Goal: Task Accomplishment & Management: Use online tool/utility

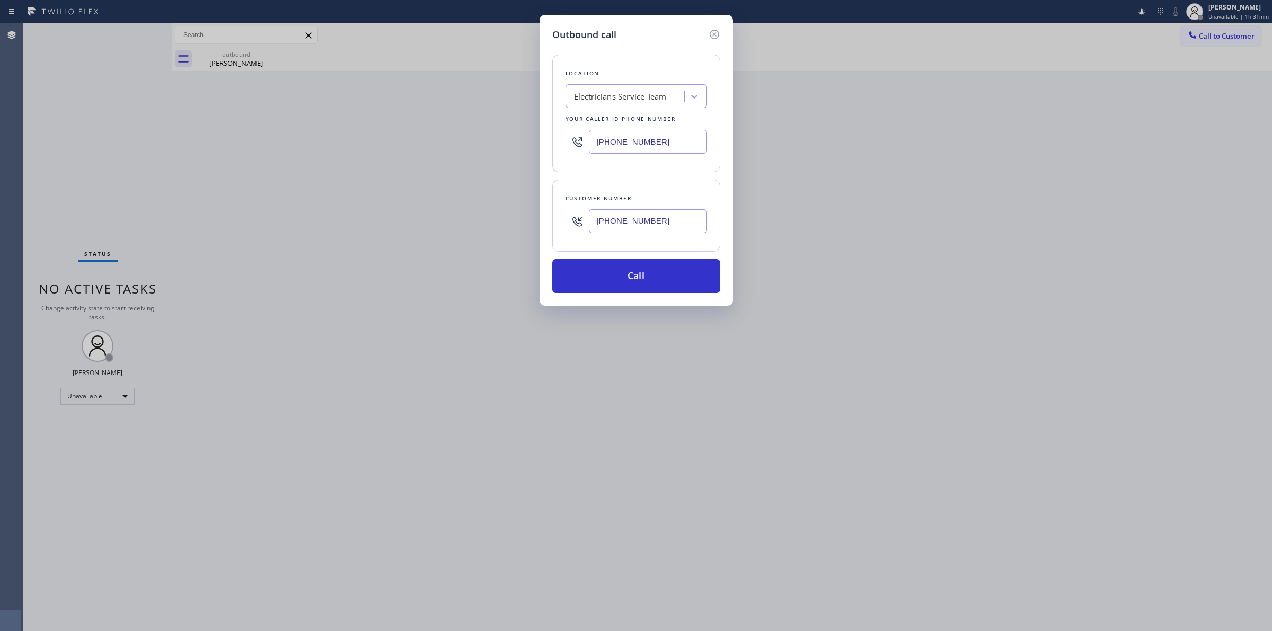
click at [648, 221] on input "[PHONE_NUMBER]" at bounding box center [648, 221] width 118 height 24
paste input "714) 528-8455"
type input "[PHONE_NUMBER]"
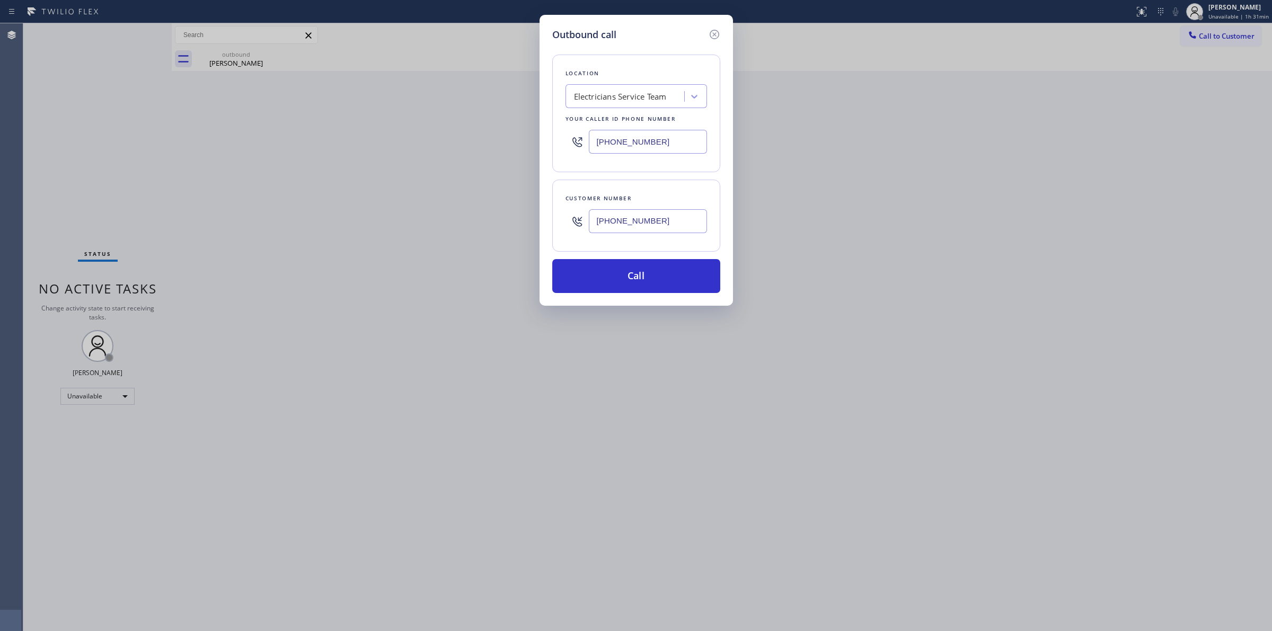
click at [632, 95] on div "Electricians Service Team" at bounding box center [620, 97] width 93 height 12
type input "kenmore"
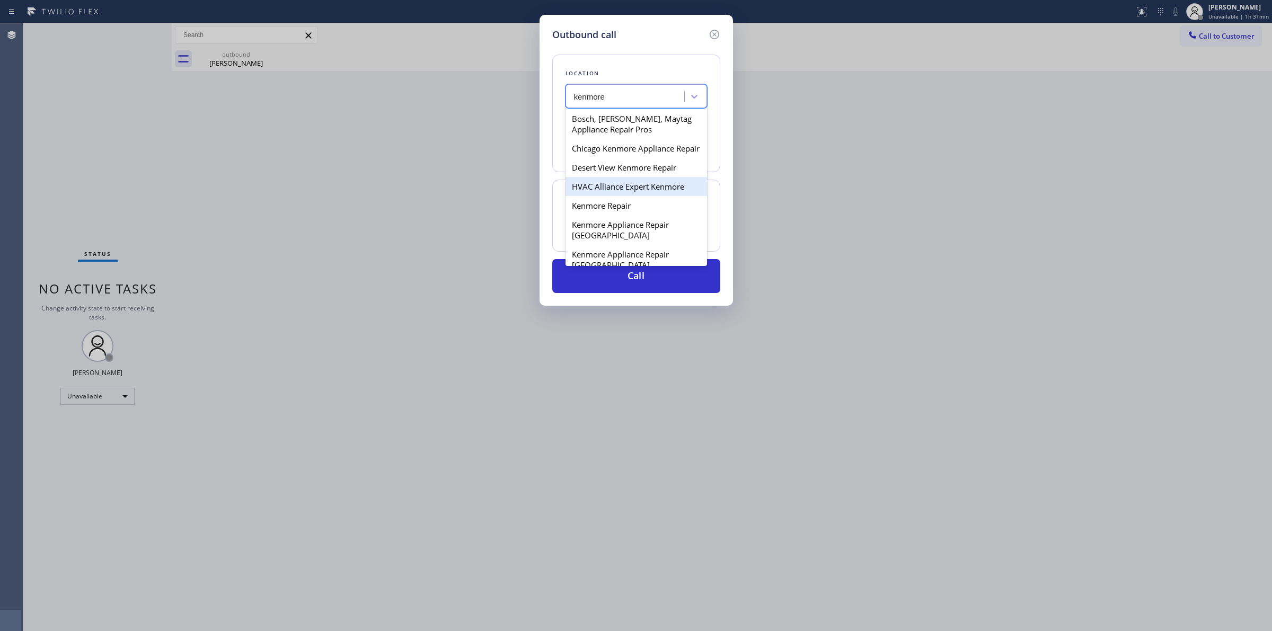
click at [629, 196] on div "HVAC Alliance Expert Kenmore" at bounding box center [637, 186] width 142 height 19
type input "[PHONE_NUMBER]"
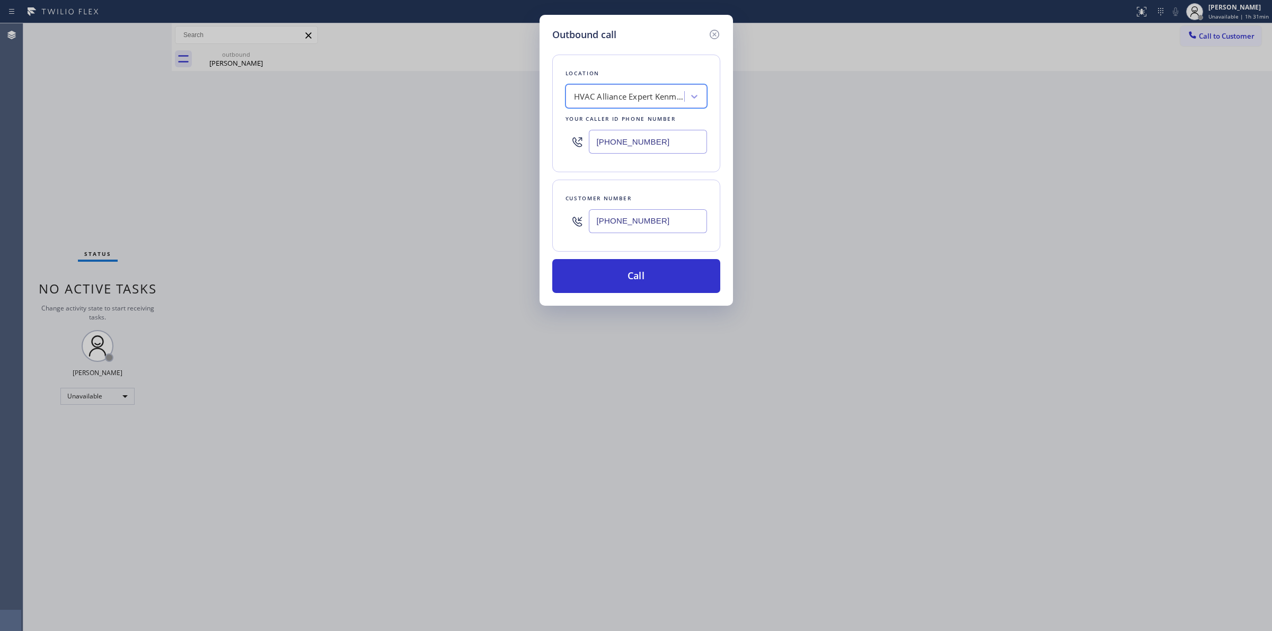
click at [632, 223] on input "[PHONE_NUMBER]" at bounding box center [648, 221] width 118 height 24
click at [637, 279] on button "Call" at bounding box center [636, 276] width 168 height 34
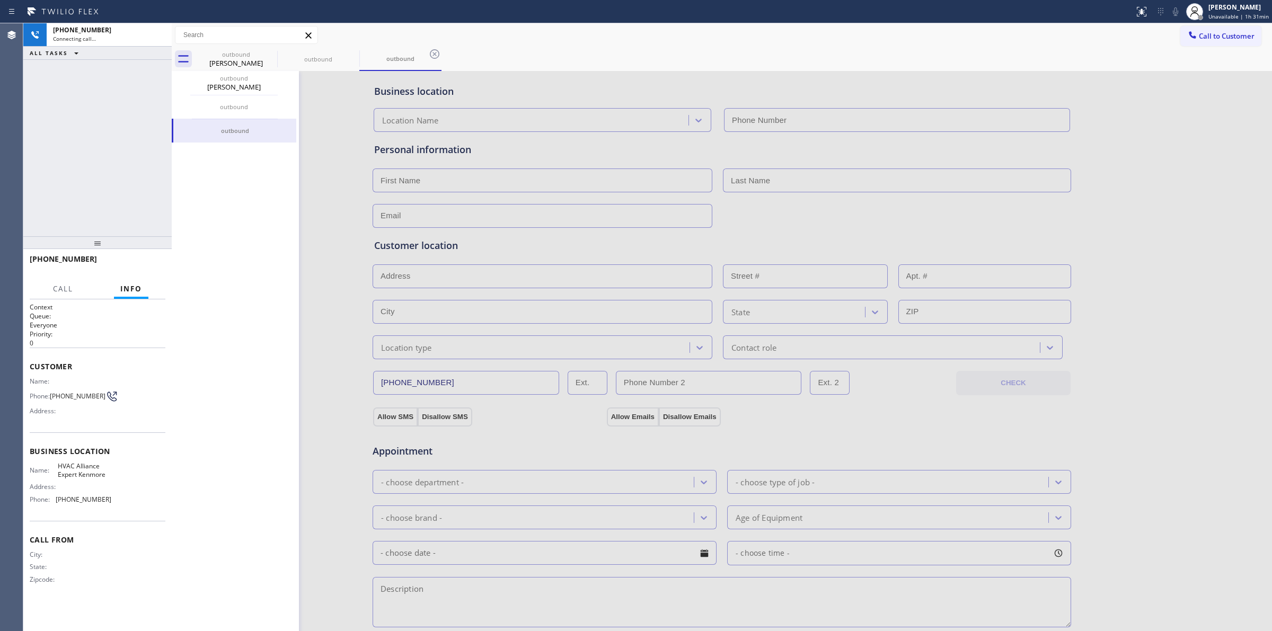
type input "[PHONE_NUMBER]"
click at [233, 84] on div "[PERSON_NAME]" at bounding box center [234, 87] width 122 height 10
type input "[PHONE_NUMBER]"
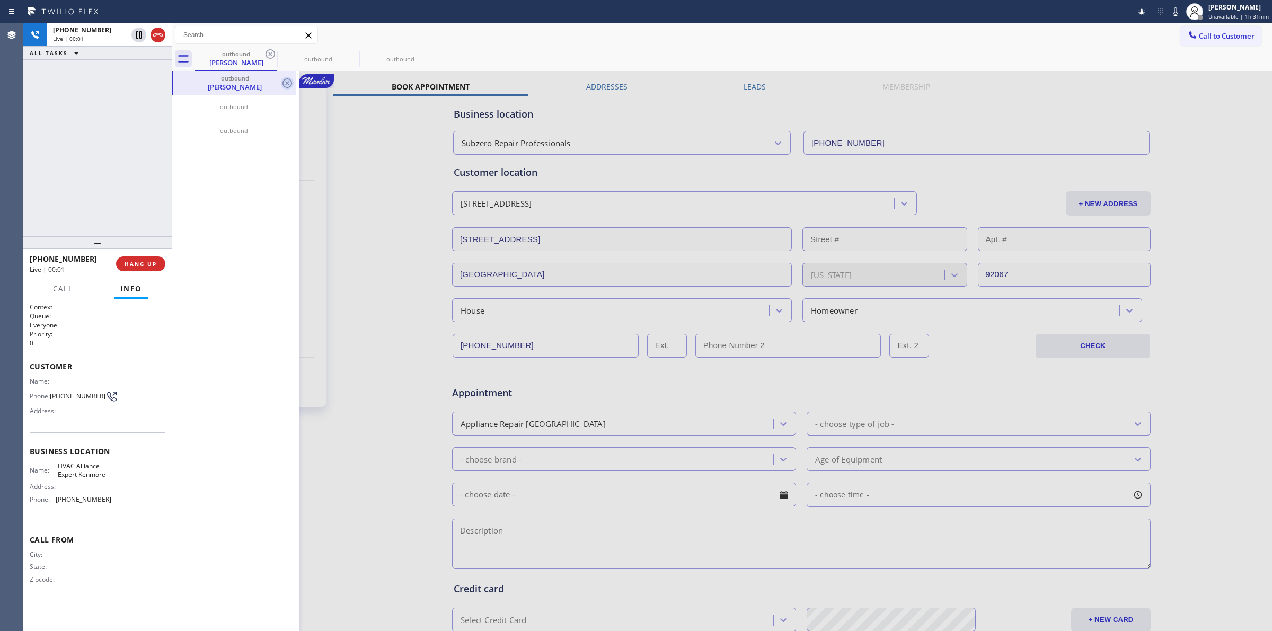
click at [284, 83] on icon at bounding box center [287, 83] width 13 height 13
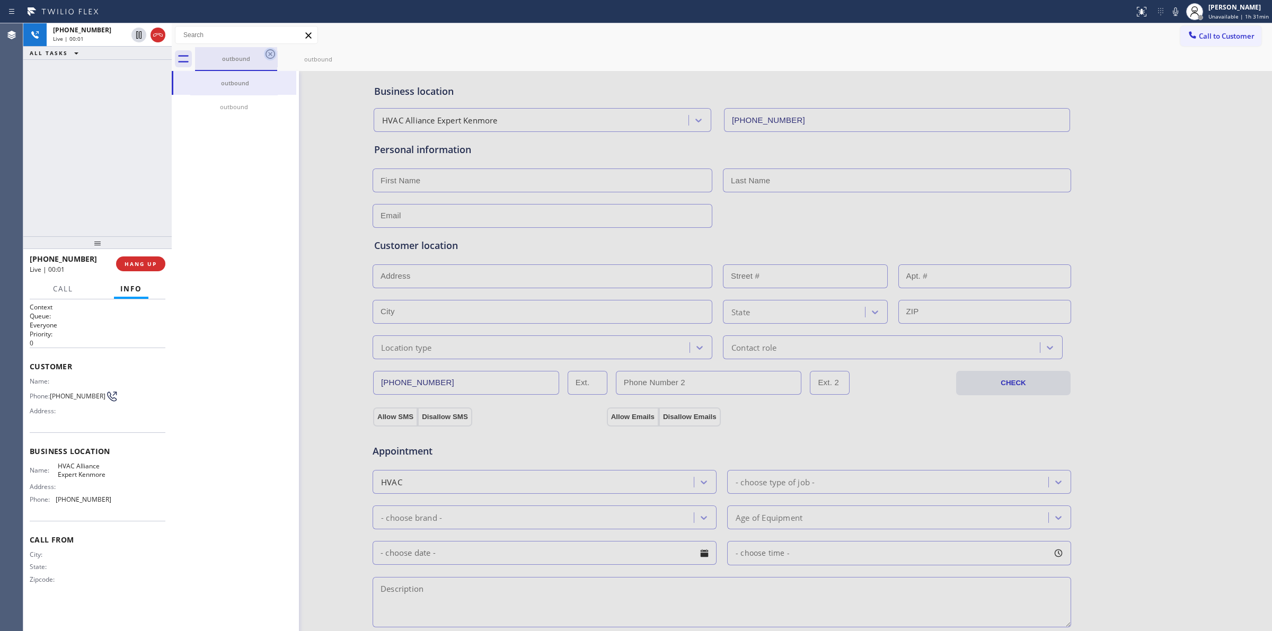
click at [268, 57] on icon at bounding box center [271, 54] width 10 height 10
click at [269, 56] on icon at bounding box center [270, 54] width 13 height 13
click at [269, 56] on div "outbound" at bounding box center [733, 59] width 1077 height 24
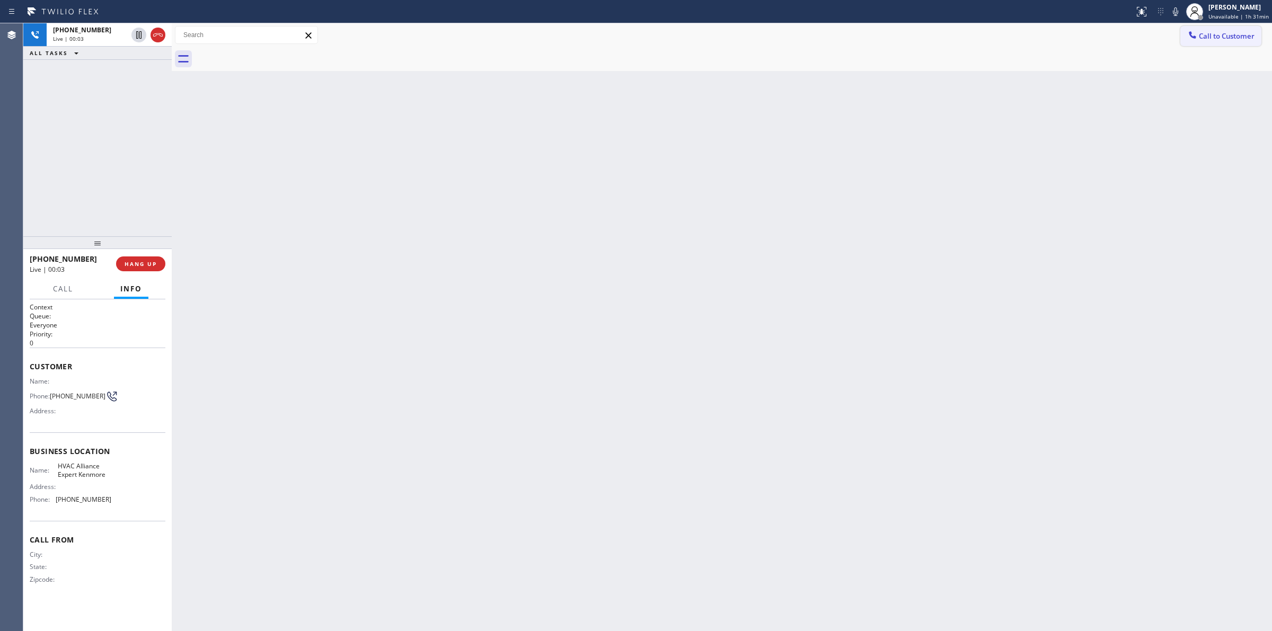
click at [1199, 32] on div at bounding box center [1192, 36] width 13 height 13
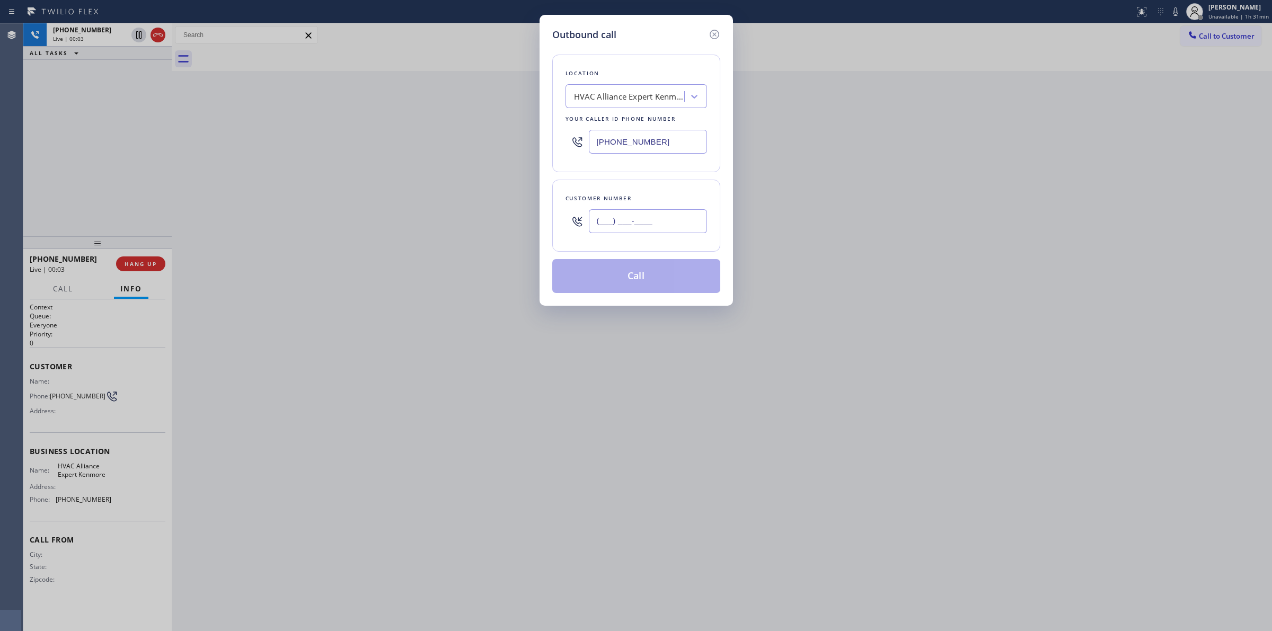
click at [649, 223] on input "(___) ___-____" at bounding box center [648, 221] width 118 height 24
paste input "714) 528-8455"
type input "[PHONE_NUMBER]"
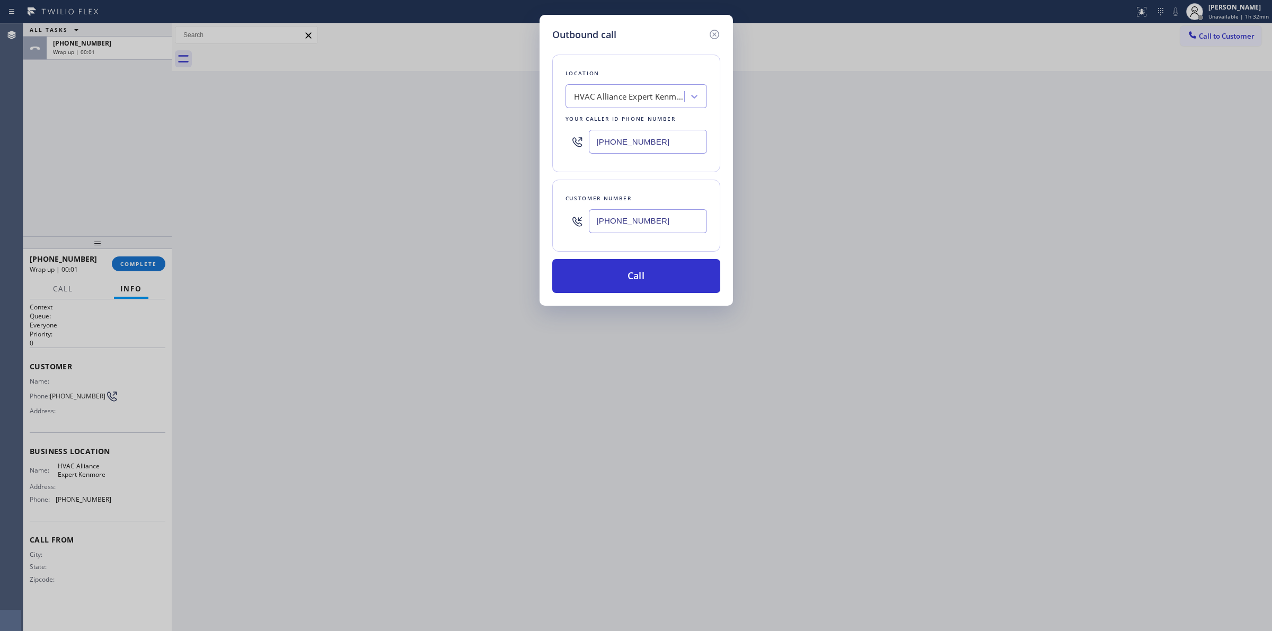
drag, startPoint x: 649, startPoint y: 279, endPoint x: 742, endPoint y: 154, distance: 156.2
click at [649, 279] on button "Call" at bounding box center [636, 276] width 168 height 34
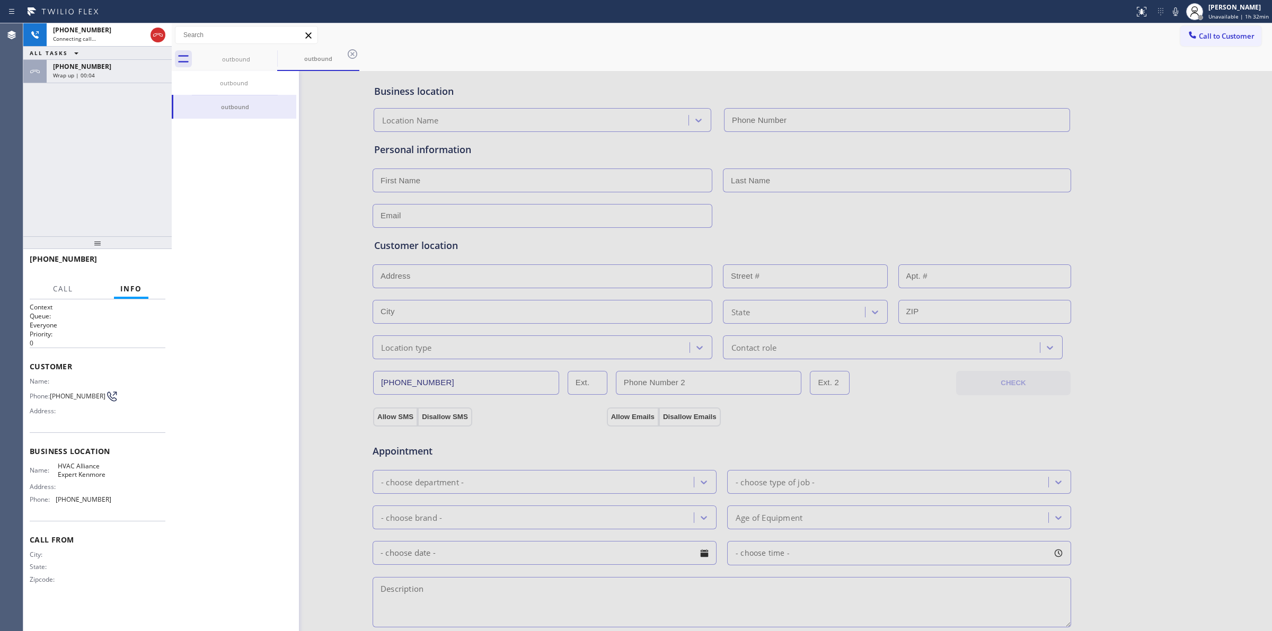
type input "[PHONE_NUMBER]"
drag, startPoint x: 1226, startPoint y: 147, endPoint x: 1210, endPoint y: 69, distance: 79.4
click at [1226, 136] on div at bounding box center [722, 446] width 1100 height 751
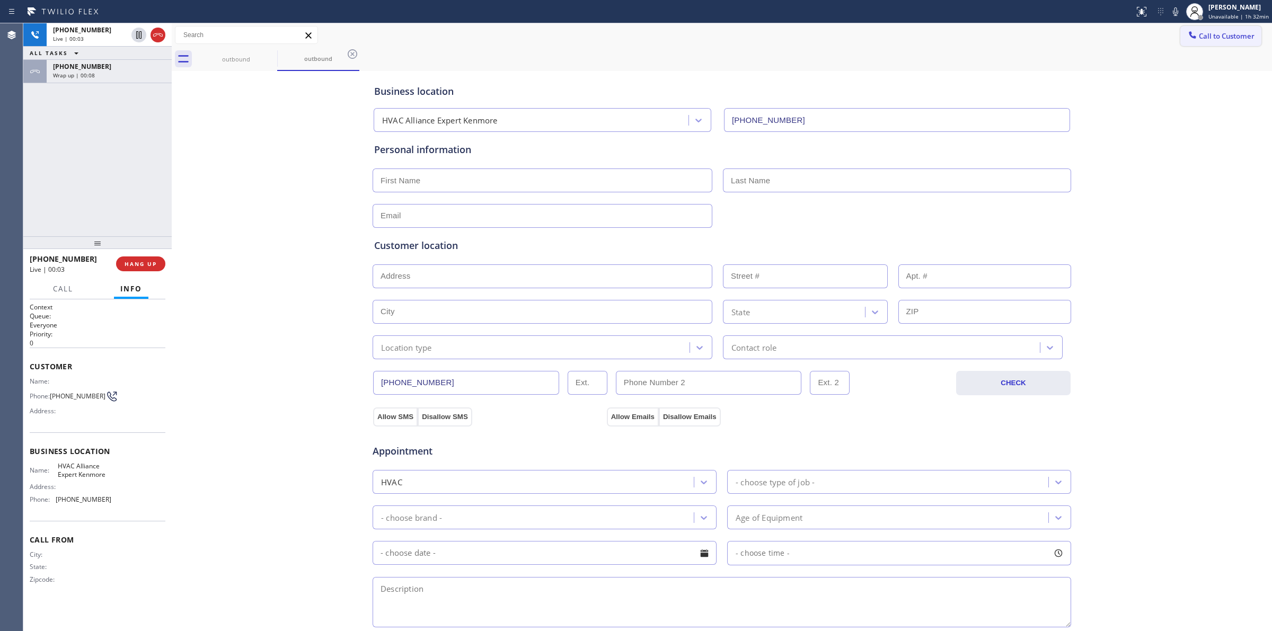
click at [1204, 34] on span "Call to Customer" at bounding box center [1227, 36] width 56 height 10
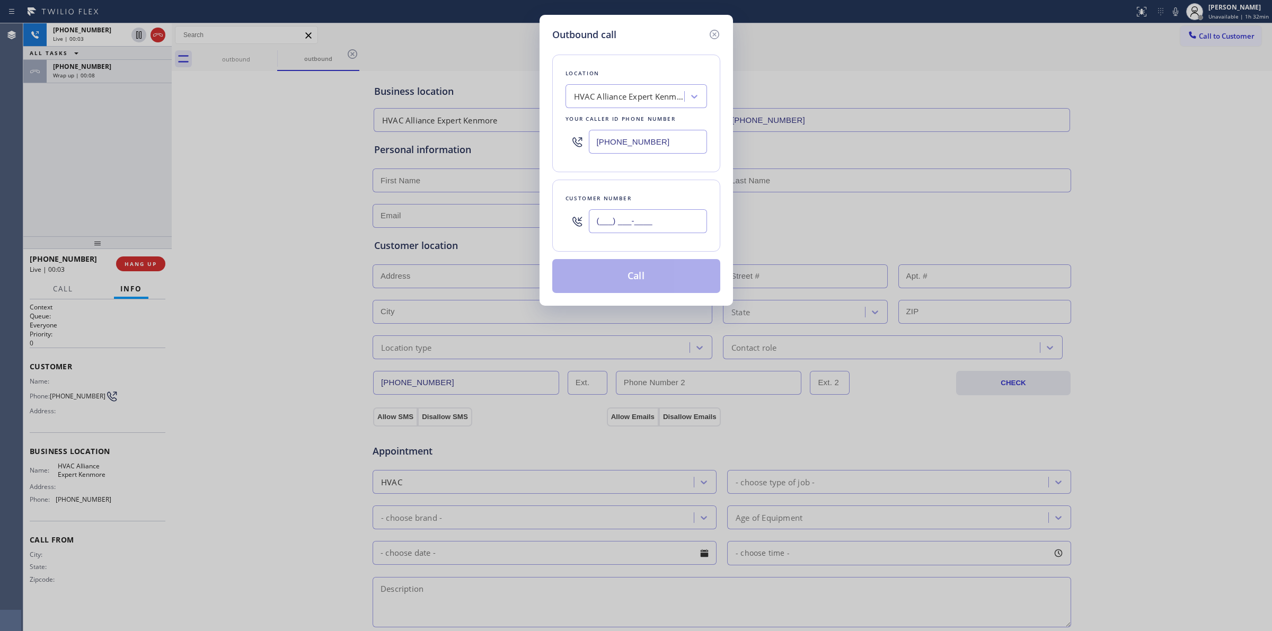
click at [632, 221] on input "(___) ___-____" at bounding box center [648, 221] width 118 height 24
paste input "714) 528-8455"
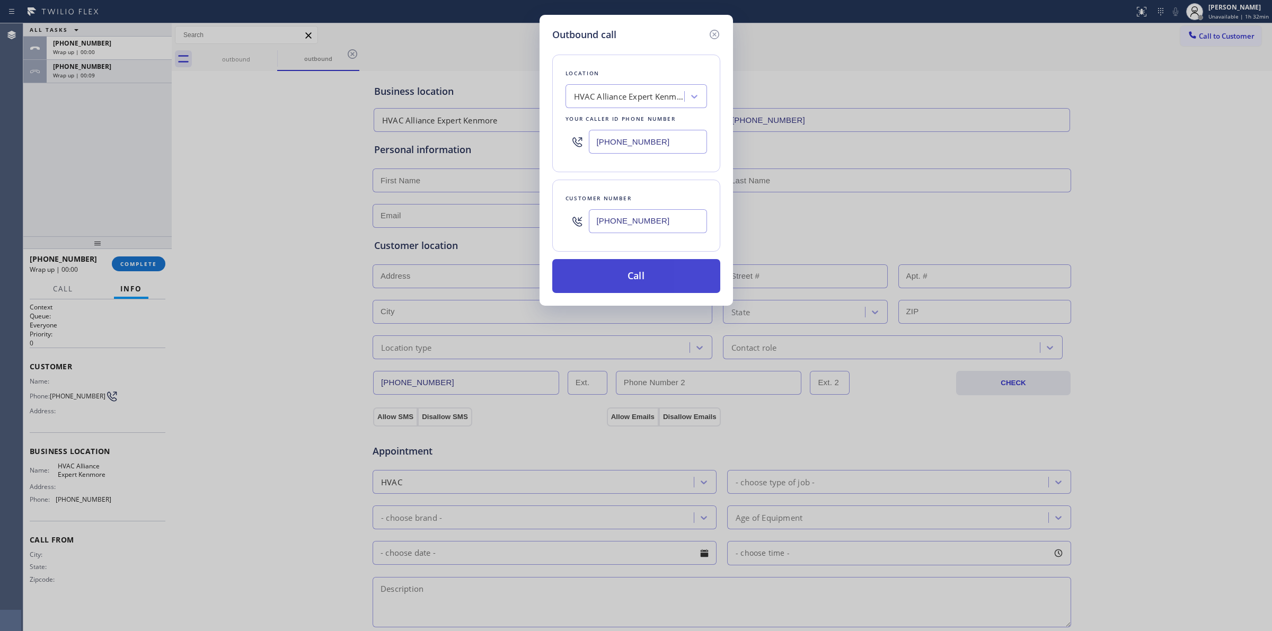
type input "[PHONE_NUMBER]"
click at [639, 270] on button "Call" at bounding box center [636, 276] width 168 height 34
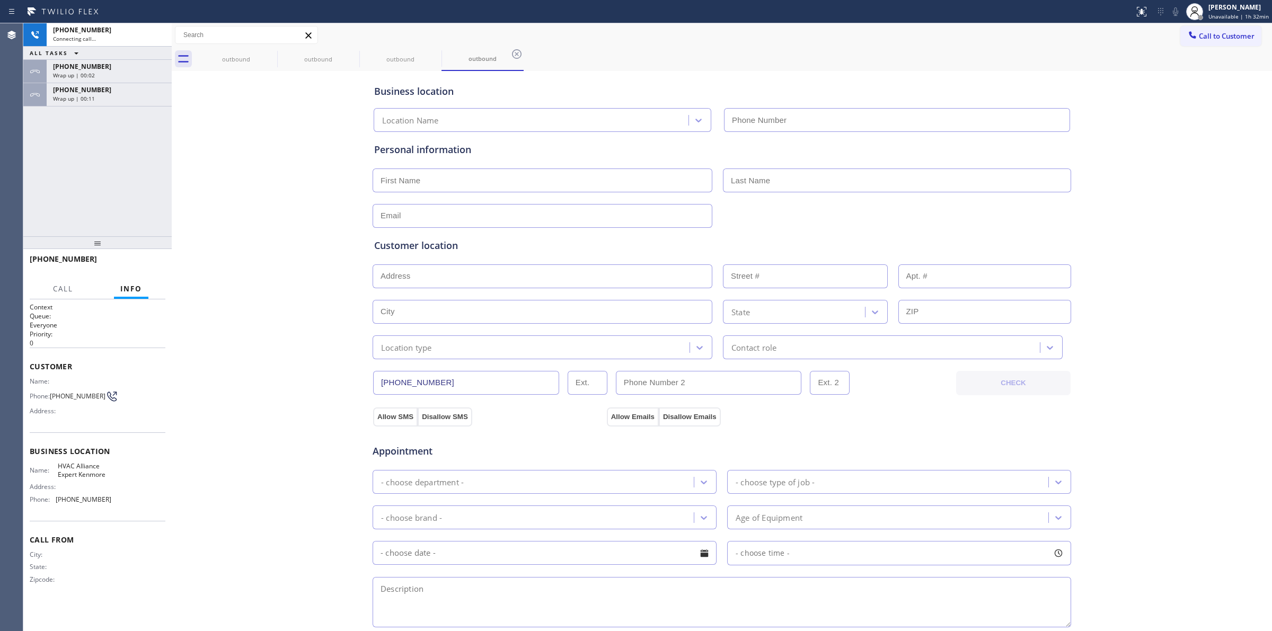
type input "[PHONE_NUMBER]"
drag, startPoint x: 1133, startPoint y: 59, endPoint x: 1176, endPoint y: 34, distance: 49.2
click at [1141, 56] on div "outbound outbound outbound outbound" at bounding box center [733, 59] width 1077 height 24
click at [1187, 34] on icon at bounding box center [1192, 35] width 11 height 11
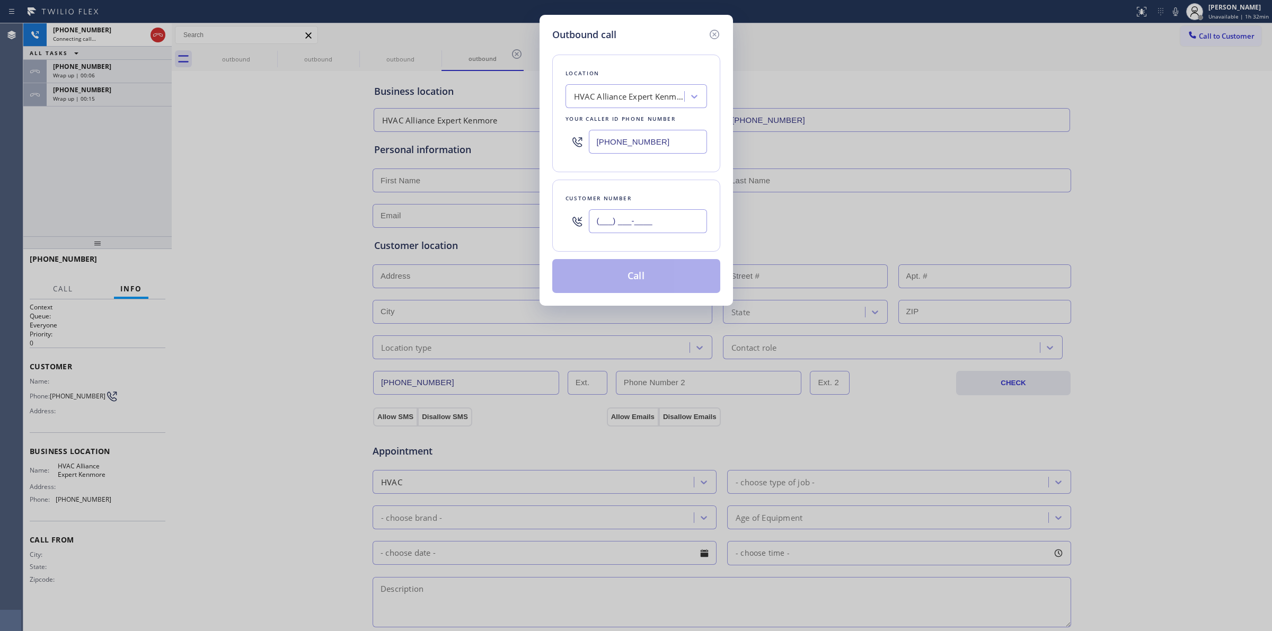
paste input "text"
click at [660, 217] on input "(___) ___-____" at bounding box center [648, 221] width 118 height 24
type input "(___) ___-____"
click at [669, 92] on div "HVAC Alliance Expert Kenmore" at bounding box center [629, 97] width 111 height 12
type input "LG"
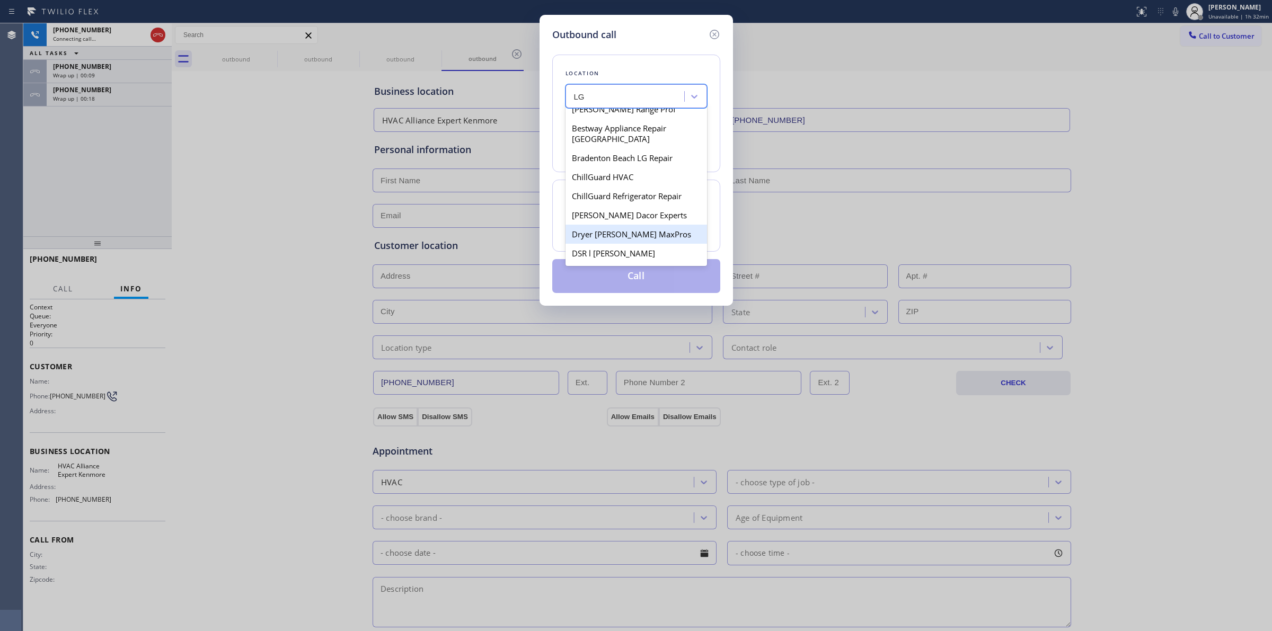
scroll to position [133, 0]
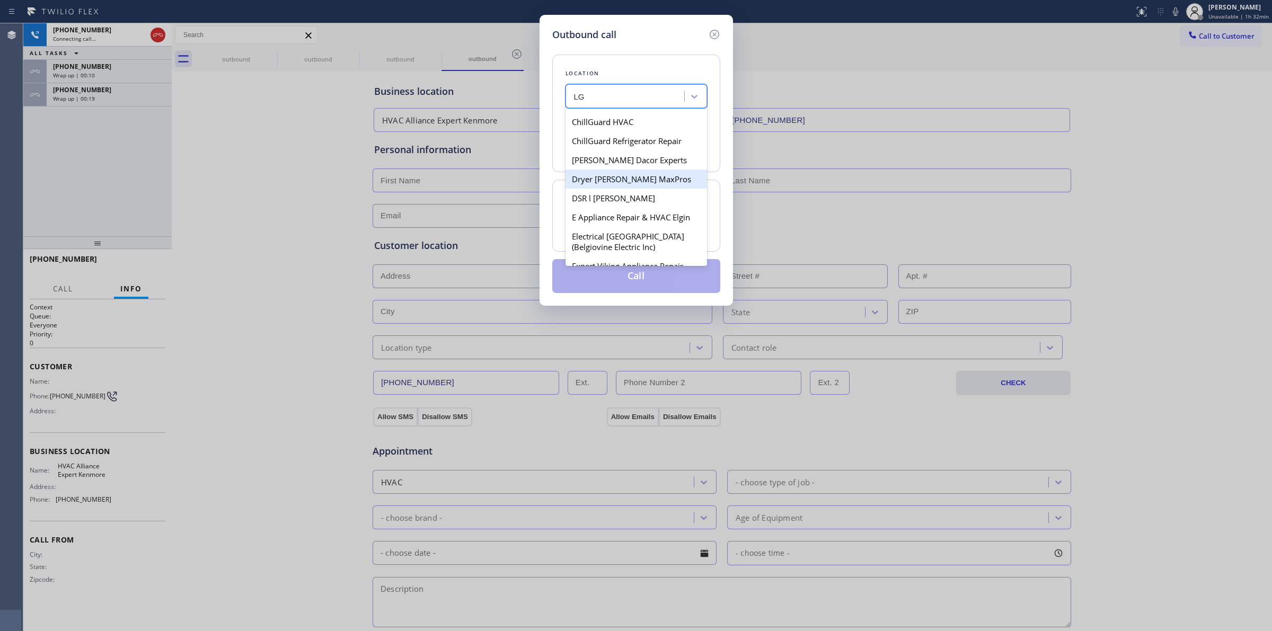
click at [619, 170] on div "Dryer [PERSON_NAME] MaxPros" at bounding box center [637, 179] width 142 height 19
click at [637, 96] on div "Dryer [PERSON_NAME] MaxPros" at bounding box center [629, 97] width 111 height 12
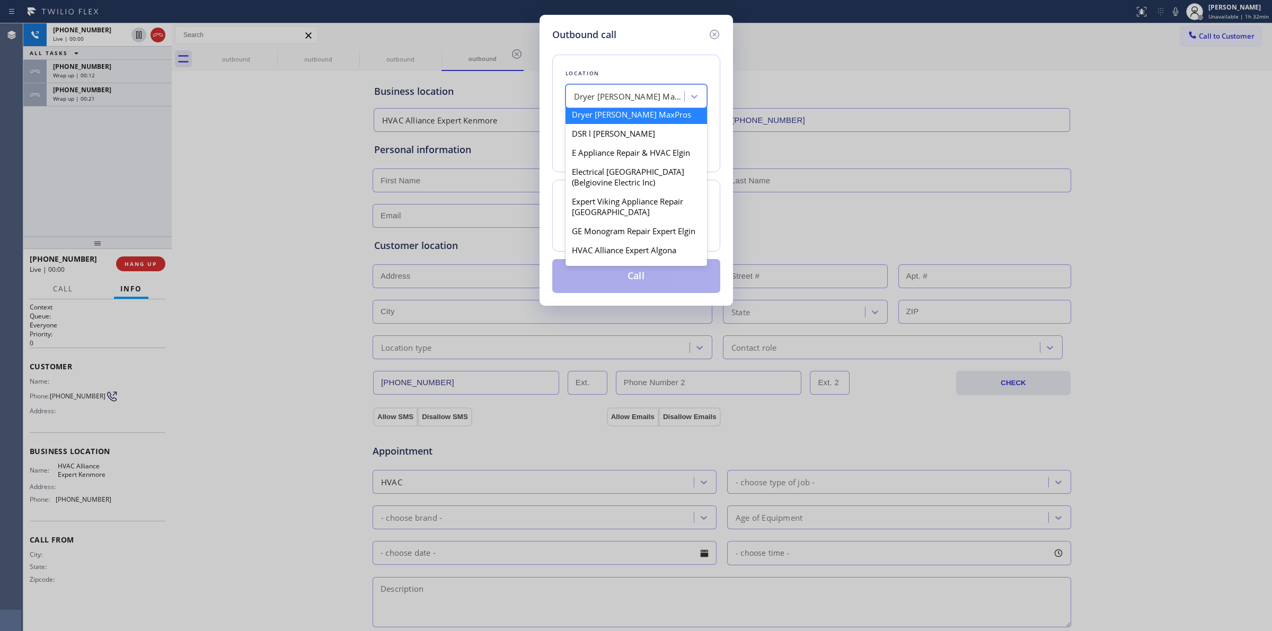
scroll to position [378, 0]
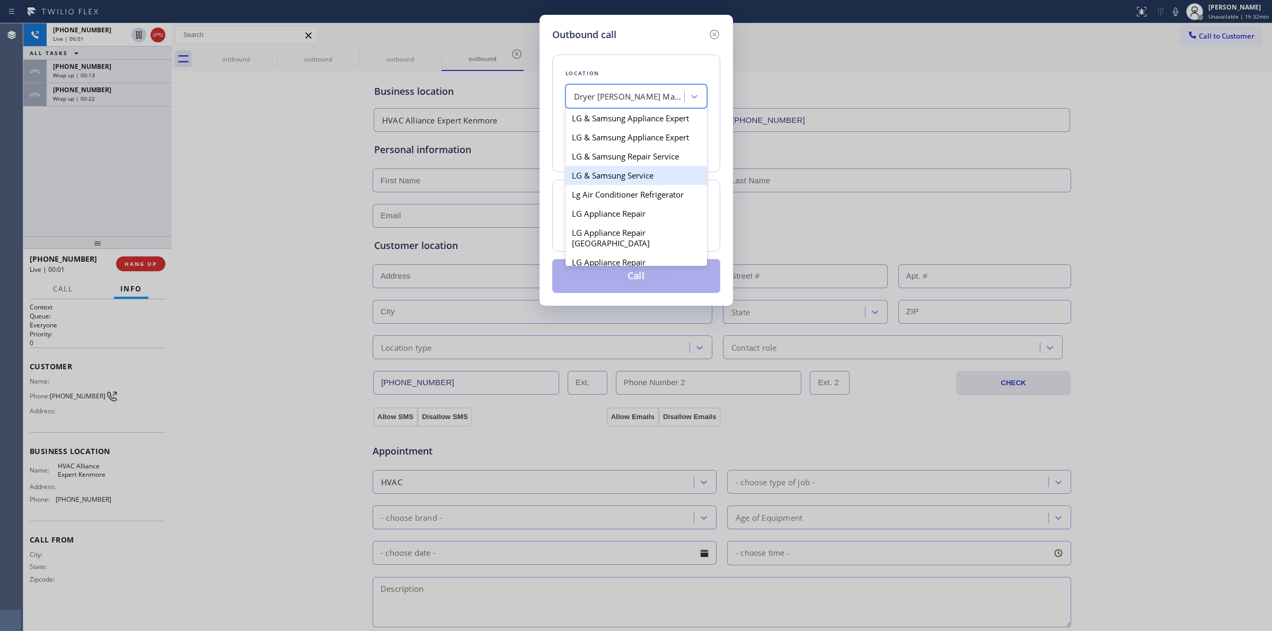
click at [619, 185] on div "LG & Samsung Service" at bounding box center [637, 175] width 142 height 19
type input "[PHONE_NUMBER]"
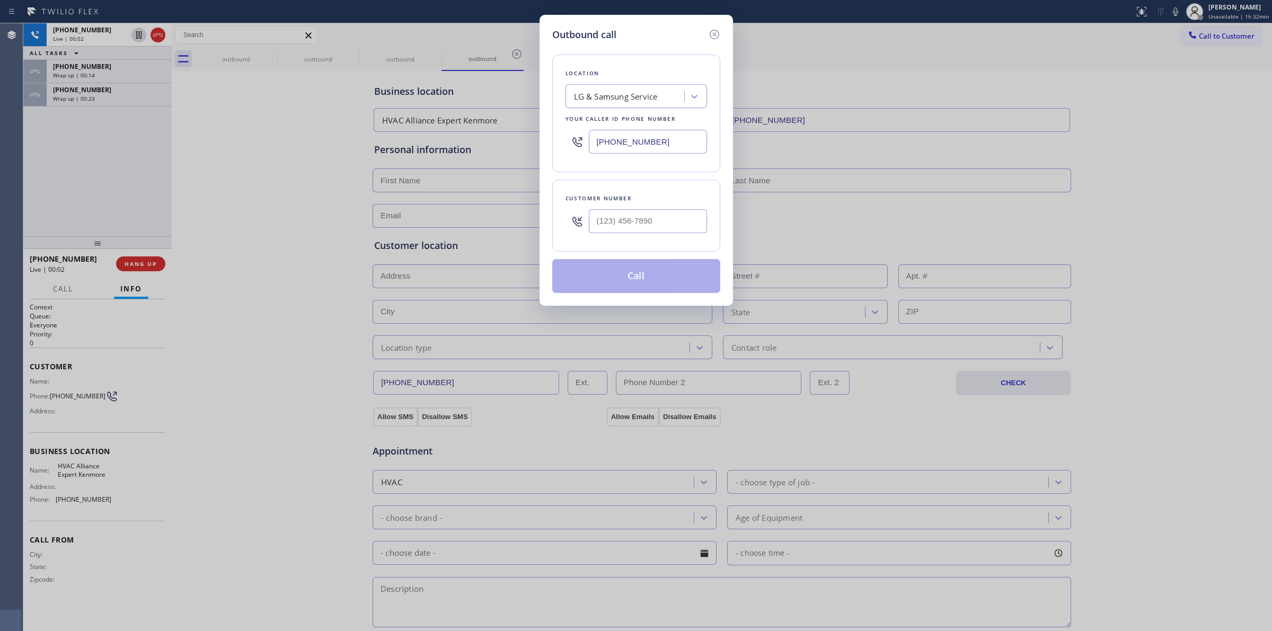
click at [654, 236] on div at bounding box center [648, 221] width 118 height 34
type input "(___) ___-____"
paste input "text"
click at [665, 227] on input "(___) ___-____" at bounding box center [648, 221] width 118 height 24
type input "(___) ___-____"
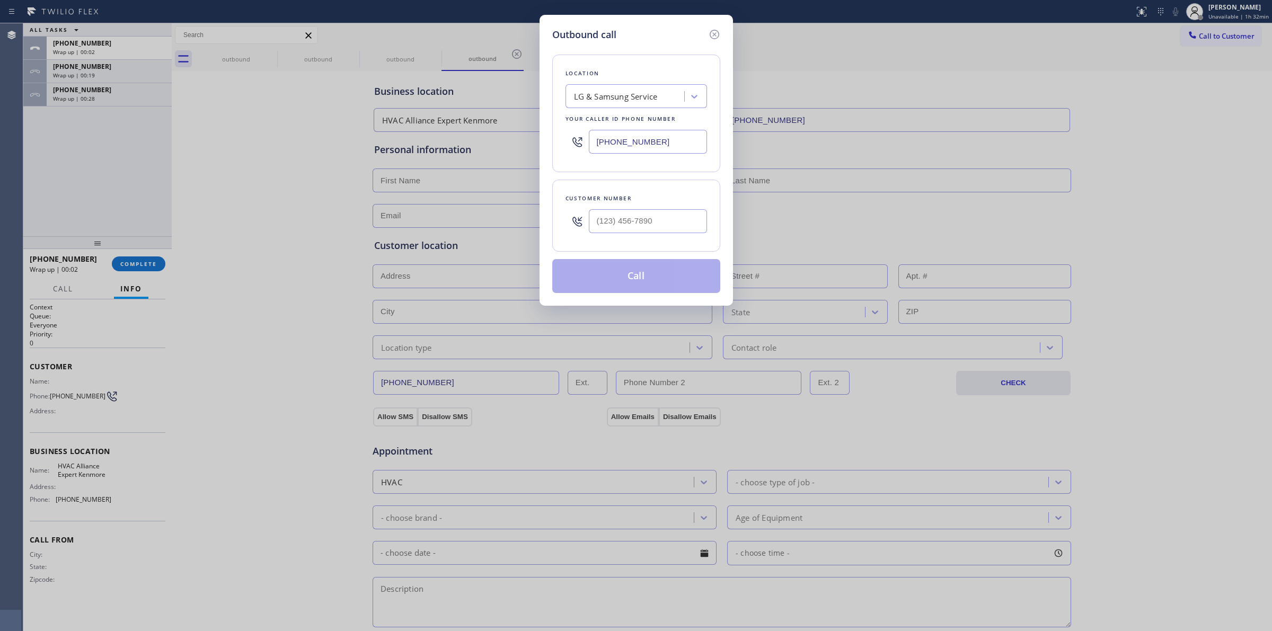
drag, startPoint x: 672, startPoint y: 232, endPoint x: 672, endPoint y: 226, distance: 5.8
click at [671, 231] on div at bounding box center [648, 221] width 118 height 34
drag, startPoint x: 672, startPoint y: 226, endPoint x: 531, endPoint y: 222, distance: 141.1
click at [531, 222] on div "Outbound call Location LG & Samsung Service Your caller id phone number [PHONE_…" at bounding box center [636, 315] width 1272 height 631
paste input "959) 258-7617"
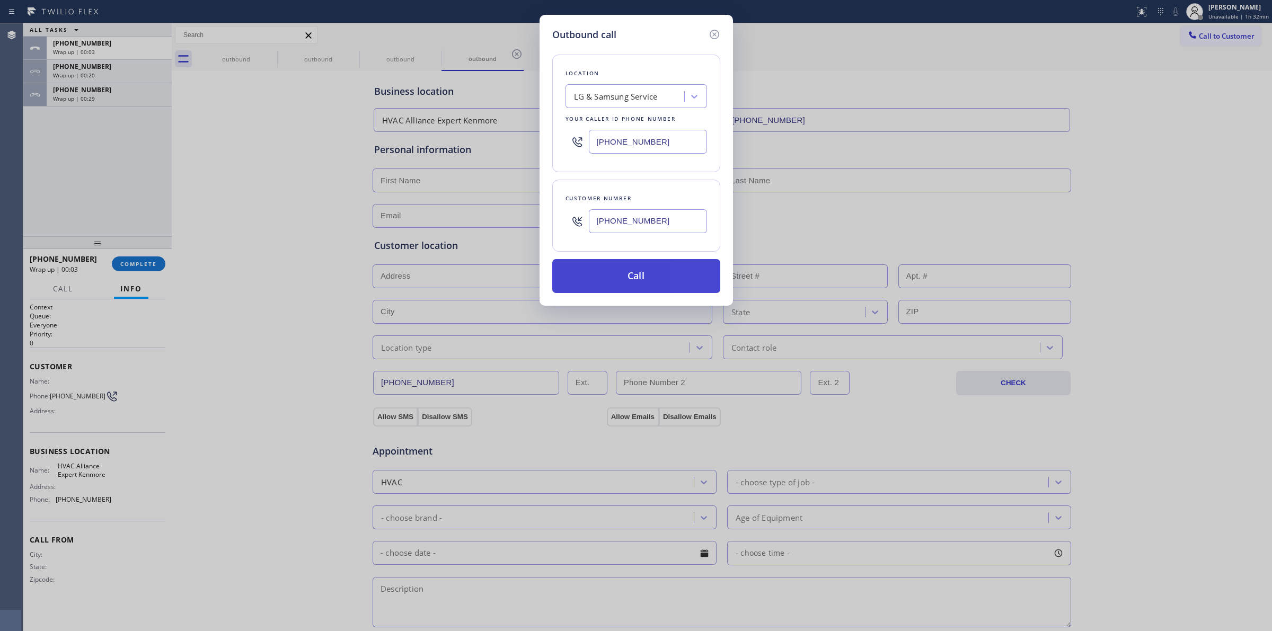
type input "[PHONE_NUMBER]"
click at [629, 281] on button "Call" at bounding box center [636, 276] width 168 height 34
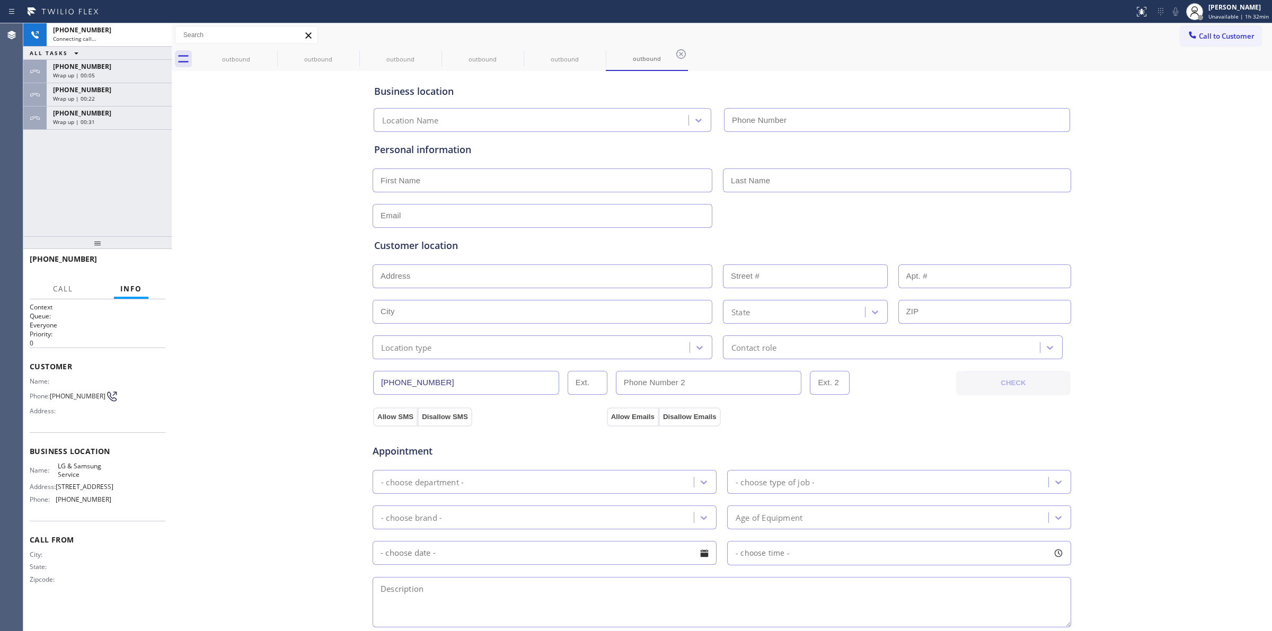
type input "[PHONE_NUMBER]"
click at [113, 119] on div "Wrap up | 00:32" at bounding box center [109, 121] width 112 height 7
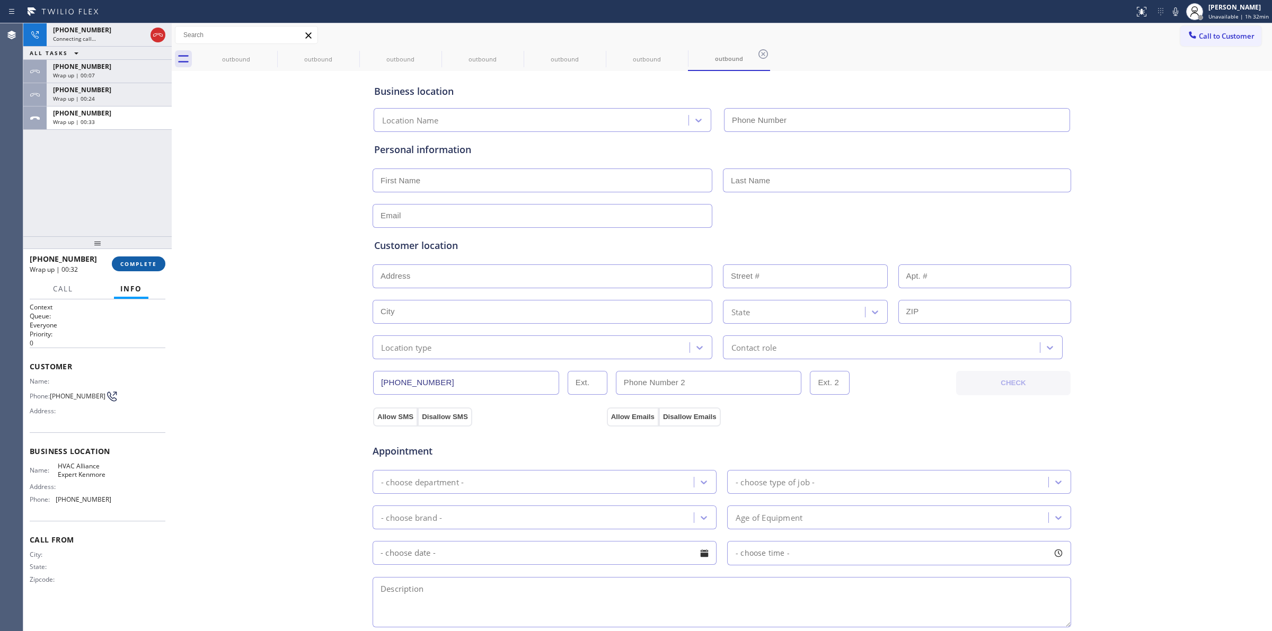
type input "[PHONE_NUMBER]"
click at [137, 263] on span "COMPLETE" at bounding box center [138, 263] width 37 height 7
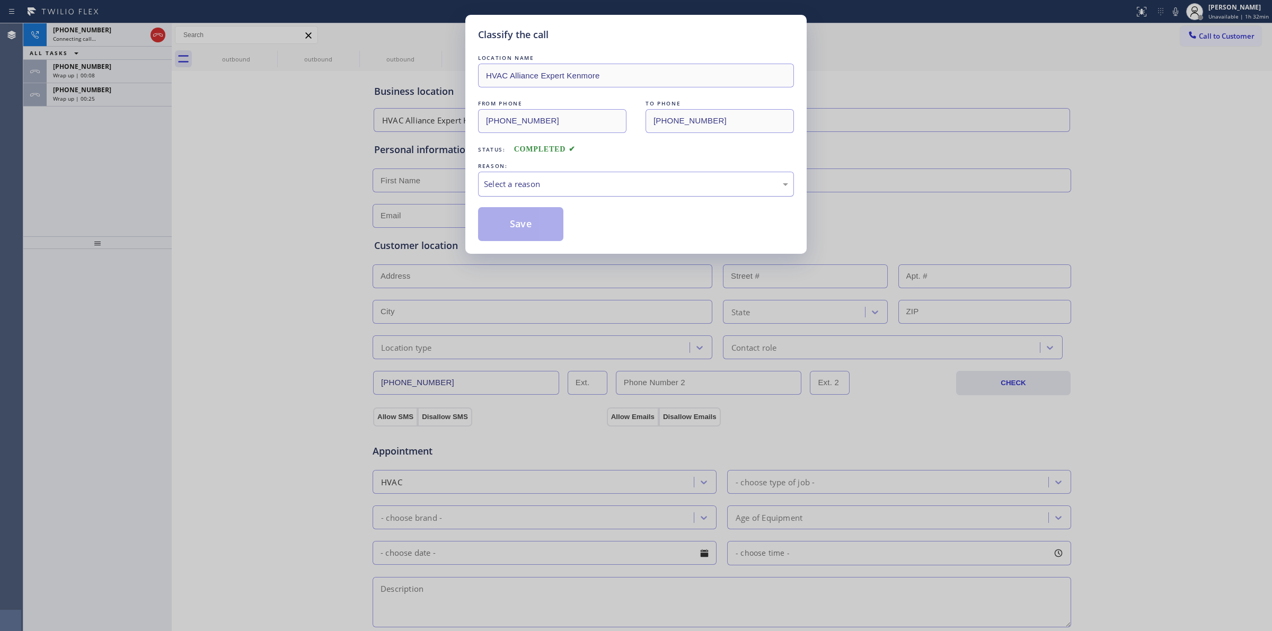
click at [553, 183] on div "Select a reason" at bounding box center [636, 184] width 304 height 12
drag, startPoint x: 552, startPoint y: 263, endPoint x: 534, endPoint y: 236, distance: 32.8
click at [534, 236] on button "Save" at bounding box center [520, 224] width 85 height 34
click at [101, 99] on div "Wrap up | 00:27" at bounding box center [109, 98] width 112 height 7
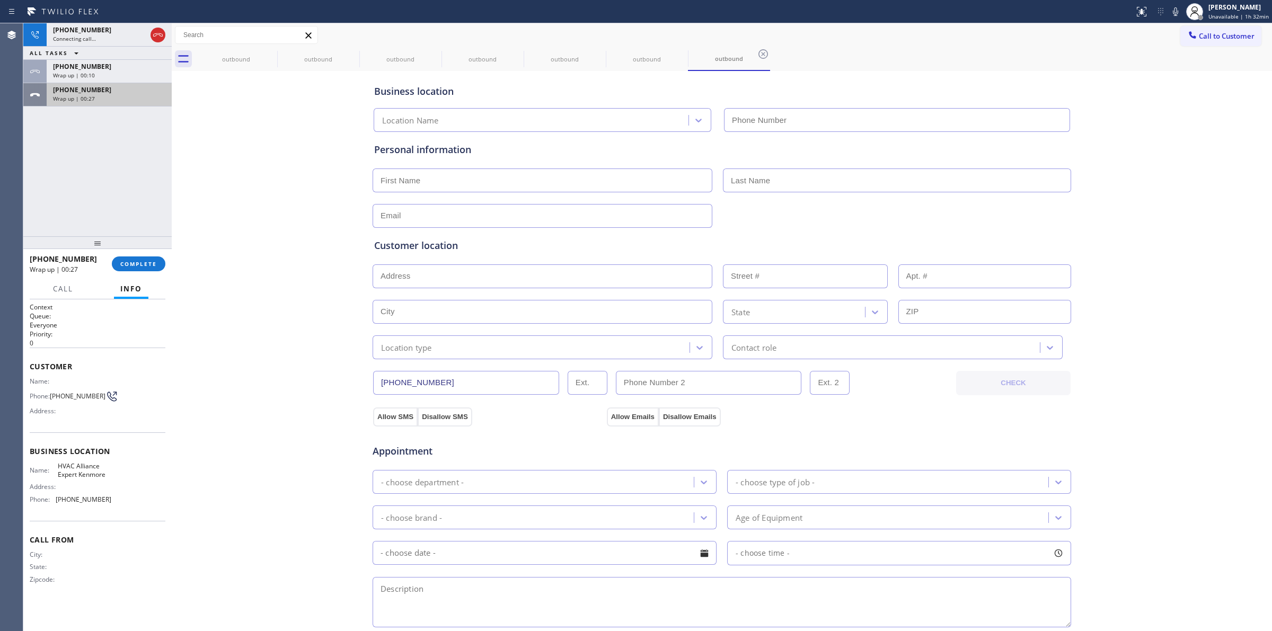
click at [101, 99] on div "Wrap up | 00:27" at bounding box center [109, 98] width 112 height 7
click at [131, 257] on button "COMPLETE" at bounding box center [139, 264] width 54 height 15
type input "[PHONE_NUMBER]"
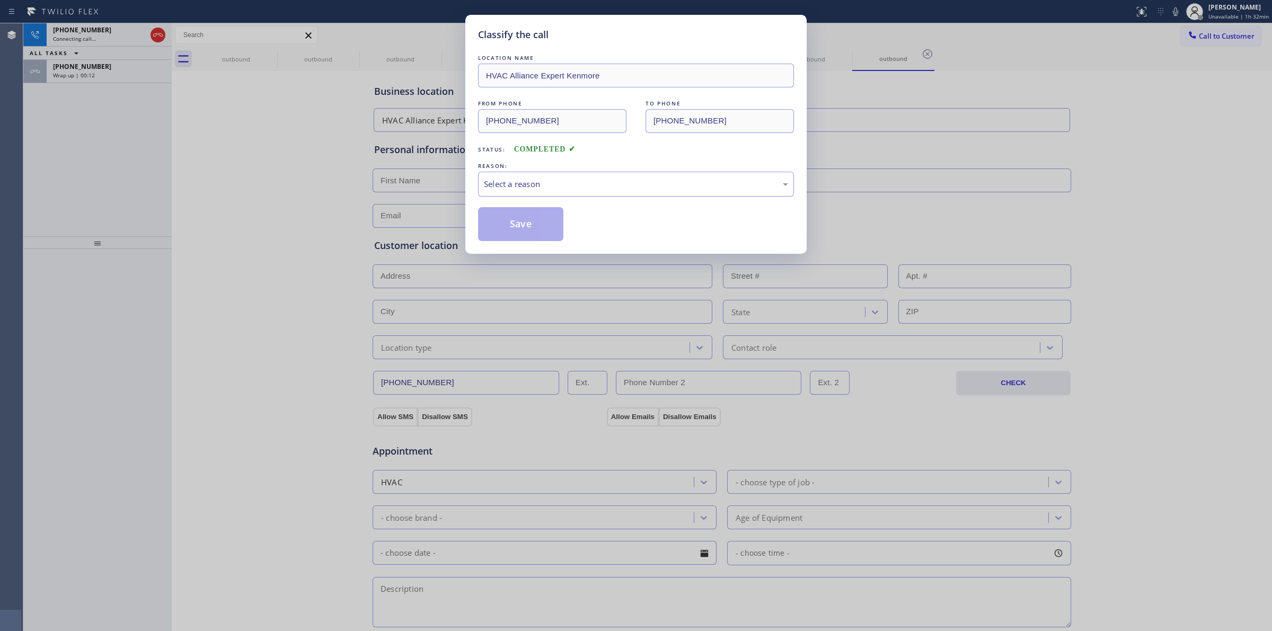
click at [544, 186] on div "Select a reason" at bounding box center [636, 184] width 304 height 12
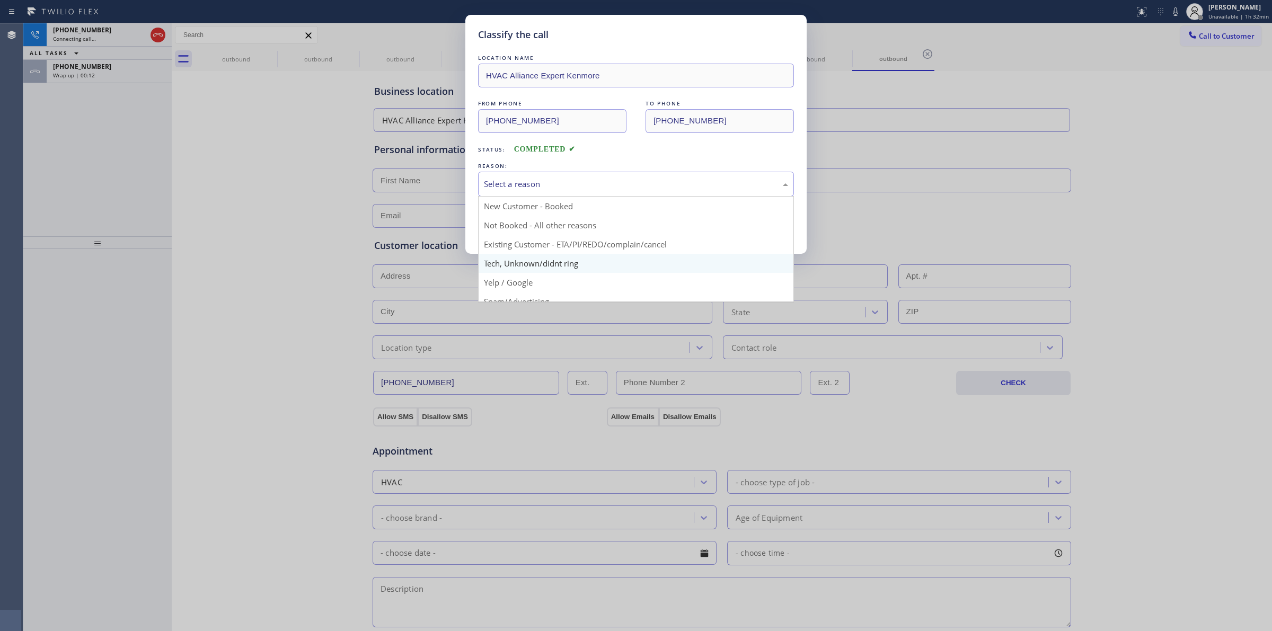
drag, startPoint x: 547, startPoint y: 263, endPoint x: 525, endPoint y: 240, distance: 31.9
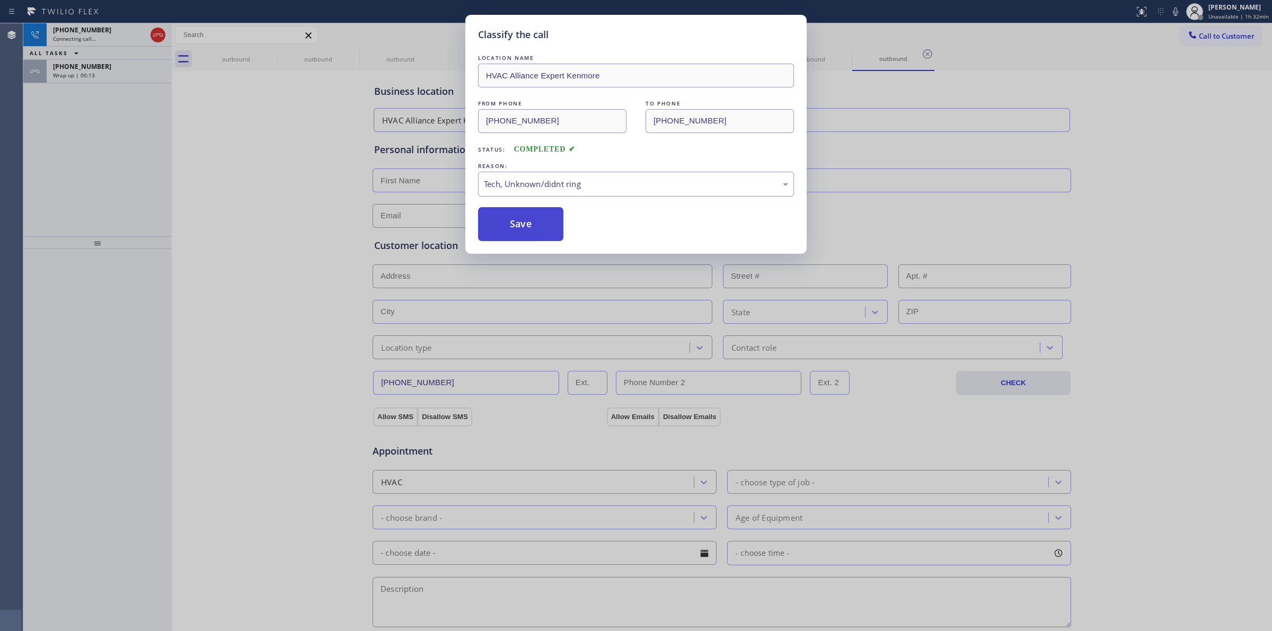
click at [520, 236] on button "Save" at bounding box center [520, 224] width 85 height 34
click at [96, 76] on div "Classify the call LOCATION NAME HVAC Alliance Expert Kenmore FROM PHONE [PHONE_…" at bounding box center [636, 315] width 1272 height 631
click at [96, 76] on div "Classify the call LOCATION NAME ABC Thermador Repair Pro FROM PHONE [PHONE_NUMB…" at bounding box center [647, 327] width 1249 height 608
click at [96, 76] on div "Wrap up | 00:14" at bounding box center [109, 75] width 112 height 7
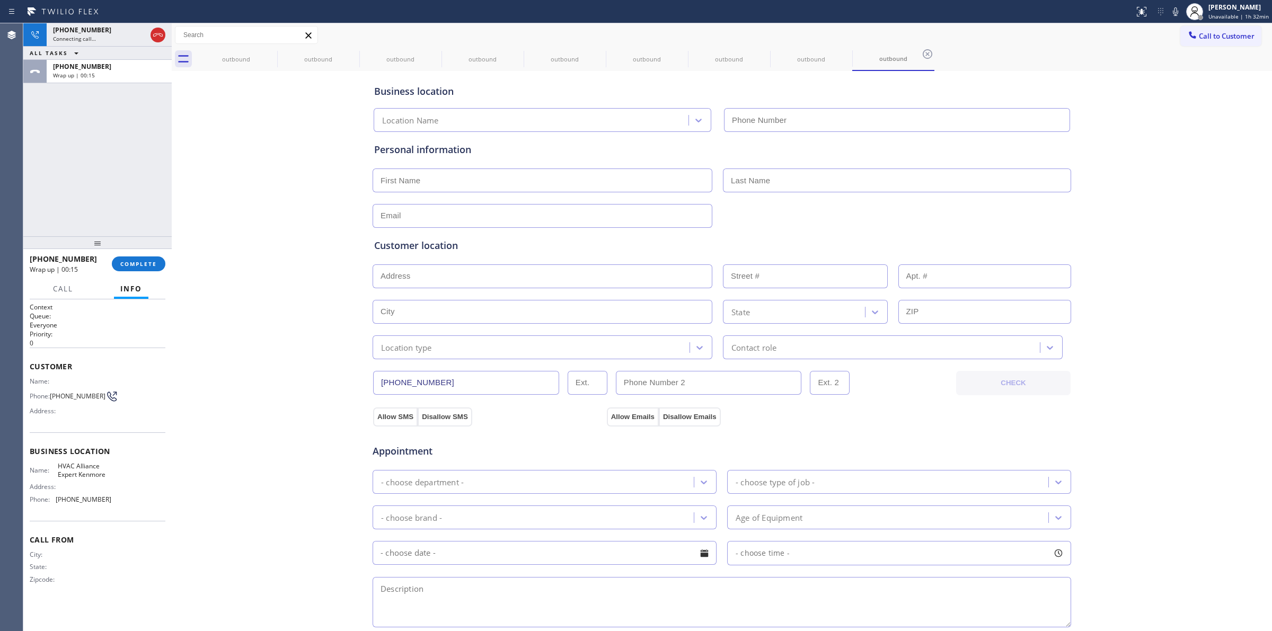
click at [96, 76] on div "Wrap up | 00:15" at bounding box center [109, 75] width 112 height 7
click at [141, 254] on div "[PHONE_NUMBER] Wrap up | 00:17 COMPLETE" at bounding box center [98, 264] width 136 height 28
type input "[PHONE_NUMBER]"
click at [142, 261] on span "COMPLETE" at bounding box center [138, 263] width 37 height 7
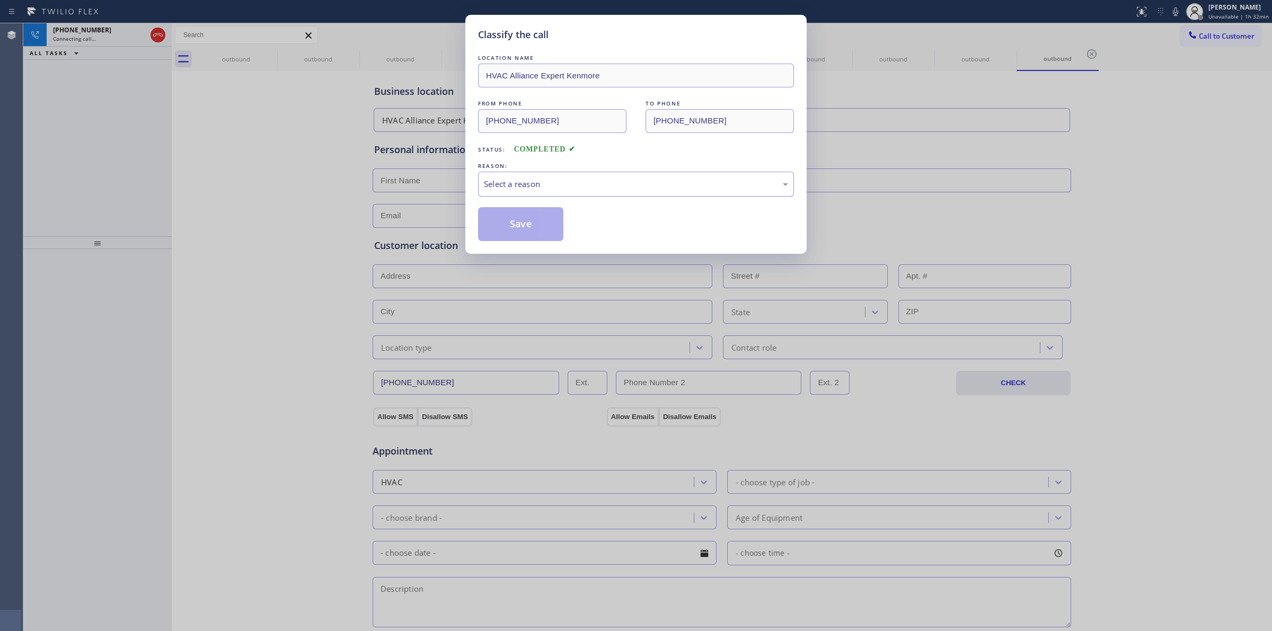
click at [580, 175] on div "Select a reason" at bounding box center [636, 184] width 316 height 25
click at [517, 228] on button "Save" at bounding box center [520, 224] width 85 height 34
click at [254, 52] on div "outbound" at bounding box center [236, 59] width 80 height 24
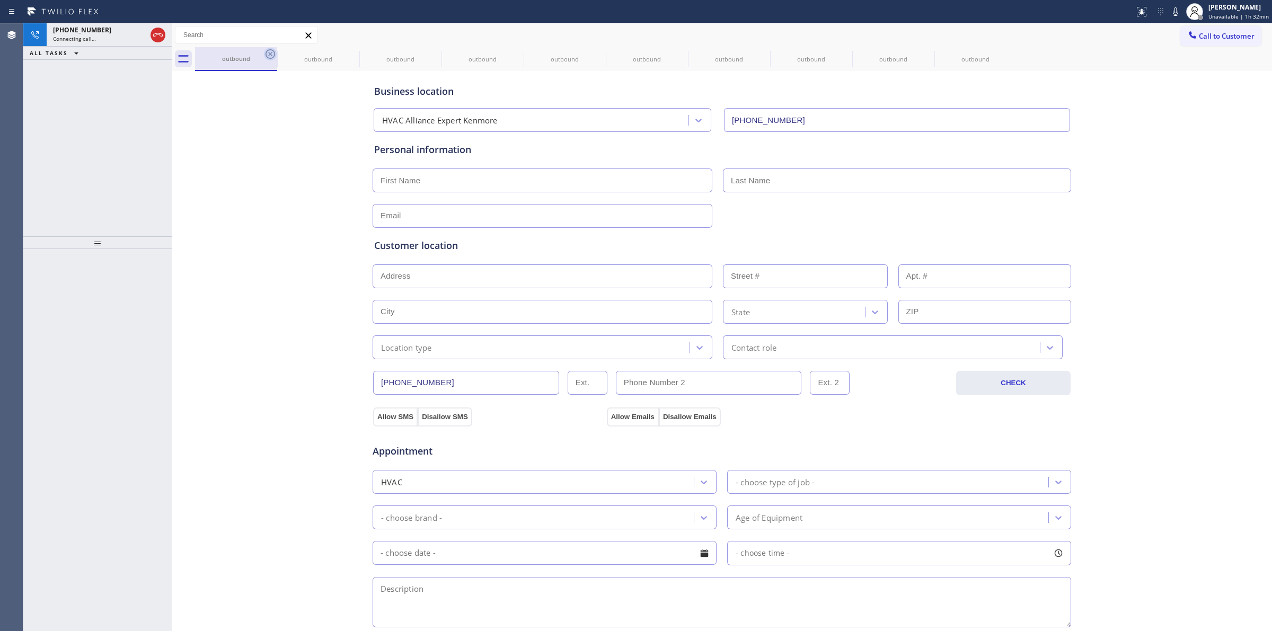
click at [266, 53] on icon at bounding box center [271, 54] width 10 height 10
click at [276, 53] on icon at bounding box center [270, 54] width 13 height 13
click at [0, 0] on icon at bounding box center [0, 0] width 0 height 0
click at [430, 54] on icon at bounding box center [435, 54] width 10 height 10
click at [0, 0] on icon at bounding box center [0, 0] width 0 height 0
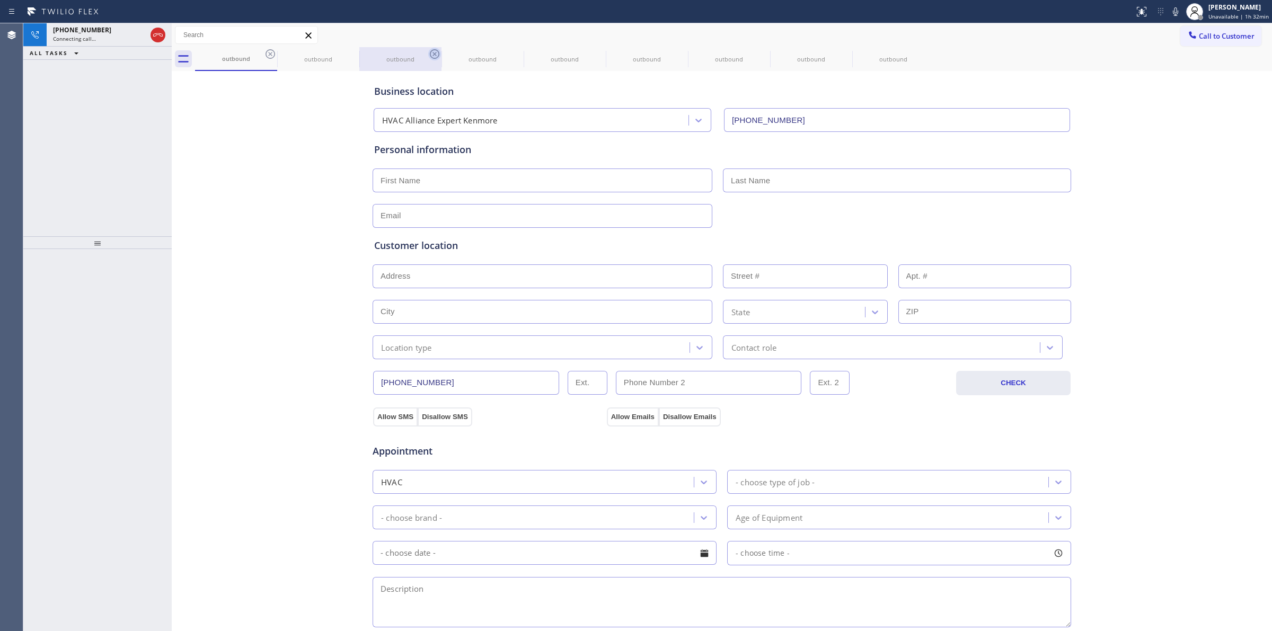
click at [0, 0] on icon at bounding box center [0, 0] width 0 height 0
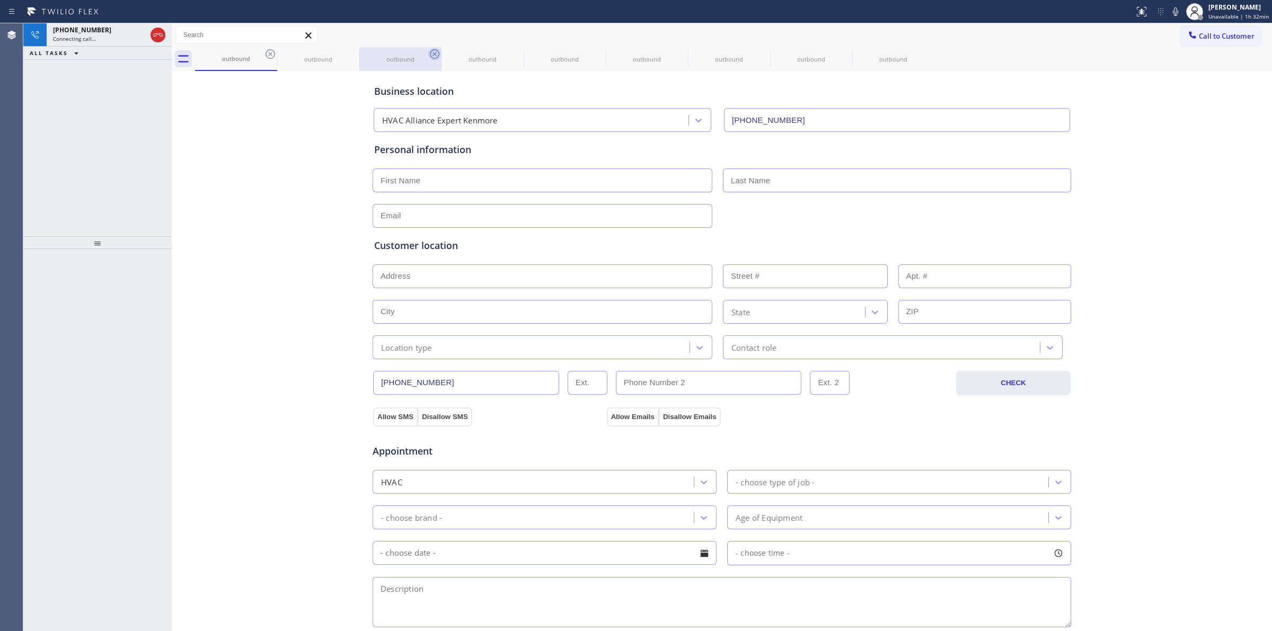
click at [270, 54] on div "outbound outbound outbound outbound outbound outbound outbound outbound outbound" at bounding box center [733, 59] width 1077 height 24
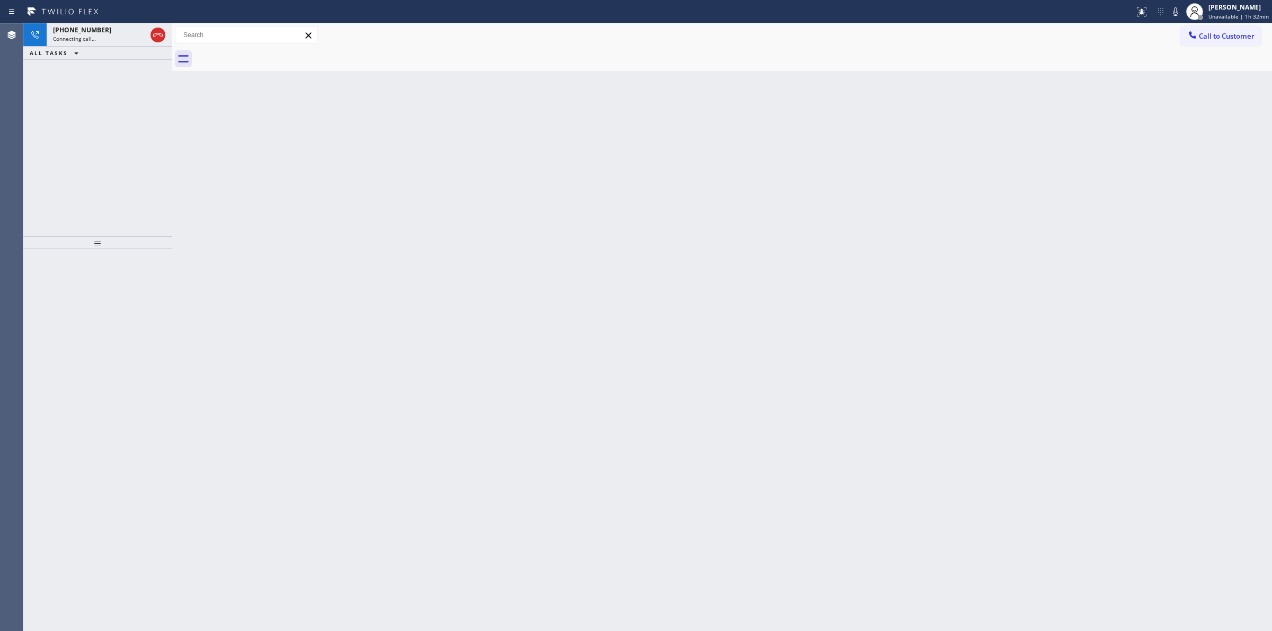
click at [270, 54] on div at bounding box center [733, 59] width 1077 height 24
click at [112, 41] on div "Connecting call…" at bounding box center [99, 38] width 93 height 7
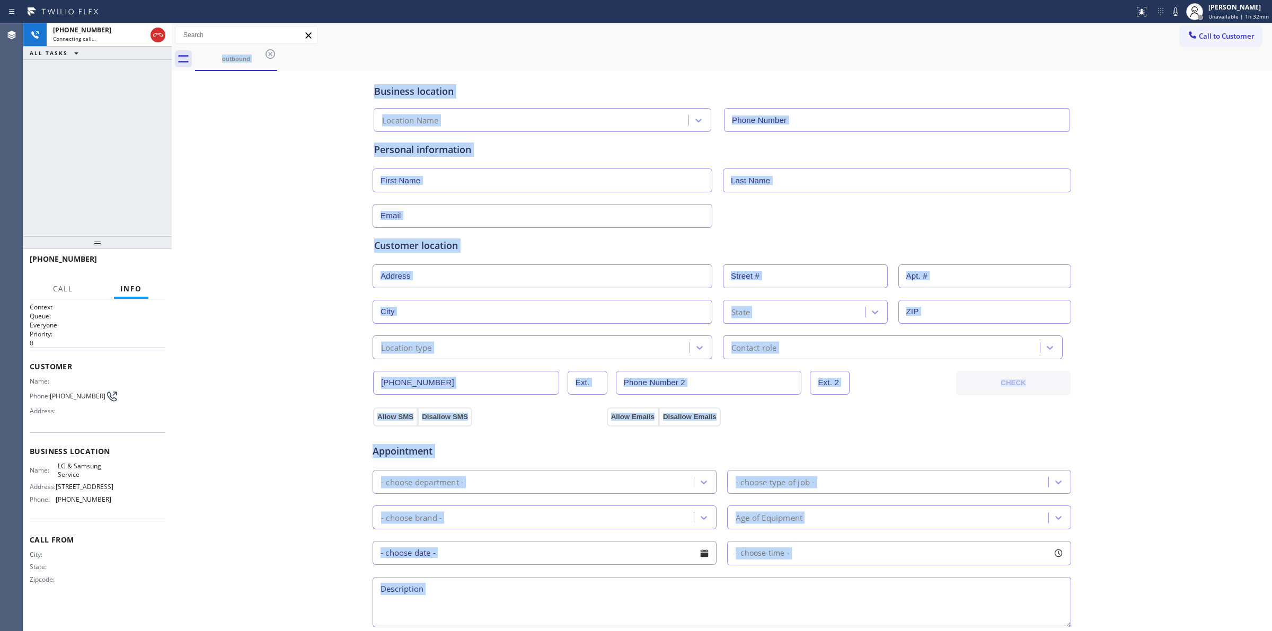
type input "[PHONE_NUMBER]"
click at [118, 30] on div "[PHONE_NUMBER]" at bounding box center [99, 29] width 93 height 9
type input "[PHONE_NUMBER]"
click at [274, 54] on icon at bounding box center [270, 54] width 13 height 13
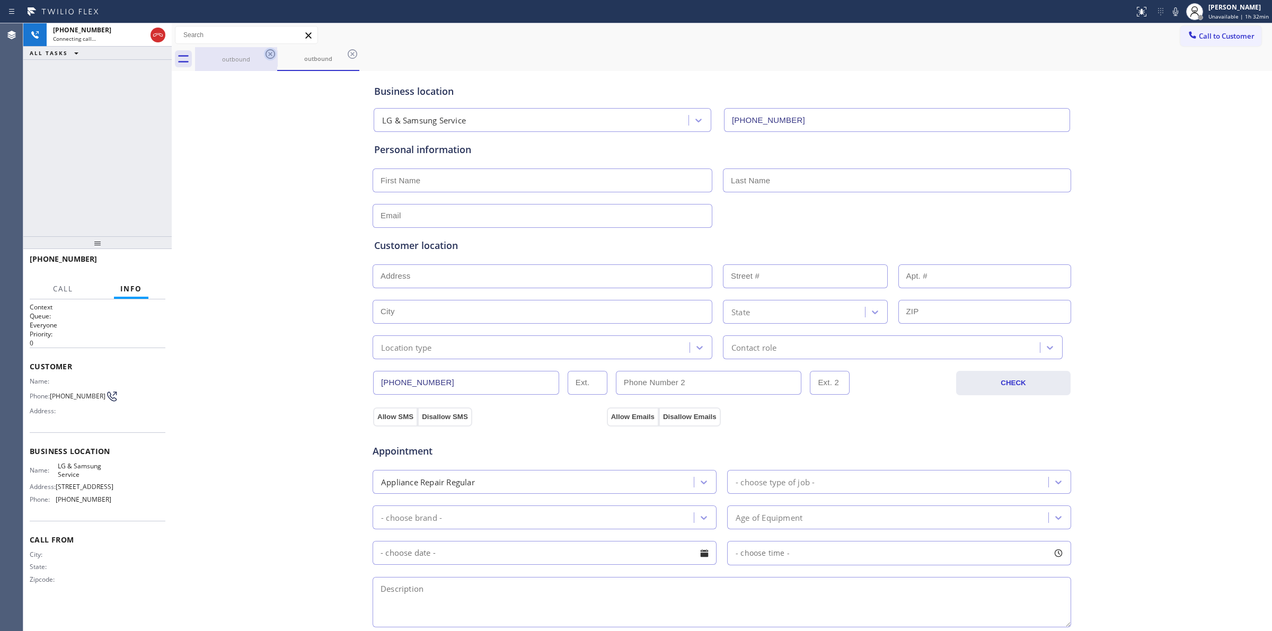
click at [269, 54] on icon at bounding box center [271, 54] width 10 height 10
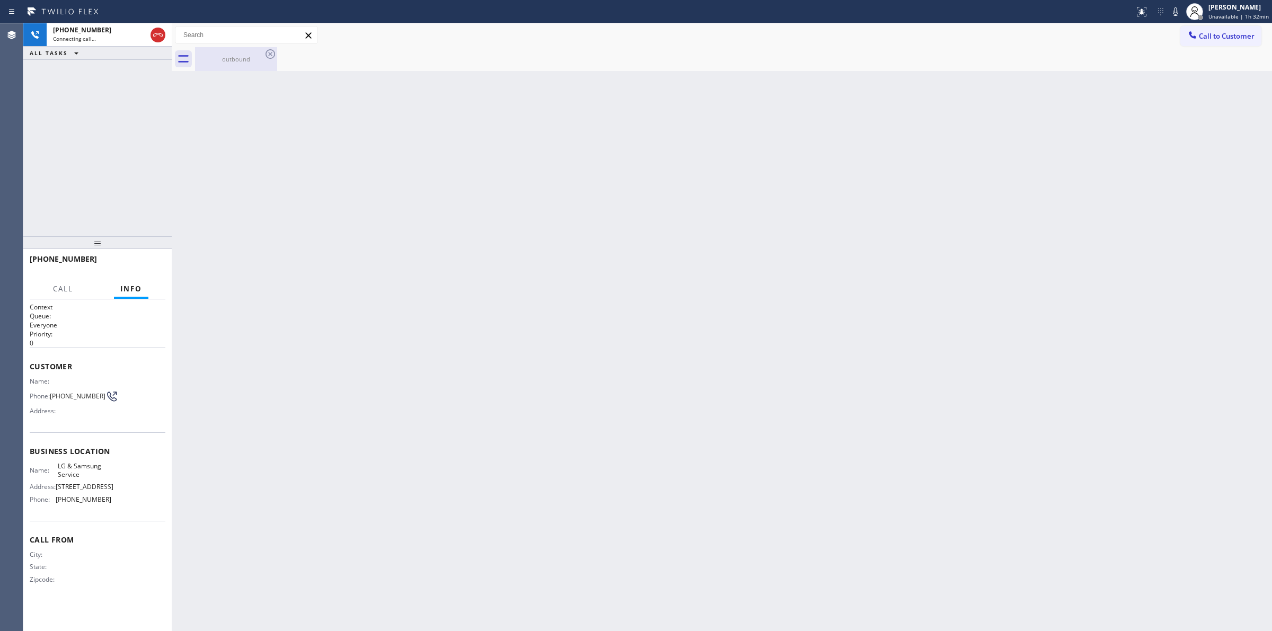
click at [262, 54] on div "outbound" at bounding box center [236, 59] width 80 height 24
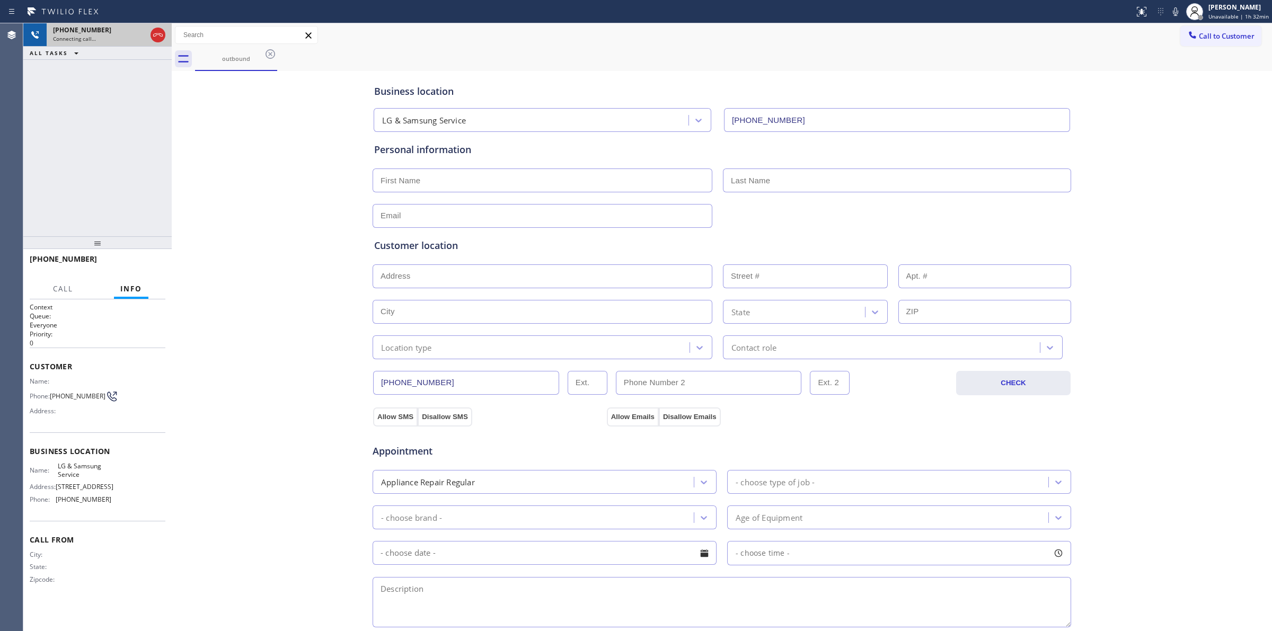
click at [91, 33] on span "[PHONE_NUMBER]" at bounding box center [82, 29] width 58 height 9
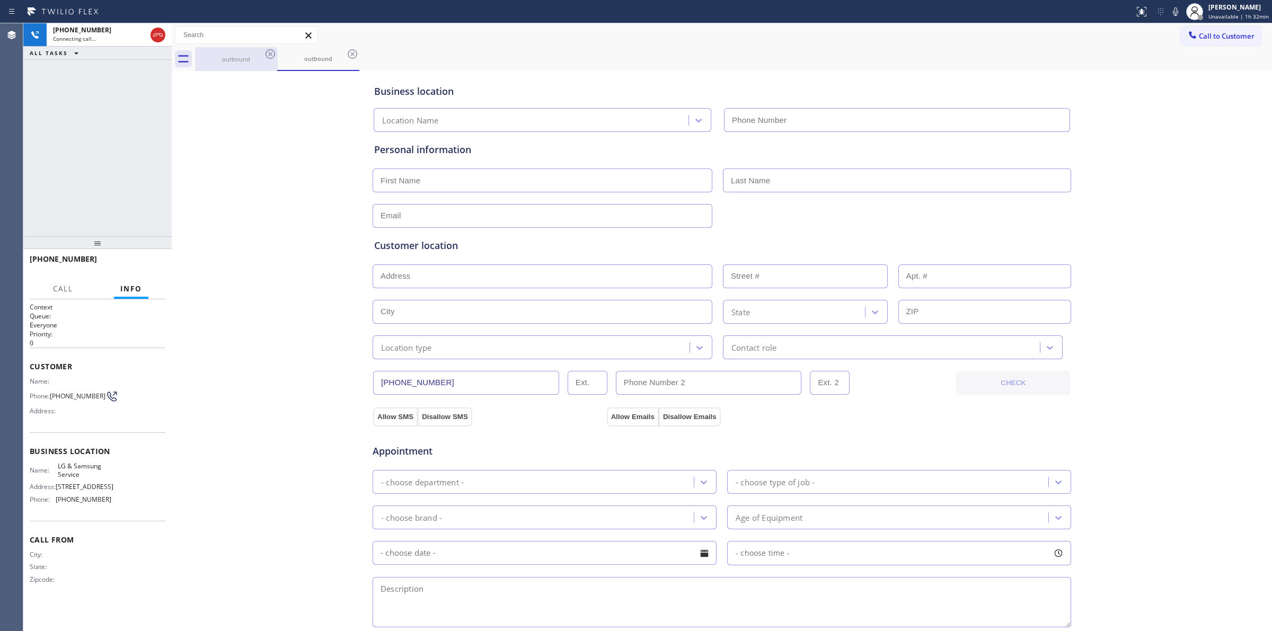
type input "[PHONE_NUMBER]"
click at [270, 57] on icon at bounding box center [270, 54] width 13 height 13
click at [269, 57] on icon at bounding box center [270, 54] width 13 height 13
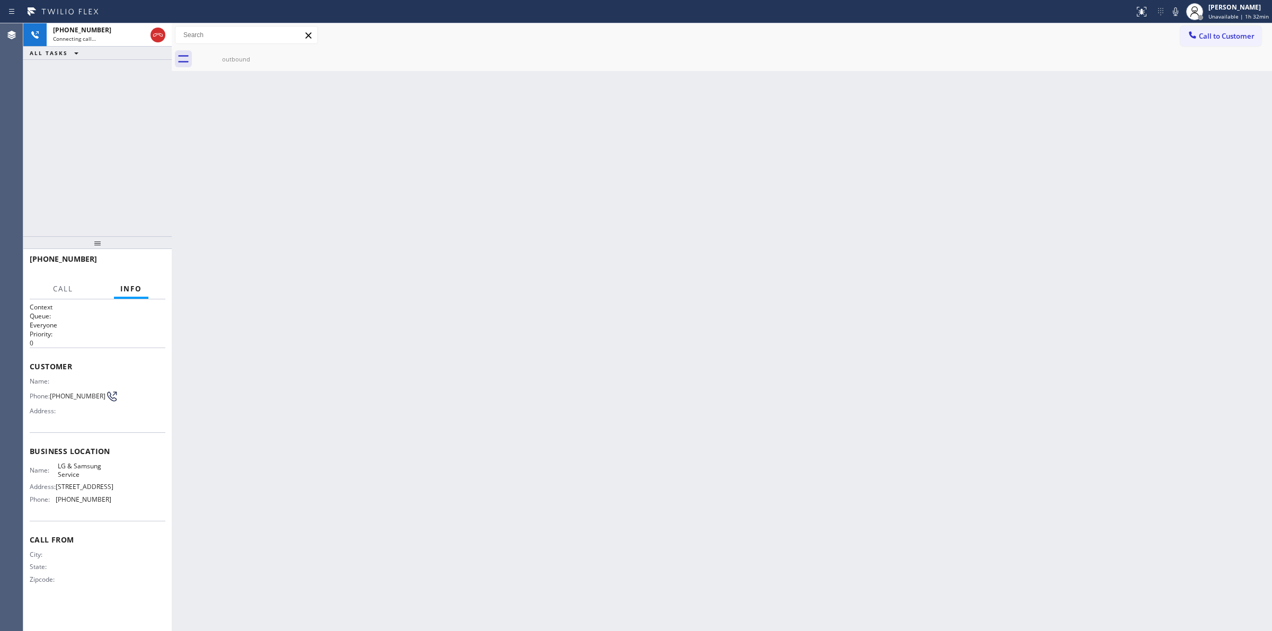
click at [0, 0] on icon at bounding box center [0, 0] width 0 height 0
click at [258, 54] on div "outbound" at bounding box center [236, 59] width 80 height 24
click at [109, 33] on div "[PHONE_NUMBER]" at bounding box center [99, 29] width 93 height 9
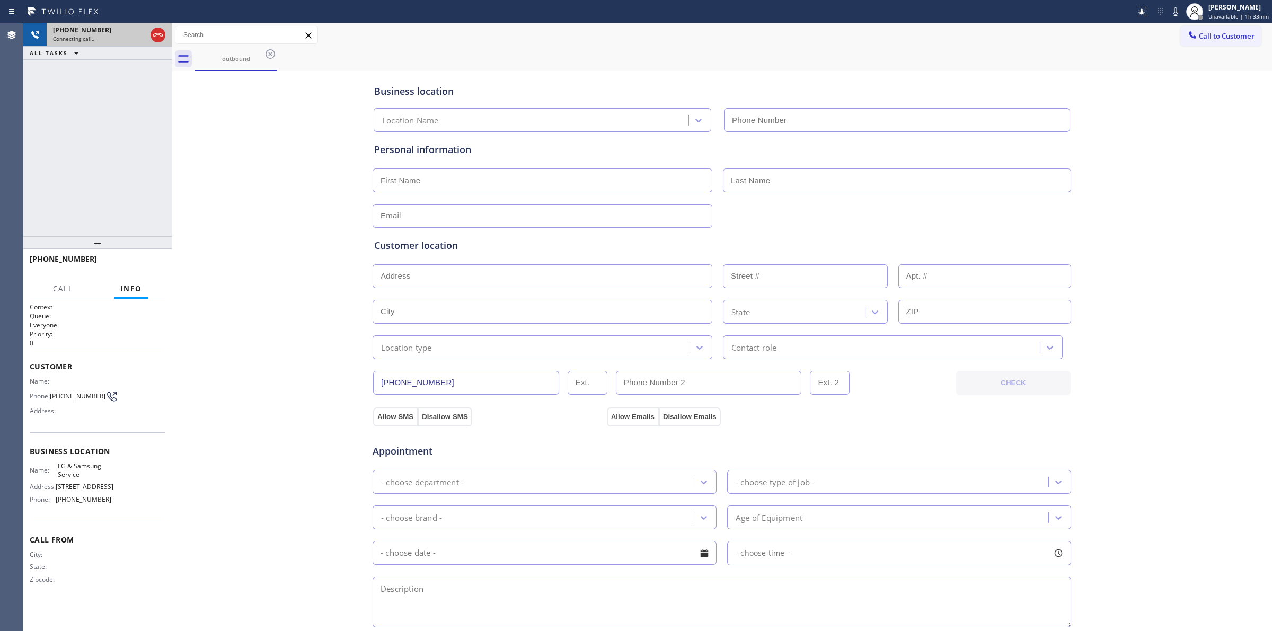
type input "[PHONE_NUMBER]"
click at [73, 292] on span "Call" at bounding box center [63, 289] width 20 height 10
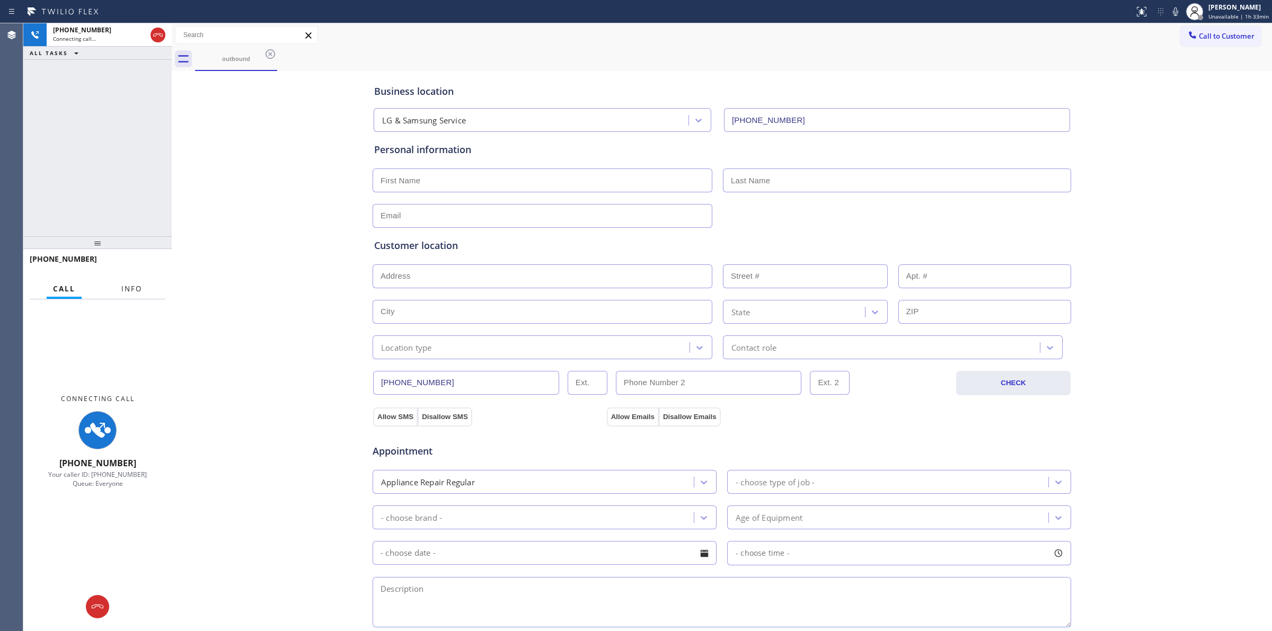
click at [130, 289] on span "Info" at bounding box center [131, 289] width 21 height 10
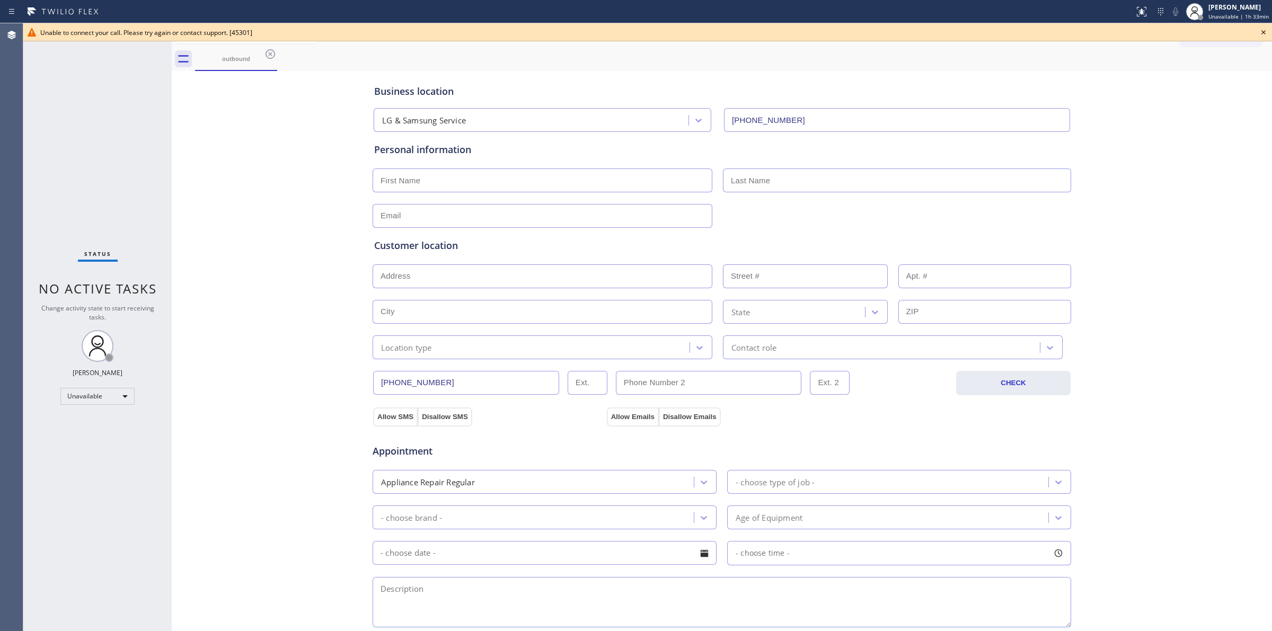
click at [288, 69] on div "outbound" at bounding box center [733, 59] width 1077 height 24
click at [1264, 34] on icon at bounding box center [1263, 32] width 13 height 13
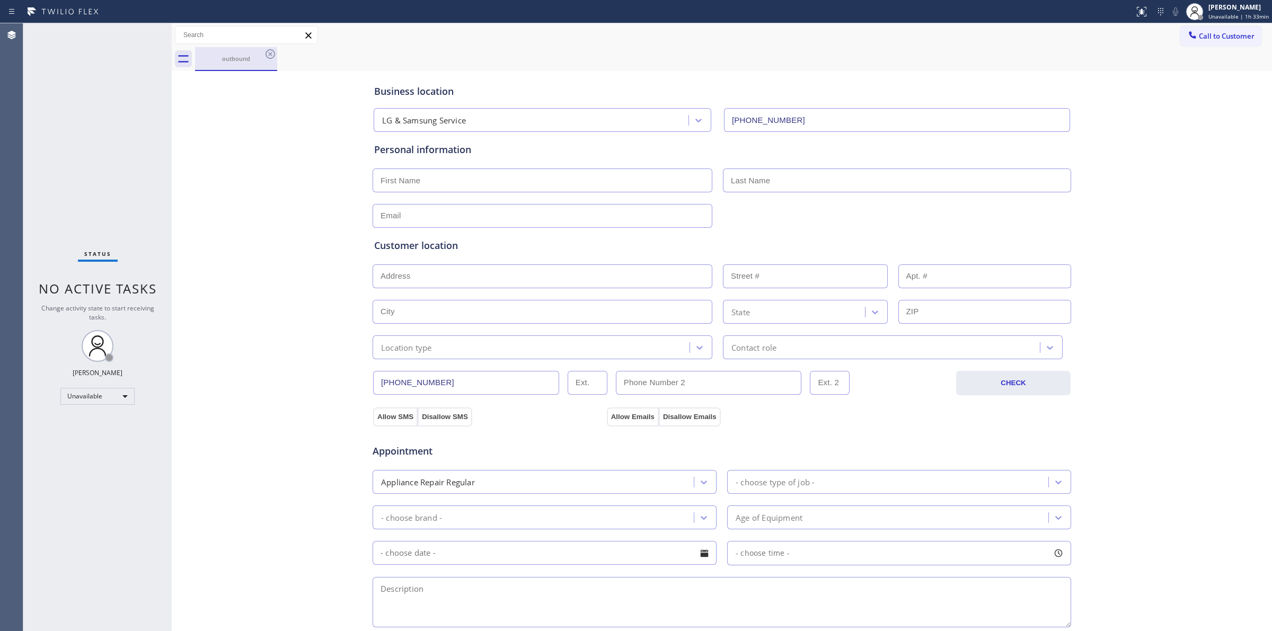
click at [240, 60] on div "outbound" at bounding box center [236, 59] width 80 height 8
click at [263, 52] on div "outbound" at bounding box center [236, 59] width 82 height 24
click at [268, 52] on icon at bounding box center [270, 54] width 13 height 13
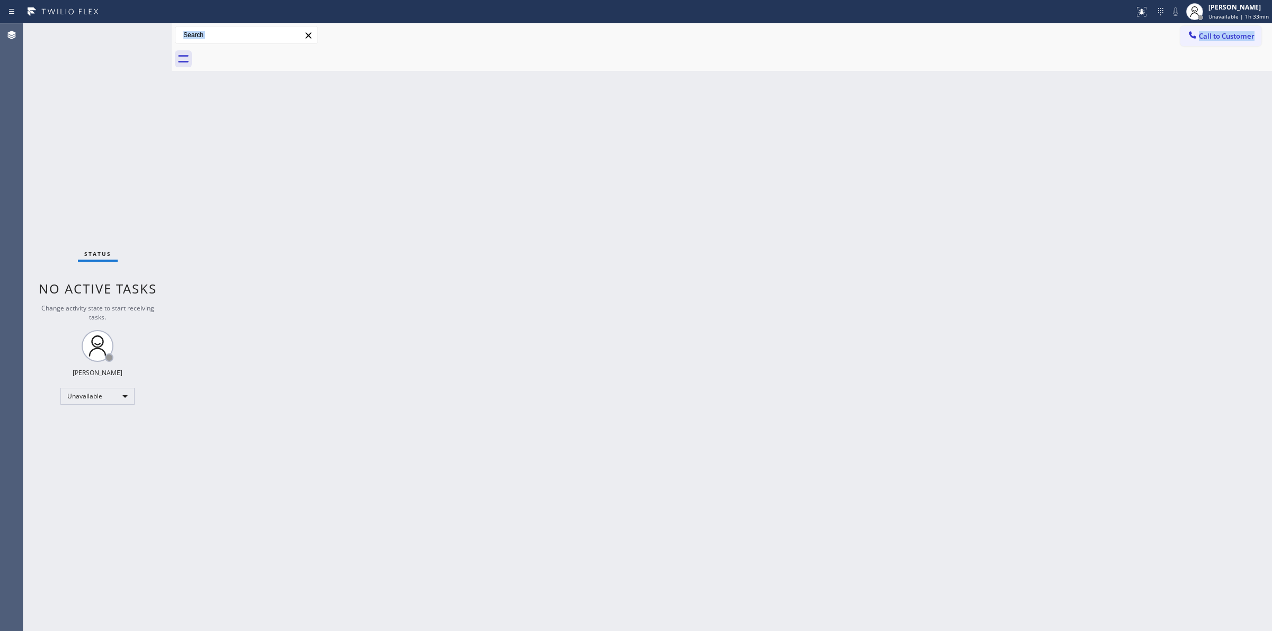
click at [1189, 226] on div "Back to Dashboard Change Sender ID Customers Technicians Select a contact Outbo…" at bounding box center [722, 327] width 1100 height 608
click at [1207, 28] on div "Status report No issues detected If you experience an issue, please download th…" at bounding box center [636, 315] width 1272 height 631
click at [1207, 37] on span "Call to Customer" at bounding box center [1227, 36] width 56 height 10
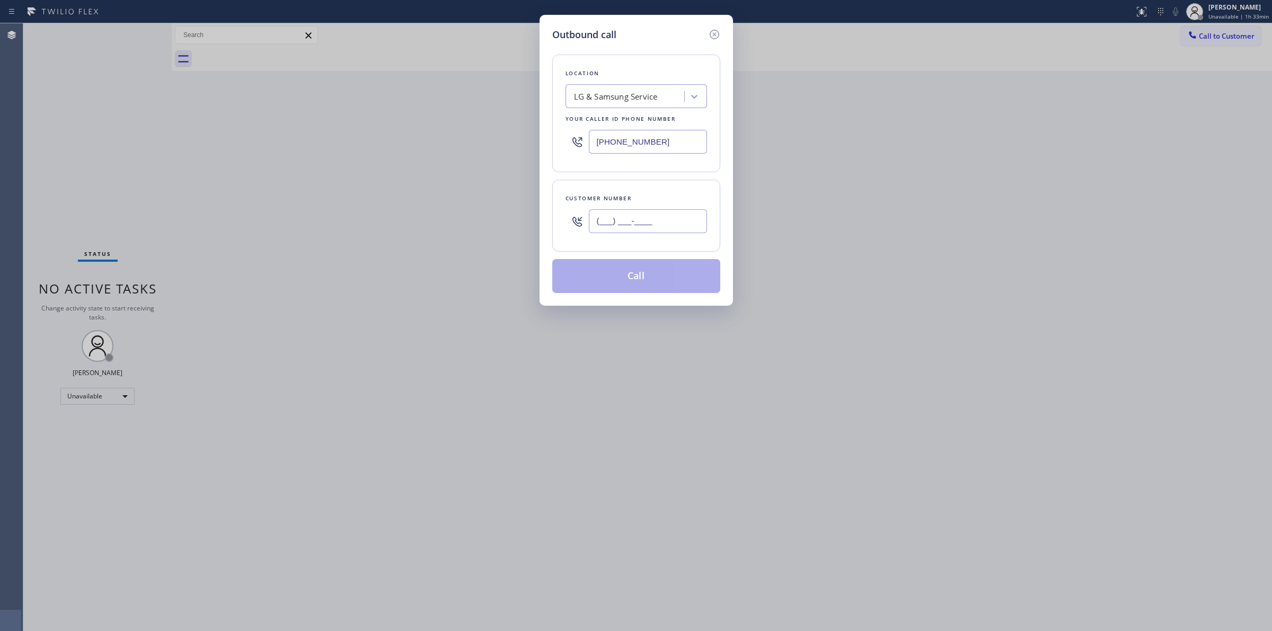
paste input "85) 875-9788"
click at [606, 213] on input "(_85) 875-9788" at bounding box center [648, 221] width 118 height 24
drag, startPoint x: 655, startPoint y: 220, endPoint x: 499, endPoint y: 215, distance: 155.4
click at [505, 217] on div "Outbound call Location LG & Samsung Service Your caller id phone number [PHONE_…" at bounding box center [636, 315] width 1272 height 631
paste input "858) 759-7881"
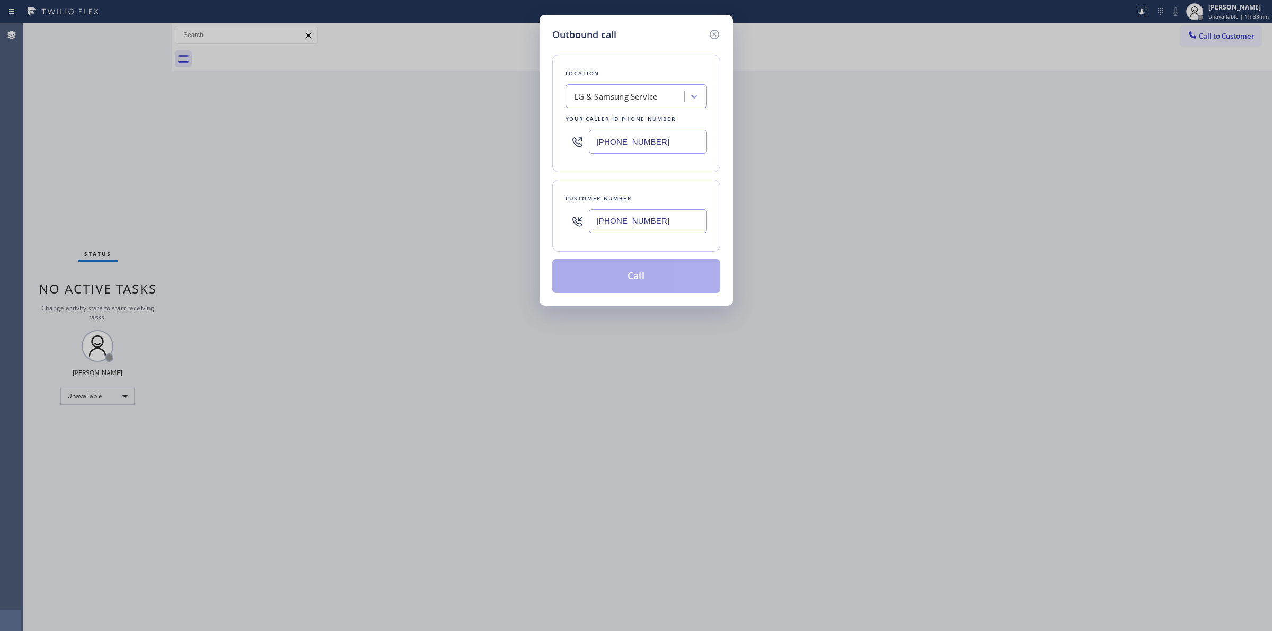
type input "[PHONE_NUMBER]"
drag, startPoint x: 597, startPoint y: 143, endPoint x: 452, endPoint y: 138, distance: 145.9
click at [454, 138] on div "Outbound call Location LG & Samsung Service Your caller id phone number [PHONE_…" at bounding box center [636, 315] width 1272 height 631
paste input "760) 854-6978"
type input "[PHONE_NUMBER]"
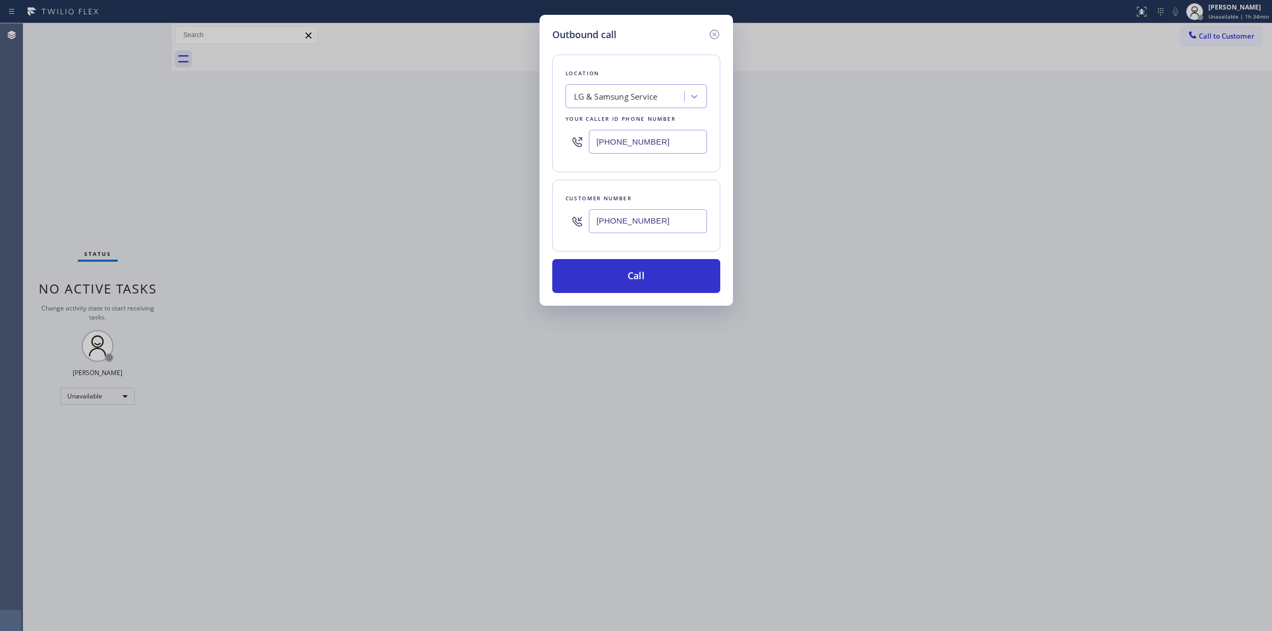
click at [645, 101] on div "LG & Samsung Service" at bounding box center [616, 97] width 84 height 12
click at [652, 91] on div "LG & Samsung Service" at bounding box center [616, 97] width 84 height 12
paste input "SubZero Repair Pros"
type input "SubZero Repair Pro"
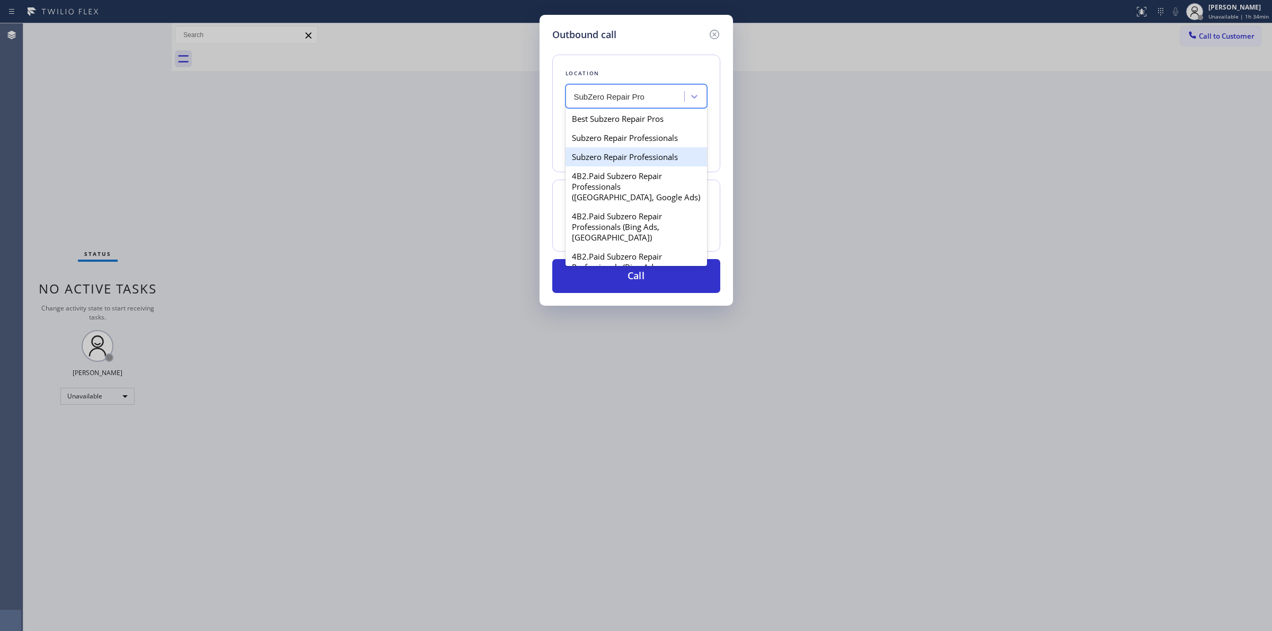
click at [627, 155] on div "Subzero Repair Professionals" at bounding box center [637, 156] width 142 height 19
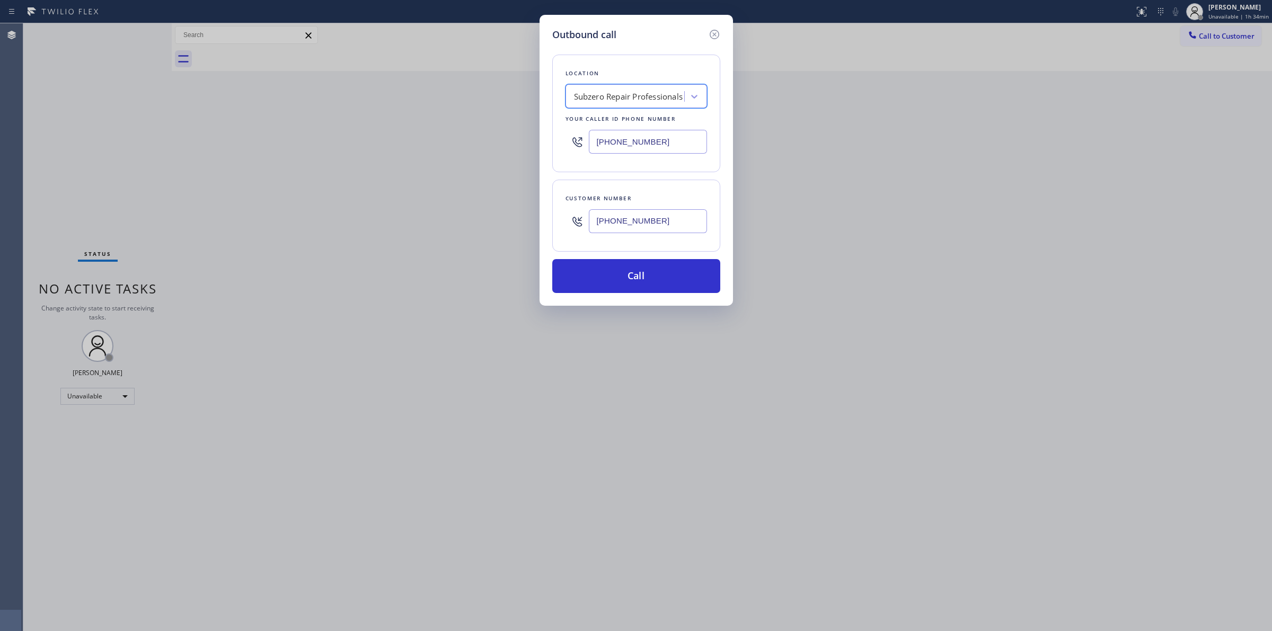
click at [647, 92] on div "Subzero Repair Professionals" at bounding box center [628, 97] width 109 height 12
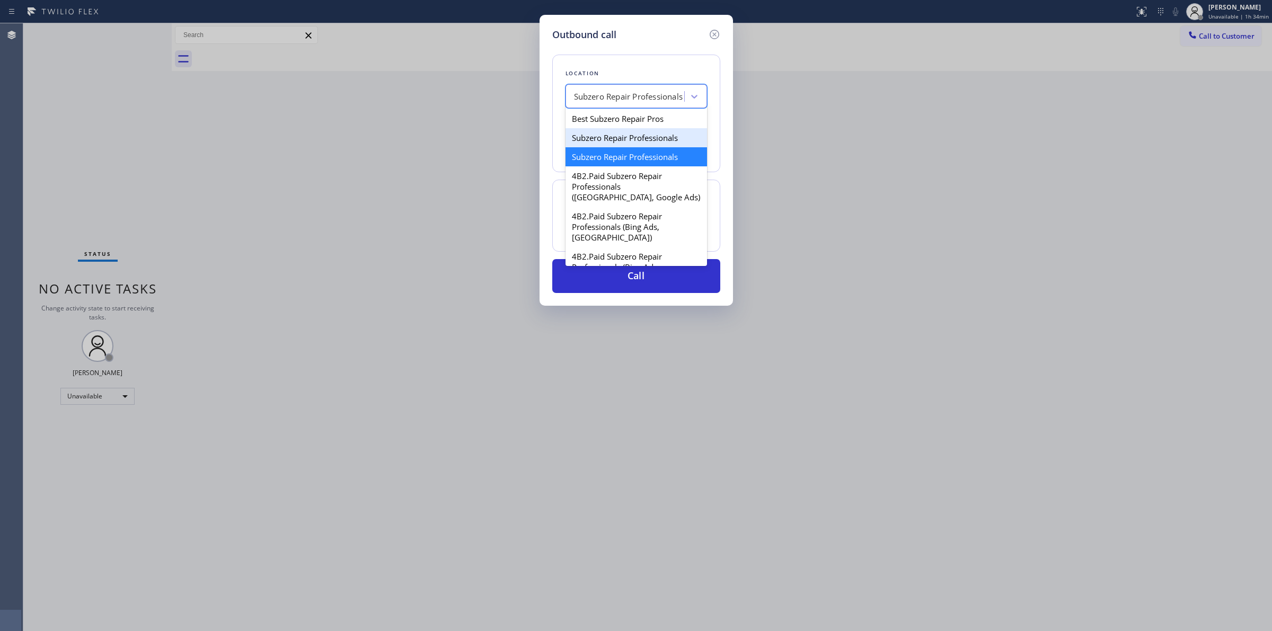
click at [631, 140] on div "Subzero Repair Professionals" at bounding box center [637, 137] width 142 height 19
type input "[PHONE_NUMBER]"
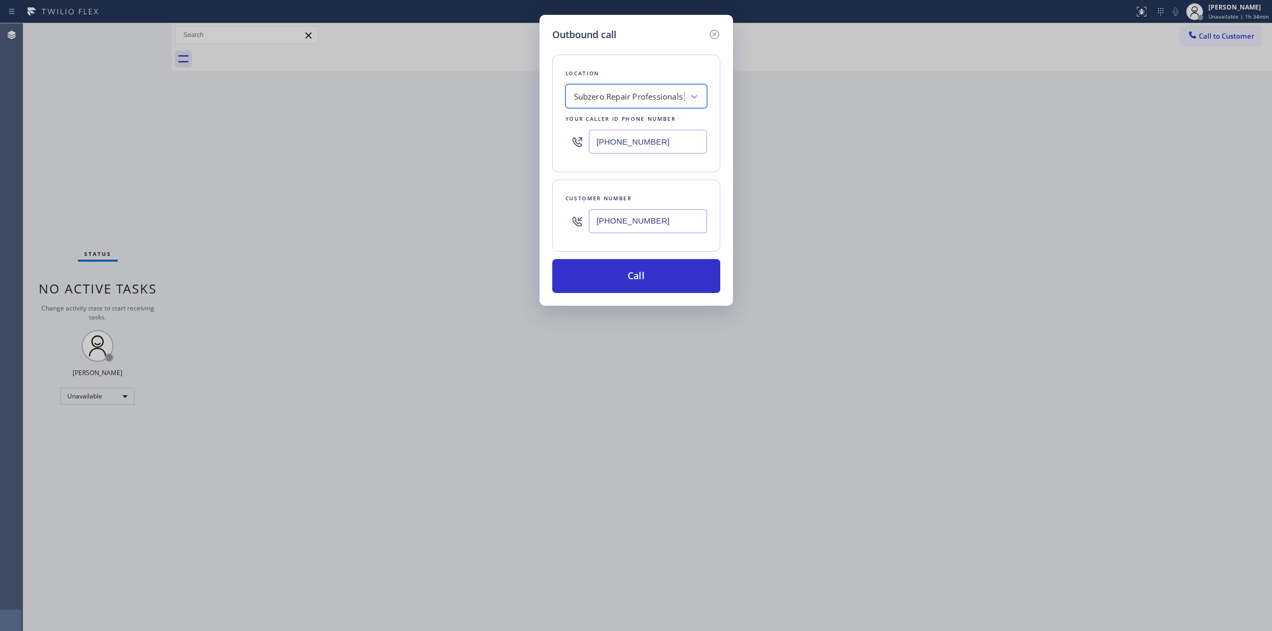
click at [673, 152] on input "[PHONE_NUMBER]" at bounding box center [648, 142] width 118 height 24
click at [656, 275] on button "Call" at bounding box center [636, 276] width 168 height 34
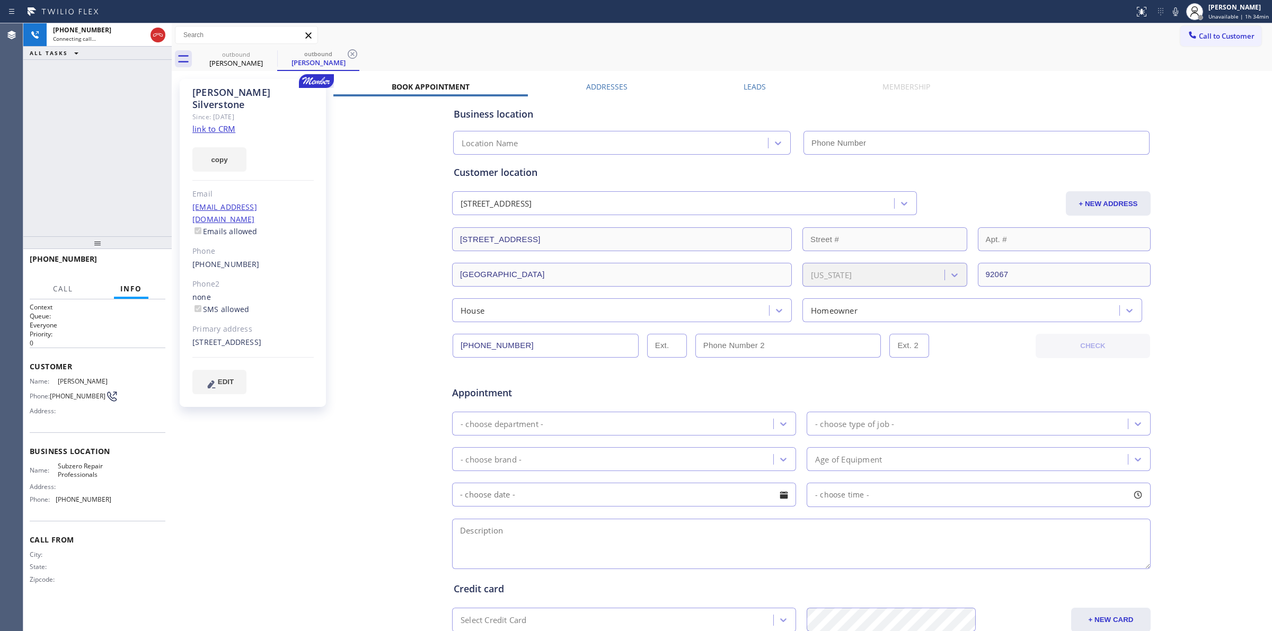
type input "[PHONE_NUMBER]"
drag, startPoint x: 1231, startPoint y: 457, endPoint x: 1205, endPoint y: 478, distance: 33.2
click at [1231, 457] on div "Business location Subzero Repair Professionals [PHONE_NUMBER] Personal informat…" at bounding box center [801, 417] width 936 height 643
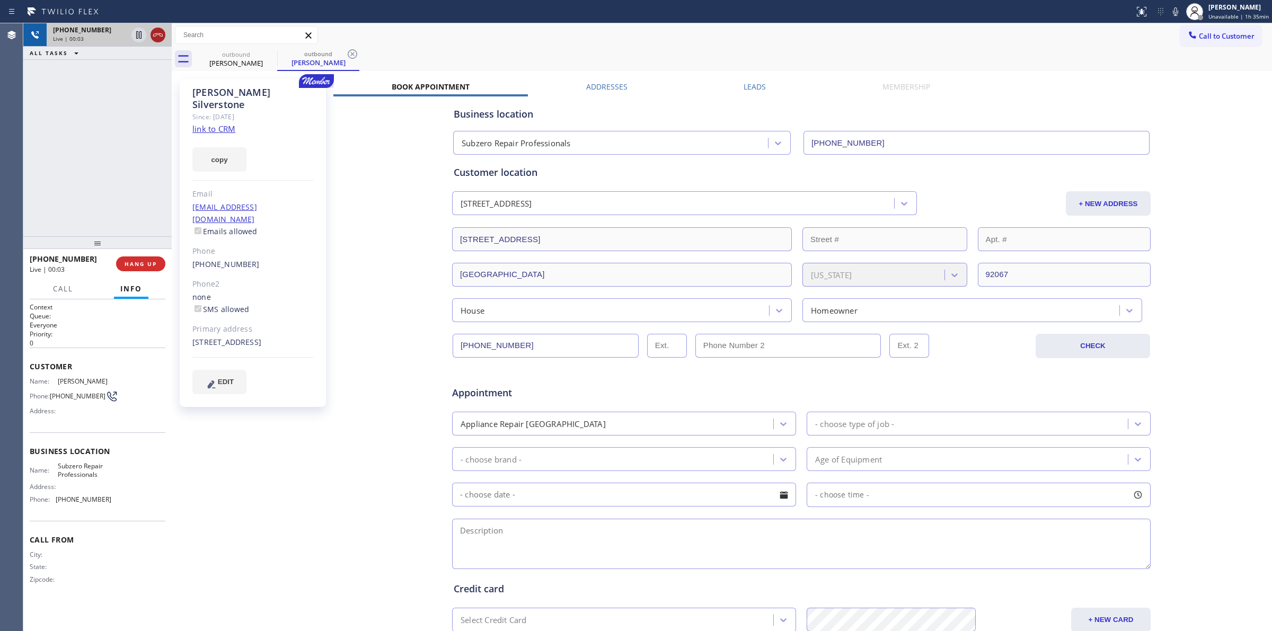
click at [155, 33] on icon at bounding box center [158, 34] width 10 height 3
click at [148, 267] on span "HANG UP" at bounding box center [141, 263] width 32 height 7
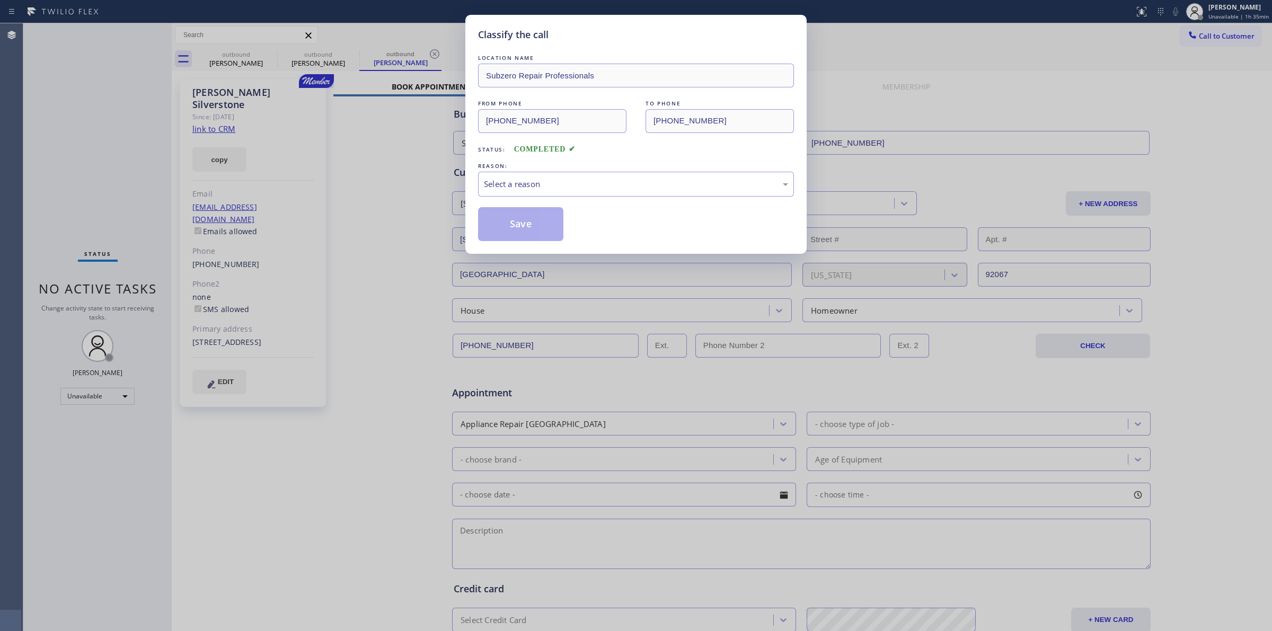
type input "[PHONE_NUMBER]"
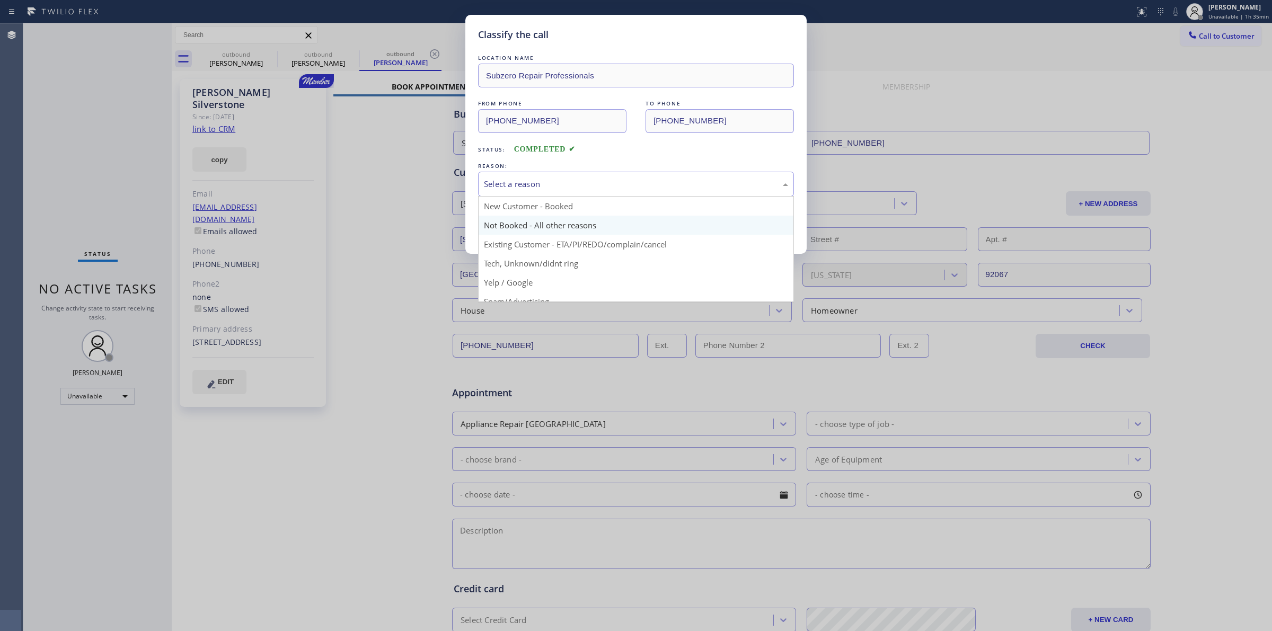
drag, startPoint x: 611, startPoint y: 192, endPoint x: 598, endPoint y: 232, distance: 41.9
click at [612, 192] on div "Select a reason" at bounding box center [636, 184] width 316 height 25
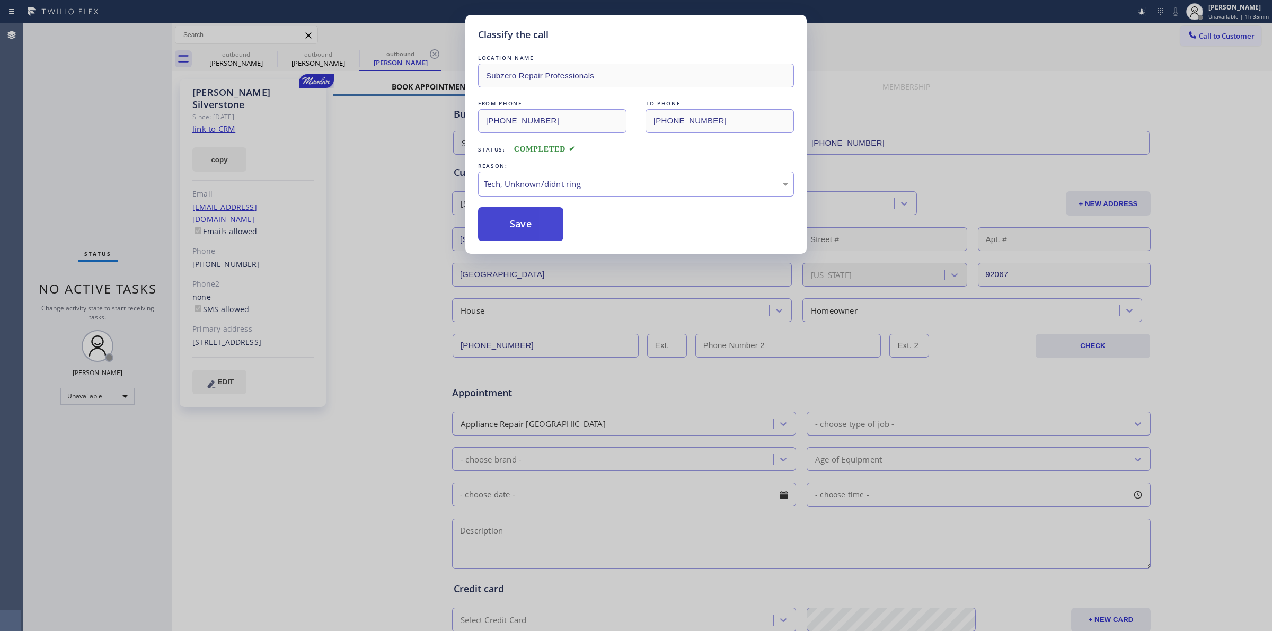
drag, startPoint x: 565, startPoint y: 263, endPoint x: 539, endPoint y: 236, distance: 37.9
click at [539, 236] on button "Save" at bounding box center [520, 224] width 85 height 34
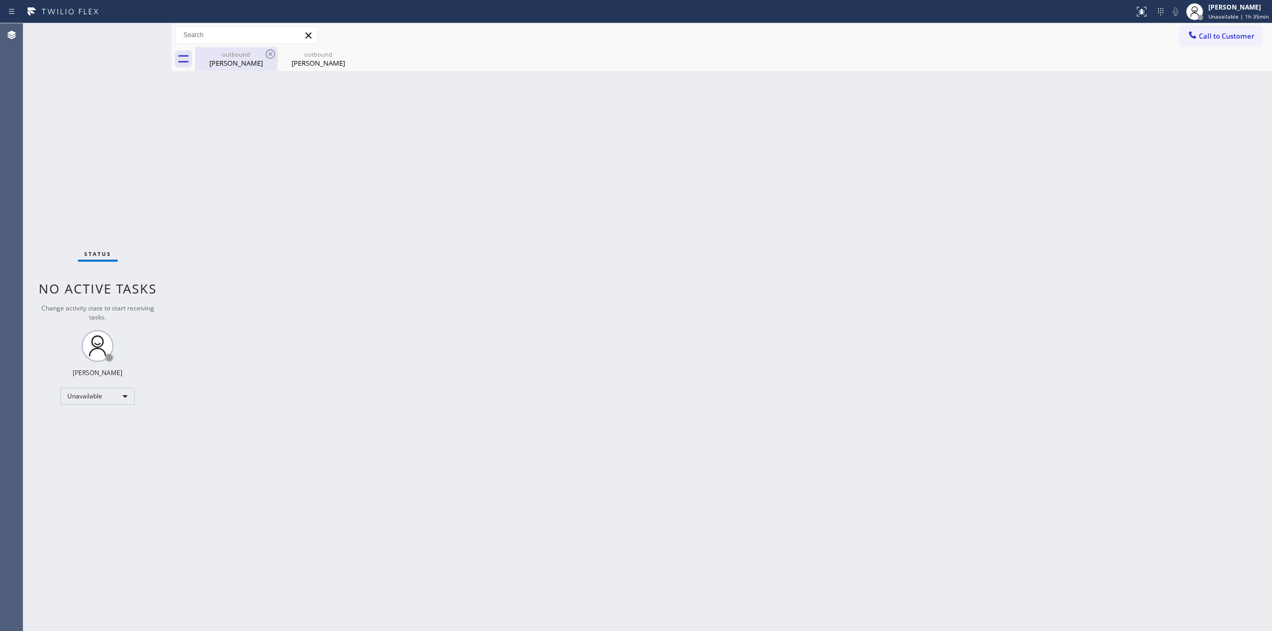
click at [276, 61] on div "[PERSON_NAME]" at bounding box center [236, 63] width 80 height 10
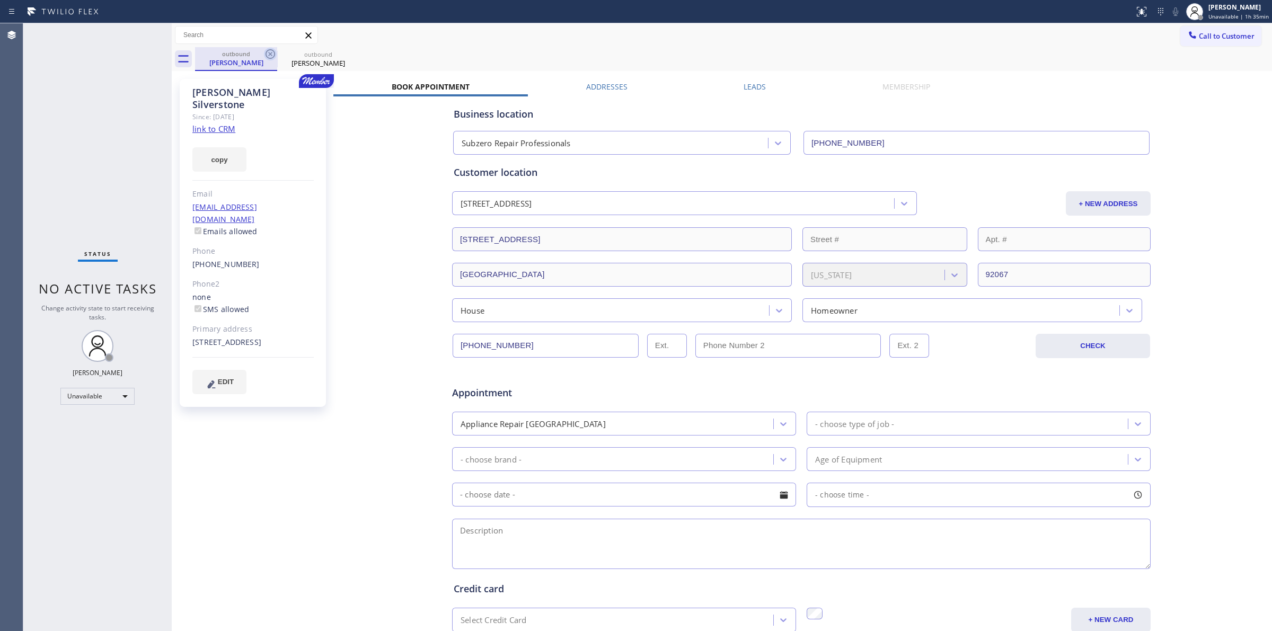
click at [271, 50] on icon at bounding box center [270, 54] width 13 height 13
click at [346, 50] on icon at bounding box center [352, 54] width 13 height 13
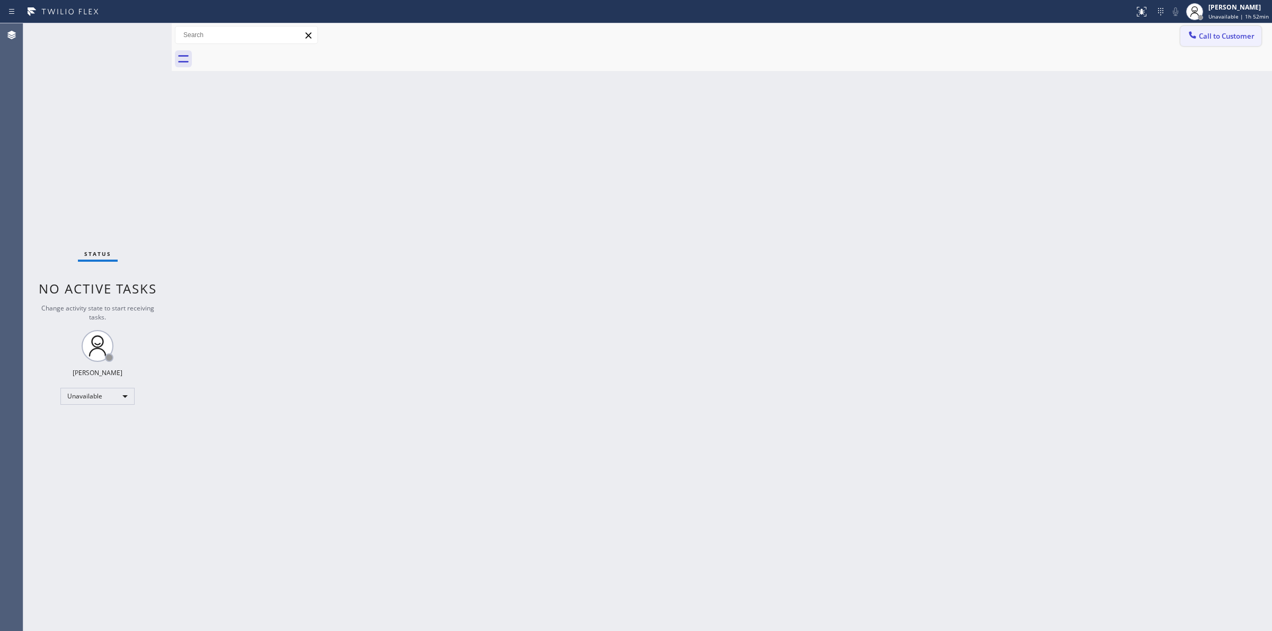
click at [1196, 28] on button "Call to Customer" at bounding box center [1221, 36] width 81 height 20
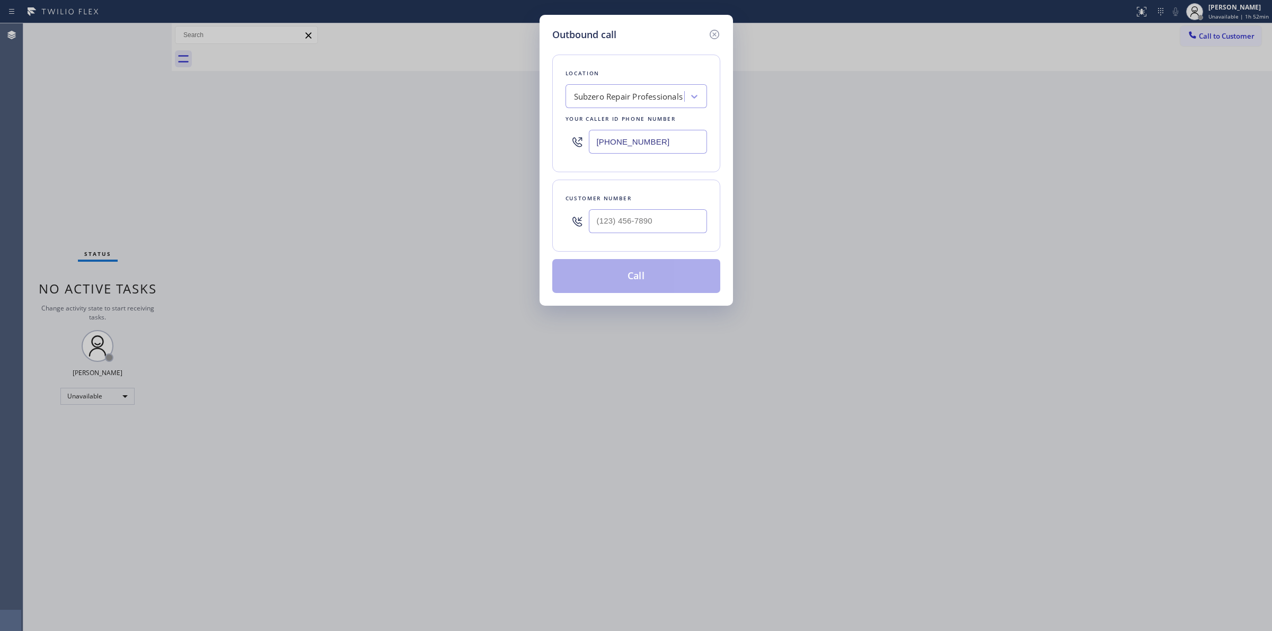
drag, startPoint x: 668, startPoint y: 135, endPoint x: 517, endPoint y: 138, distance: 151.1
click at [517, 138] on div "Outbound call Location Subzero Repair Professionals Your caller id phone number…" at bounding box center [636, 315] width 1272 height 631
paste input "415) 851-8851"
type input "[PHONE_NUMBER]"
click at [664, 232] on input "(___) ___-____" at bounding box center [648, 221] width 118 height 24
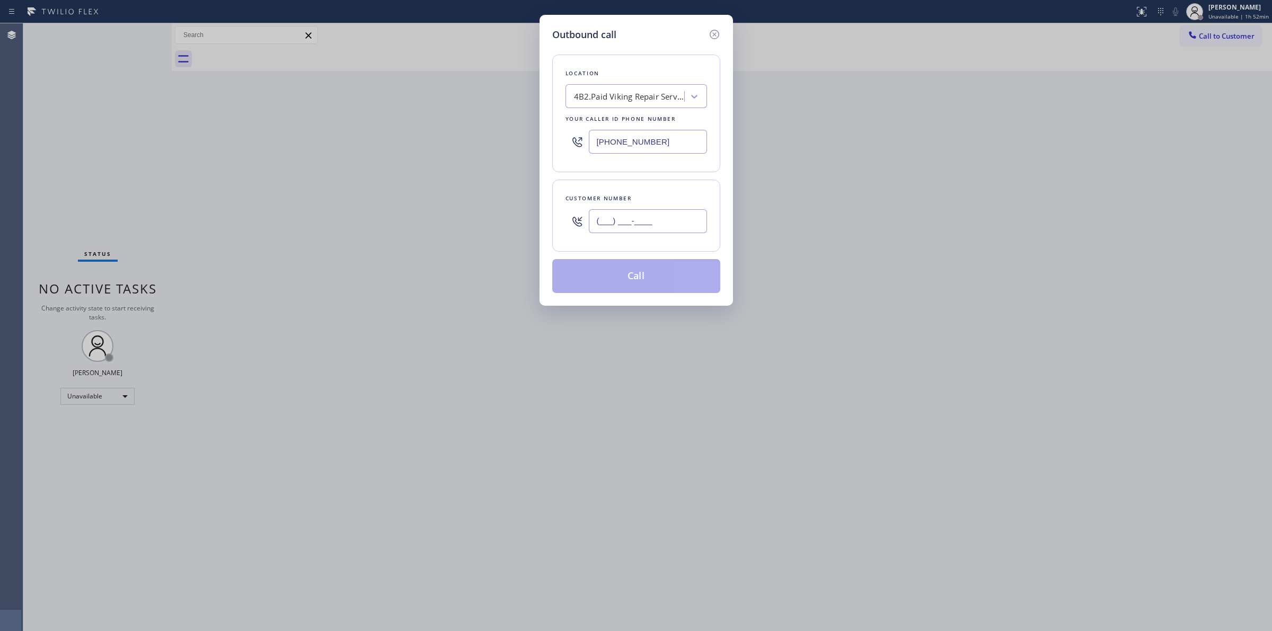
paste input "415) 786-4559"
type input "[PHONE_NUMBER]"
click at [645, 272] on button "Call" at bounding box center [636, 276] width 168 height 34
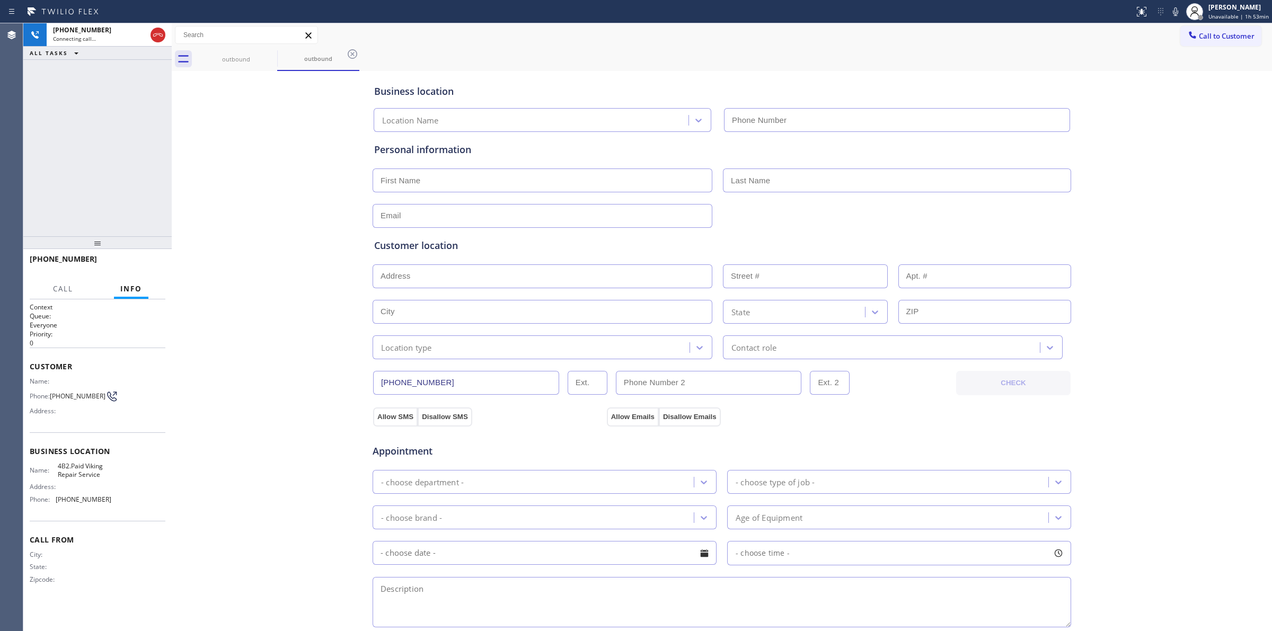
type input "[PHONE_NUMBER]"
click at [1177, 11] on icon at bounding box center [1175, 11] width 13 height 13
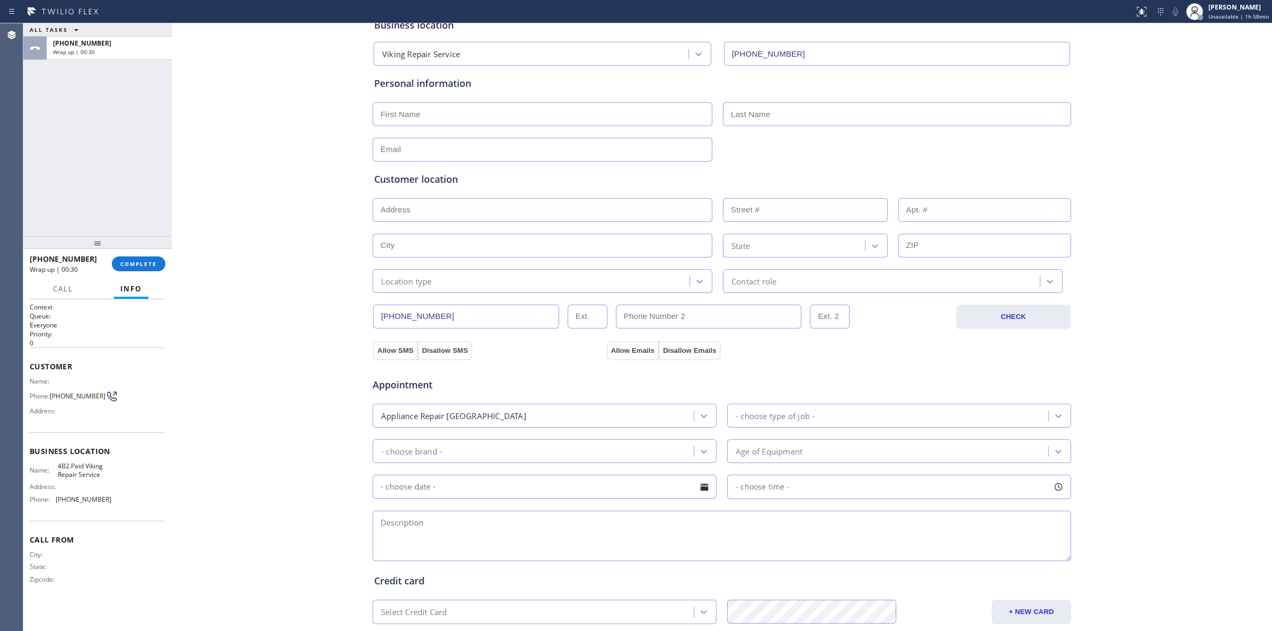
scroll to position [192, 0]
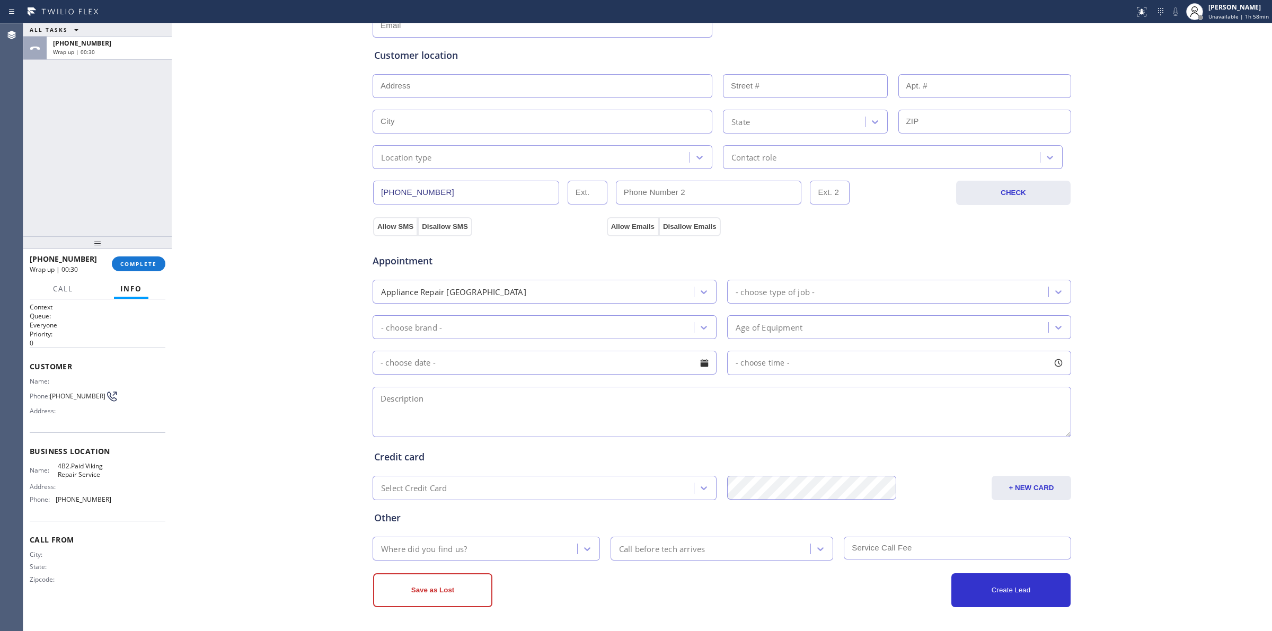
paste textarea "3 -6 | $95 | Viking | Stove | 20 yrs | in counter Stove top and some of the bur…"
click at [468, 411] on textarea at bounding box center [722, 412] width 699 height 50
type textarea "3 -6 | $95 | Viking | Stove | 20 yrs | in counter Stove top and some of the bur…"
click at [392, 232] on div "Appointment Appliance Repair High End - choose type of job - - choose brand - A…" at bounding box center [722, 336] width 700 height 208
click at [623, 228] on button "Allow Emails" at bounding box center [633, 226] width 52 height 19
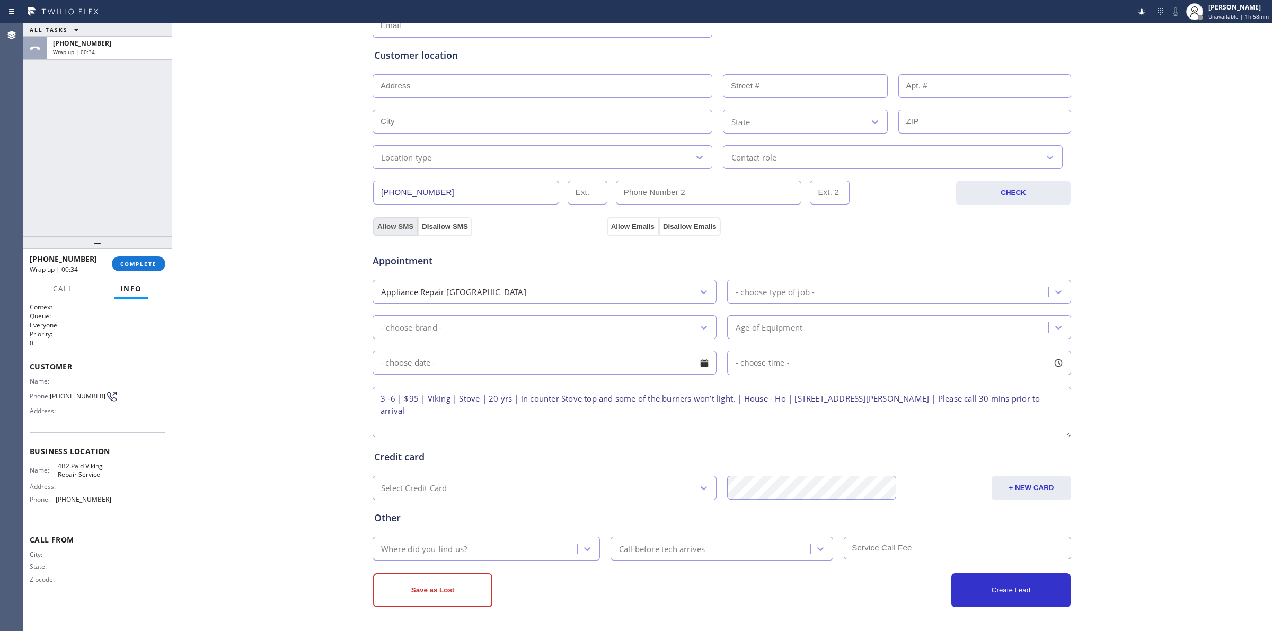
click at [385, 227] on button "Allow SMS" at bounding box center [395, 226] width 45 height 19
click at [460, 292] on div "Appliance Repair [GEOGRAPHIC_DATA]" at bounding box center [453, 292] width 145 height 12
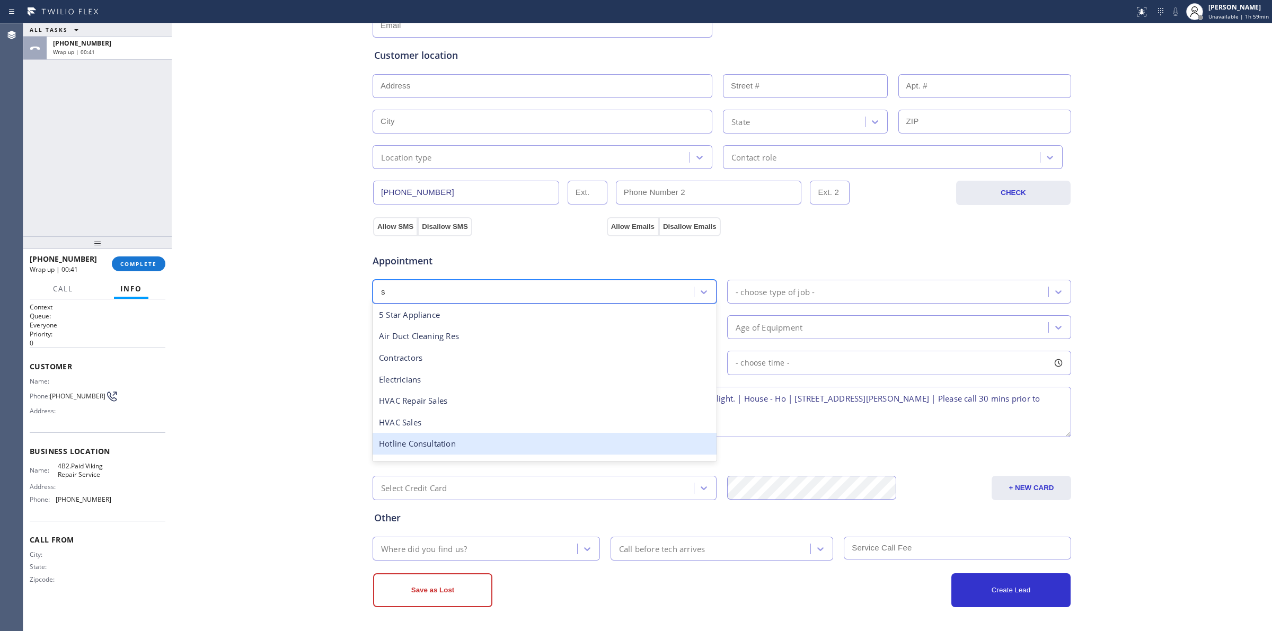
scroll to position [60, 0]
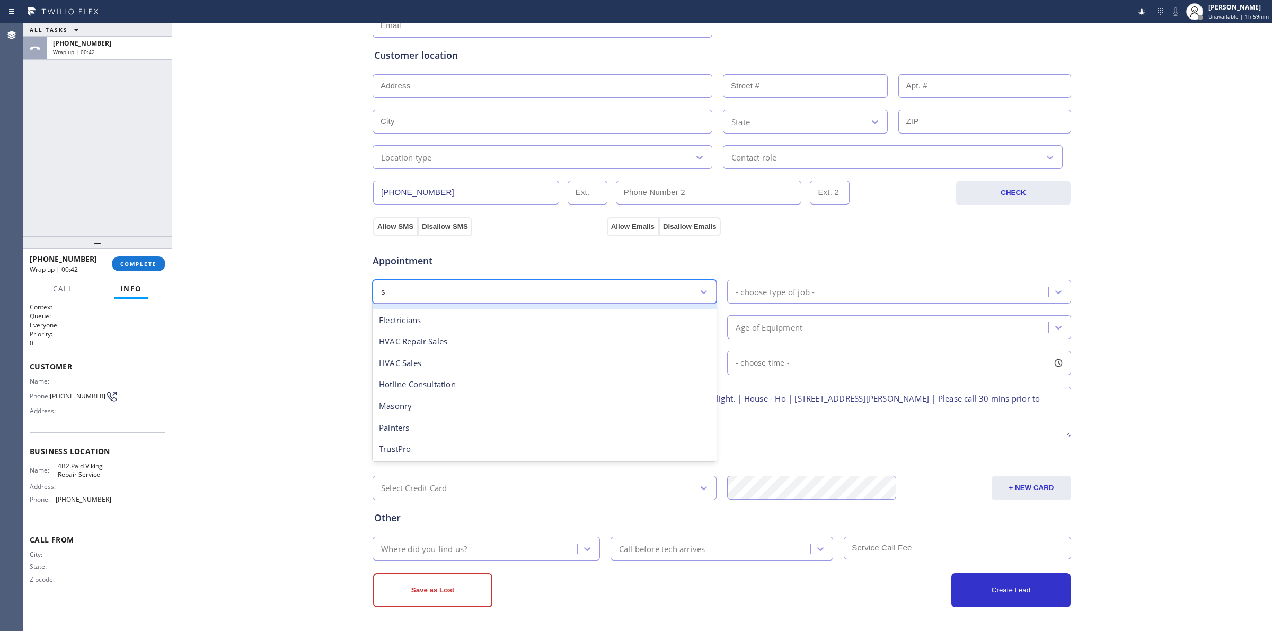
type input "s"
click at [338, 296] on div "Business location Viking Repair Service [PHONE_NUMBER] Personal information Cus…" at bounding box center [721, 245] width 1095 height 724
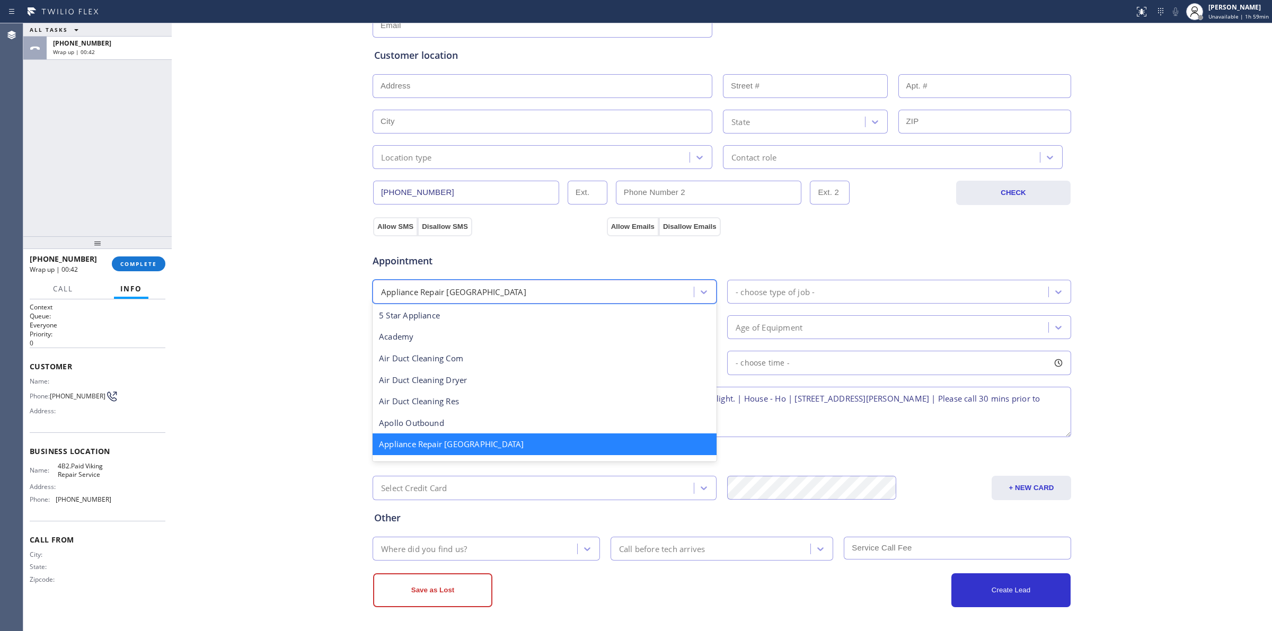
click at [397, 289] on div "Appliance Repair [GEOGRAPHIC_DATA]" at bounding box center [453, 292] width 145 height 12
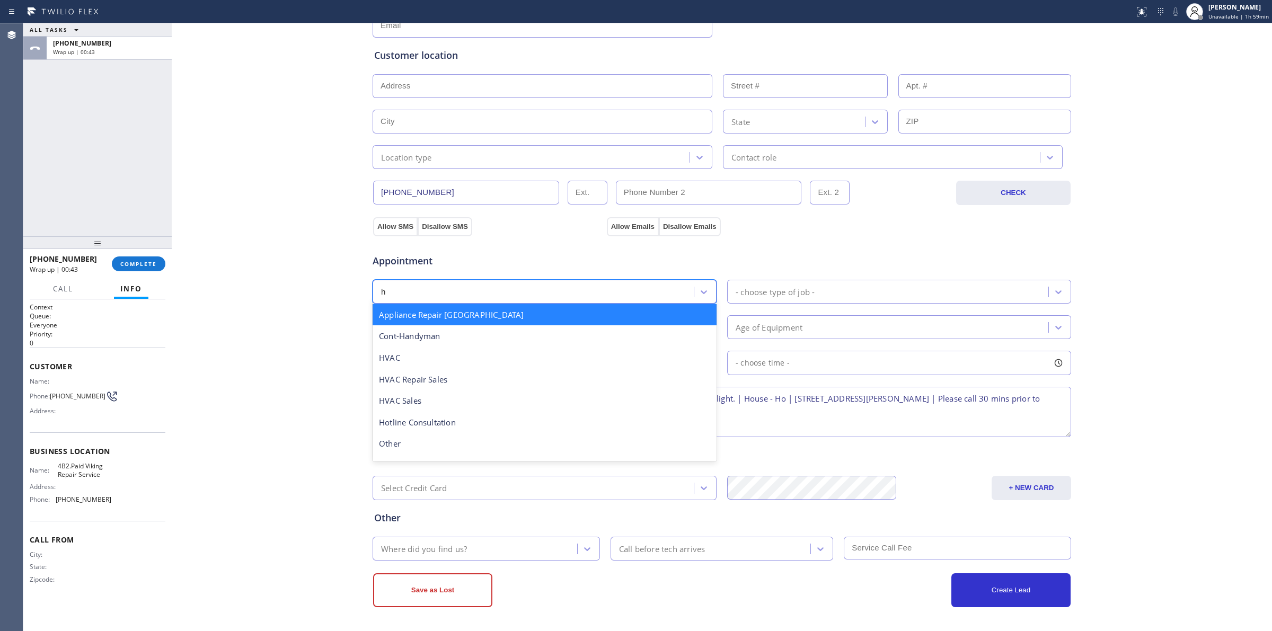
scroll to position [0, 0]
type input "high"
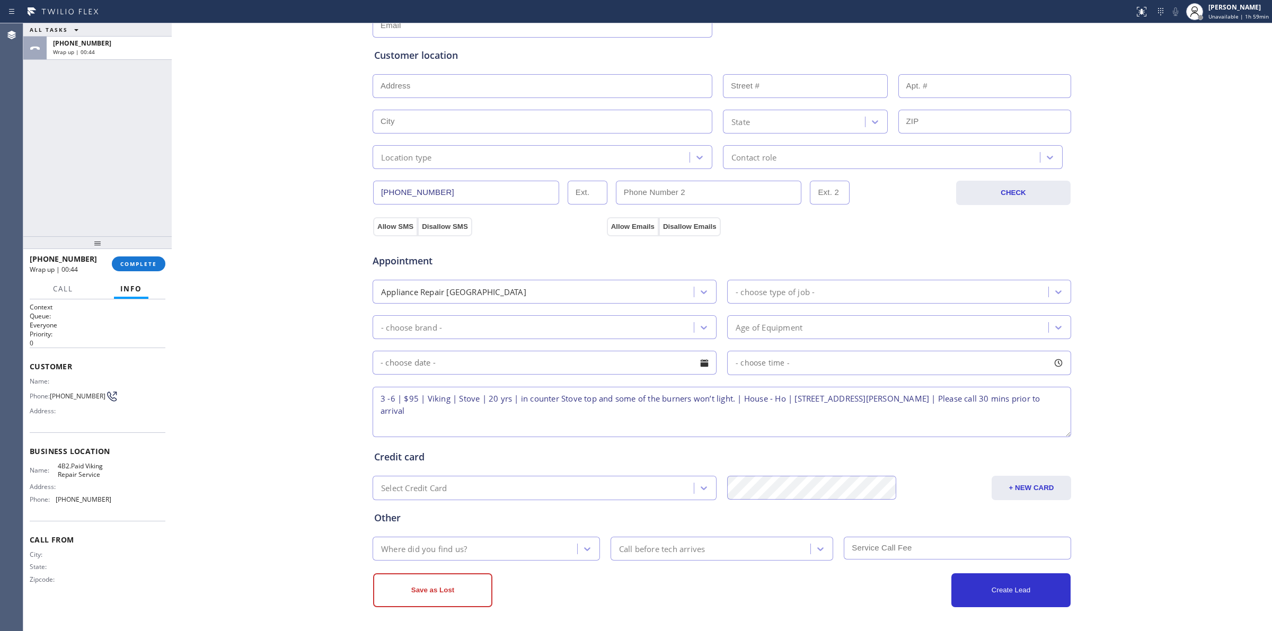
drag, startPoint x: 404, startPoint y: 310, endPoint x: 411, endPoint y: 321, distance: 12.6
click at [407, 314] on div "Appointment Appliance Repair High End - choose type of job - - choose brand - A…" at bounding box center [721, 340] width 695 height 198
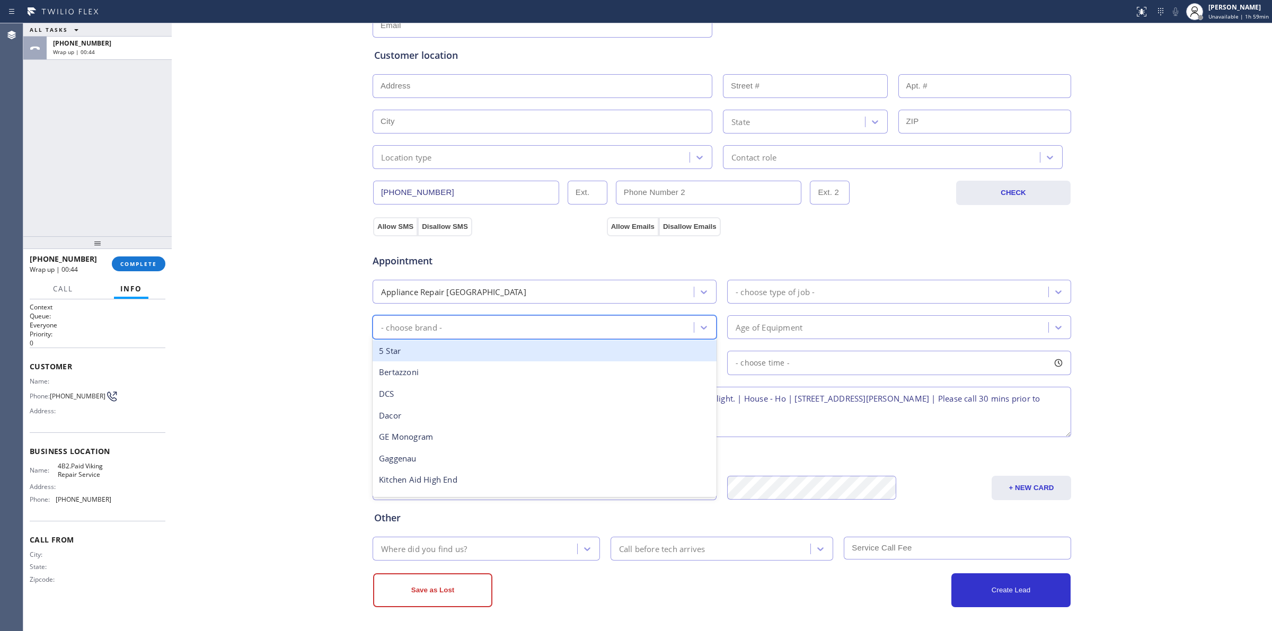
click at [418, 336] on div "- choose brand -" at bounding box center [535, 327] width 318 height 19
type input "s"
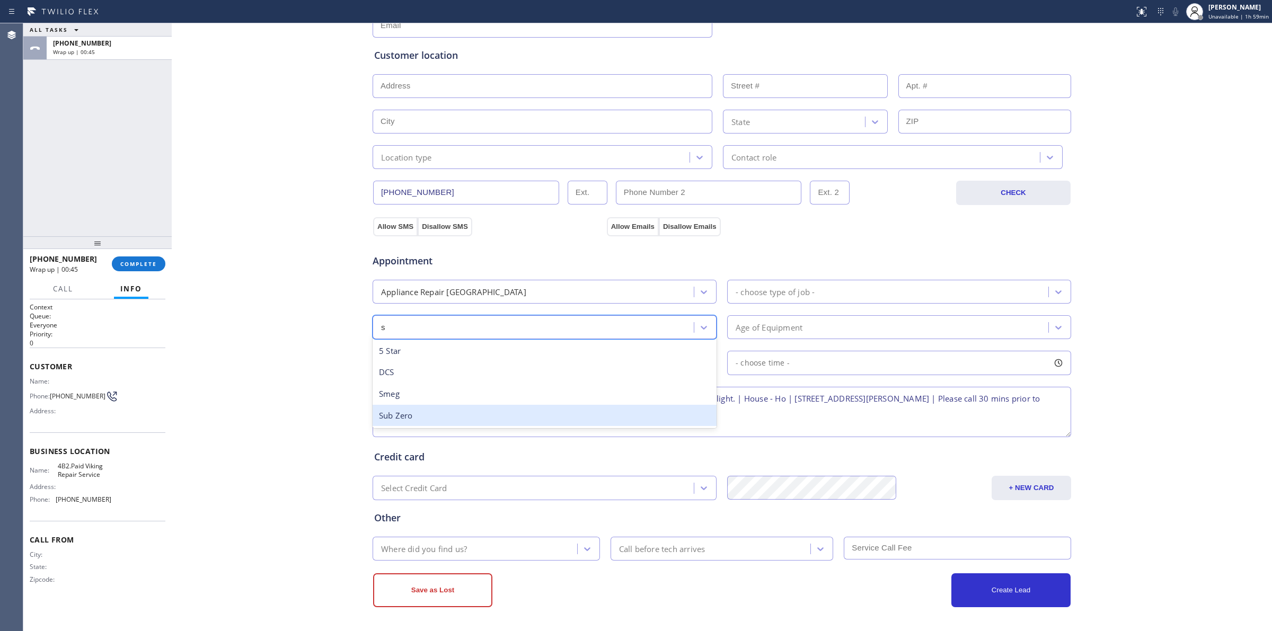
click at [399, 414] on div "Sub Zero" at bounding box center [545, 416] width 344 height 22
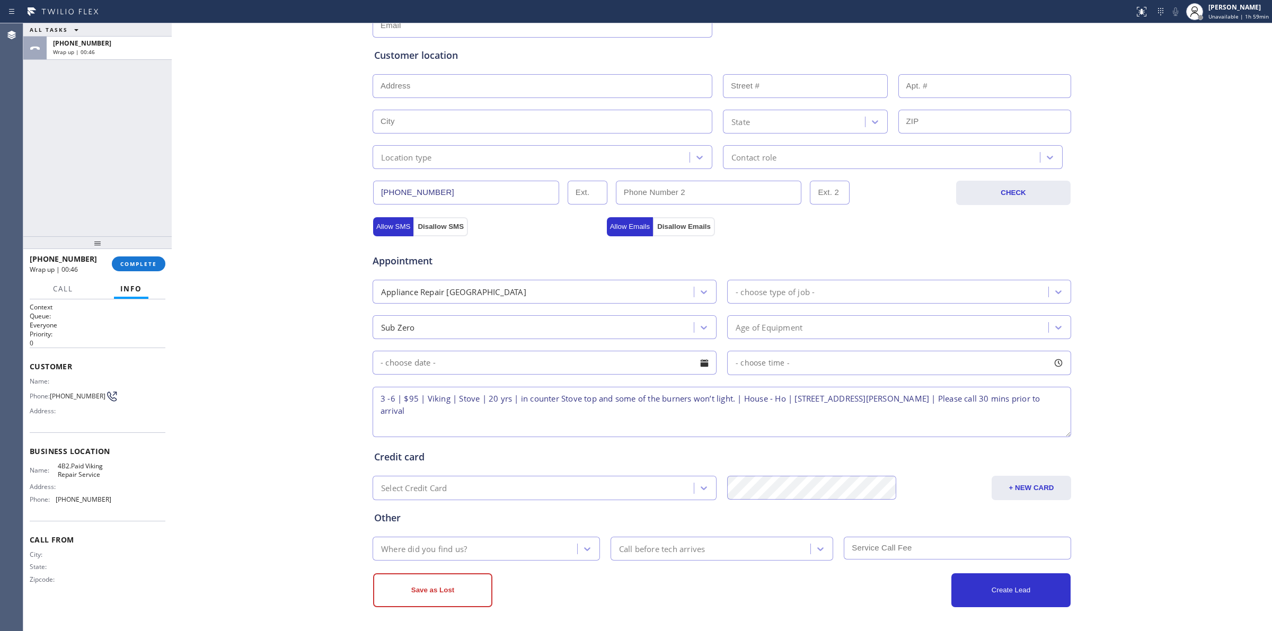
click at [833, 304] on div "Appointment Appliance Repair High End - choose type of job - Sub Zero Age of Eq…" at bounding box center [721, 340] width 695 height 198
click at [807, 292] on div "- choose type of job -" at bounding box center [775, 292] width 79 height 12
type input "f"
click at [776, 318] on div "Fridge High End" at bounding box center [899, 316] width 344 height 22
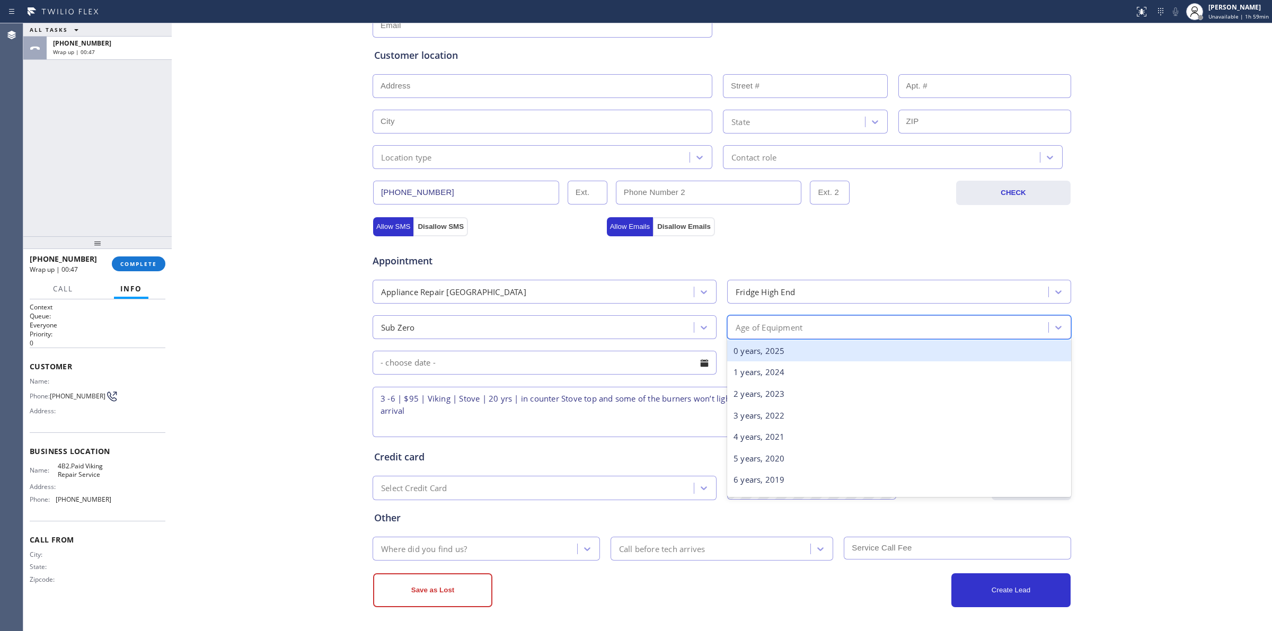
click at [754, 332] on div "Age of Equipment" at bounding box center [769, 327] width 67 height 12
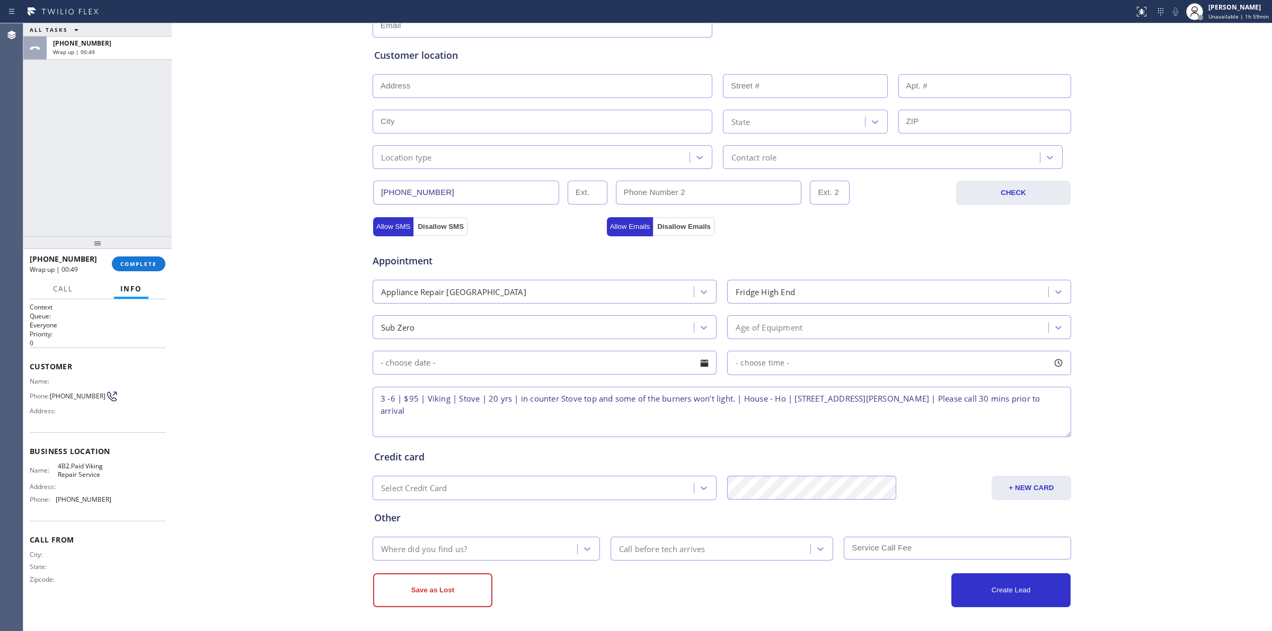
click at [770, 324] on div "Age of Equipment" at bounding box center [769, 327] width 67 height 12
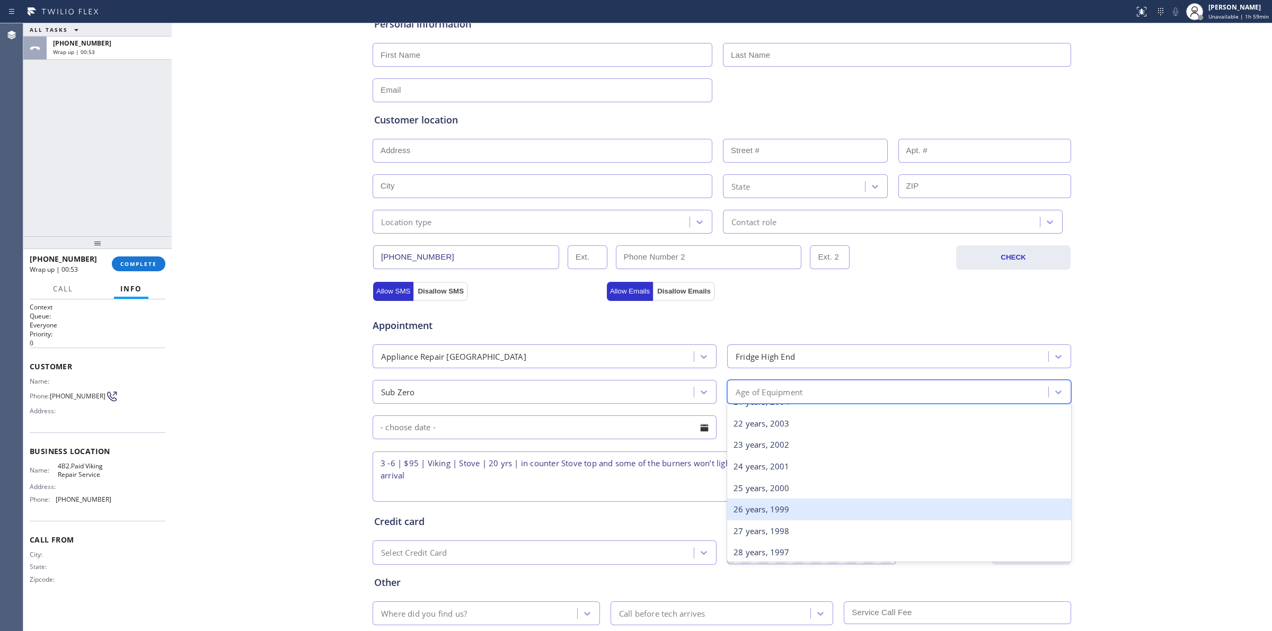
scroll to position [445, 0]
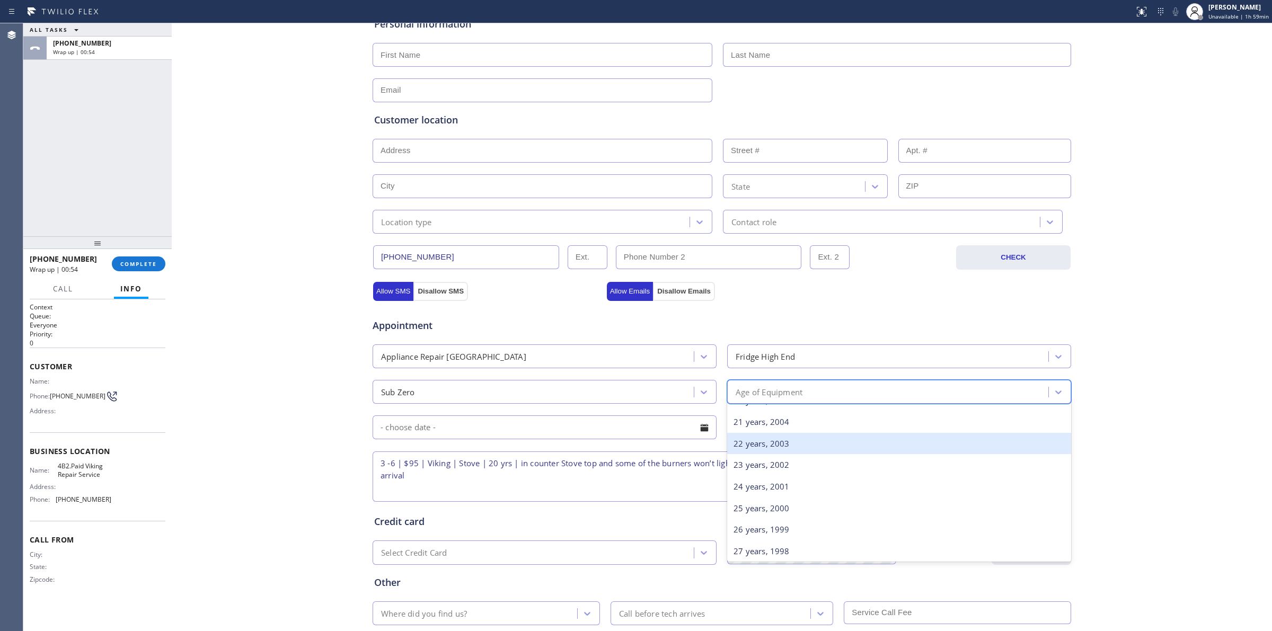
click at [759, 441] on div "22 years, 2003" at bounding box center [899, 444] width 344 height 22
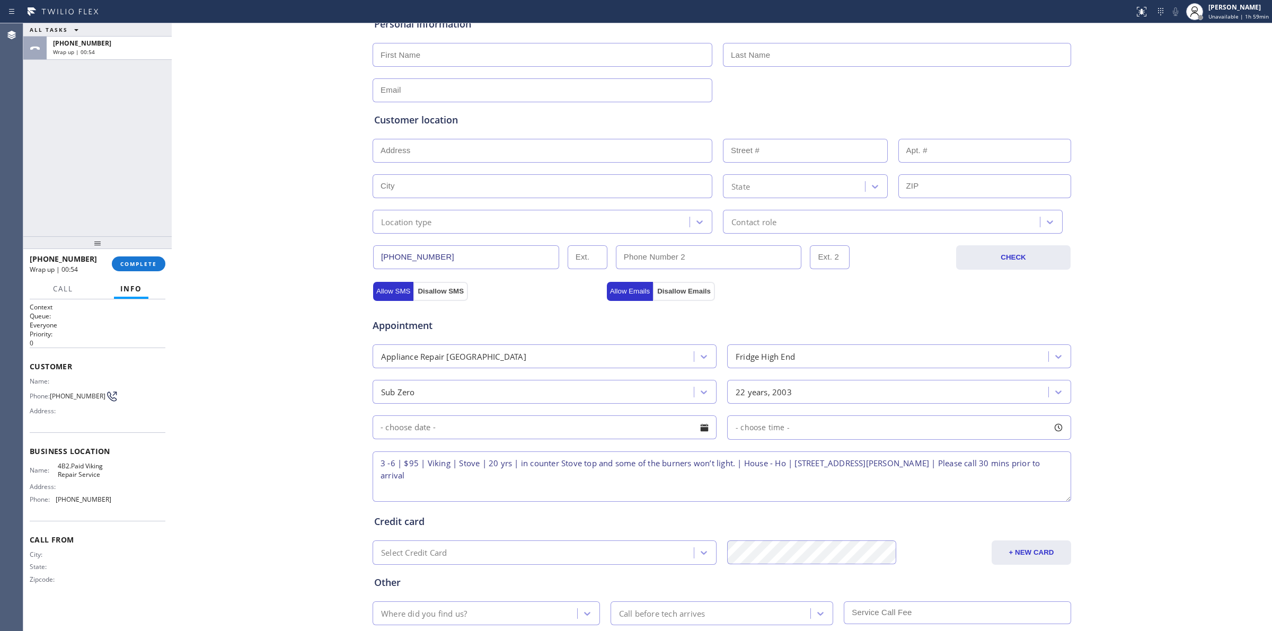
click at [609, 426] on input "text" at bounding box center [545, 428] width 344 height 24
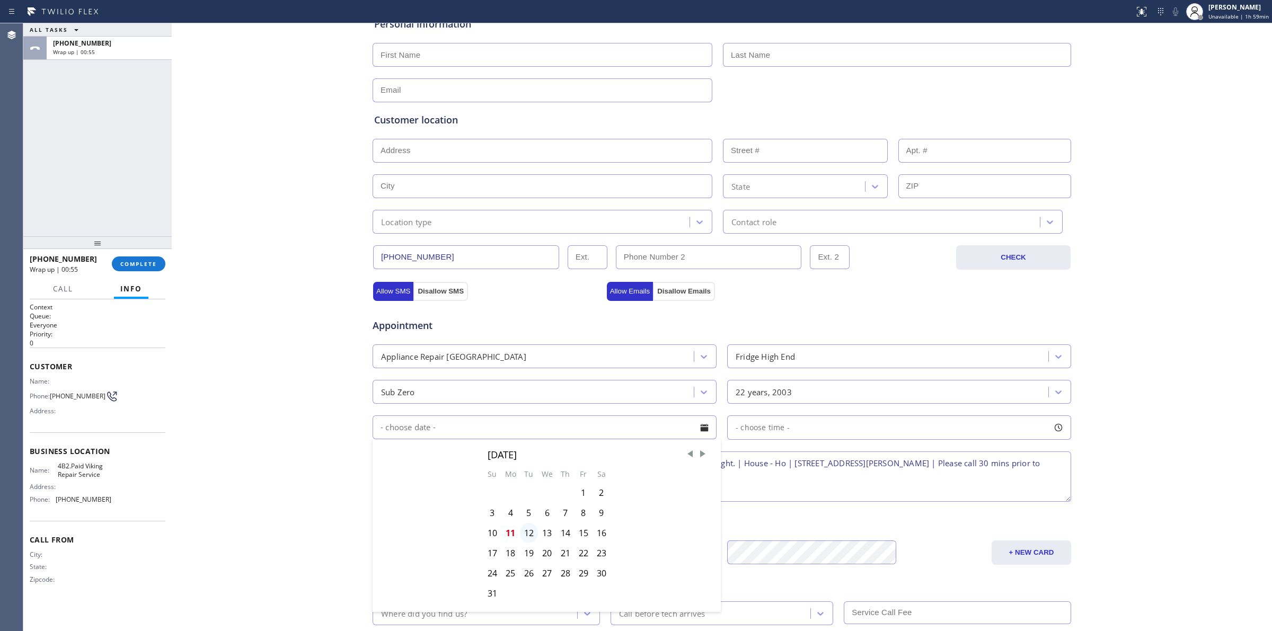
click at [525, 537] on div "12" at bounding box center [529, 533] width 18 height 20
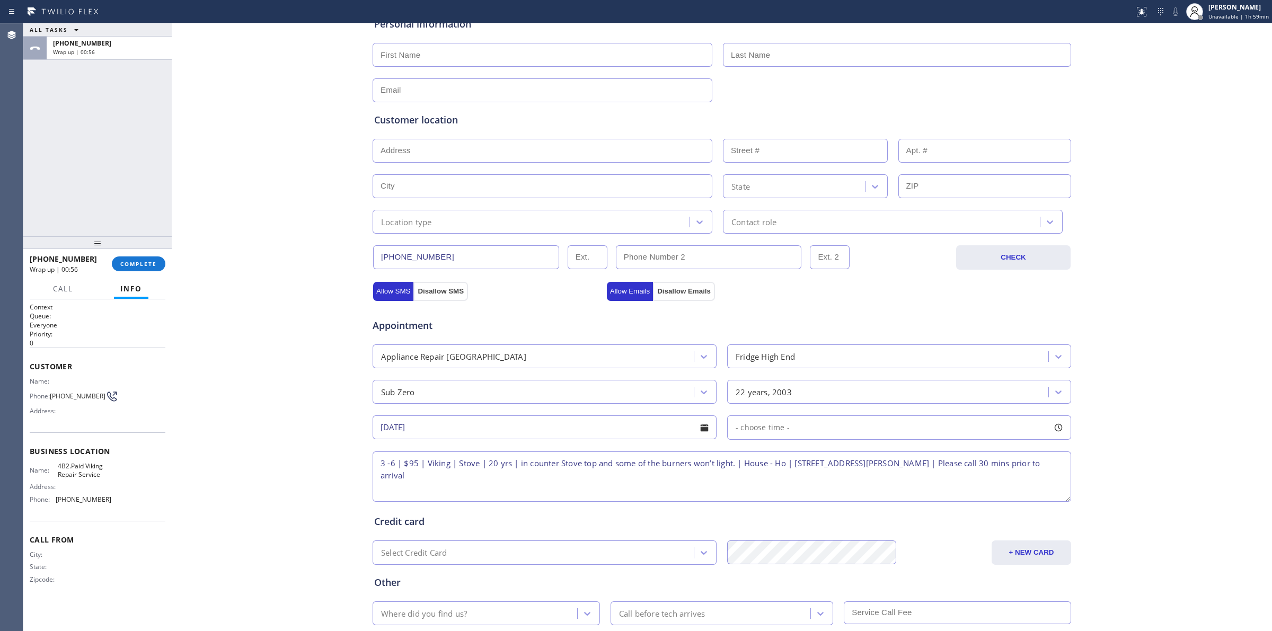
type input "[DATE]"
click at [786, 424] on div "- choose time -" at bounding box center [899, 428] width 344 height 24
drag, startPoint x: 734, startPoint y: 497, endPoint x: 908, endPoint y: 501, distance: 173.9
click at [909, 501] on div at bounding box center [915, 492] width 13 height 22
drag, startPoint x: 907, startPoint y: 494, endPoint x: 991, endPoint y: 490, distance: 84.3
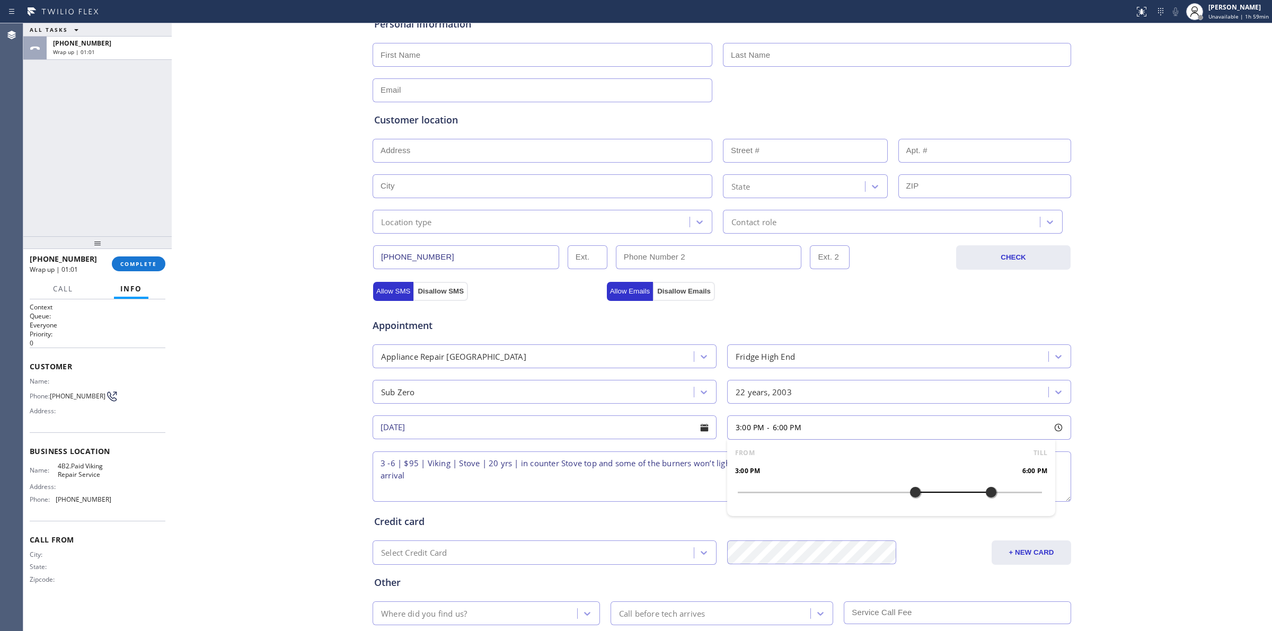
click at [1103, 432] on div "Business location Viking Repair Service [PHONE_NUMBER] Personal information Cus…" at bounding box center [721, 310] width 1095 height 724
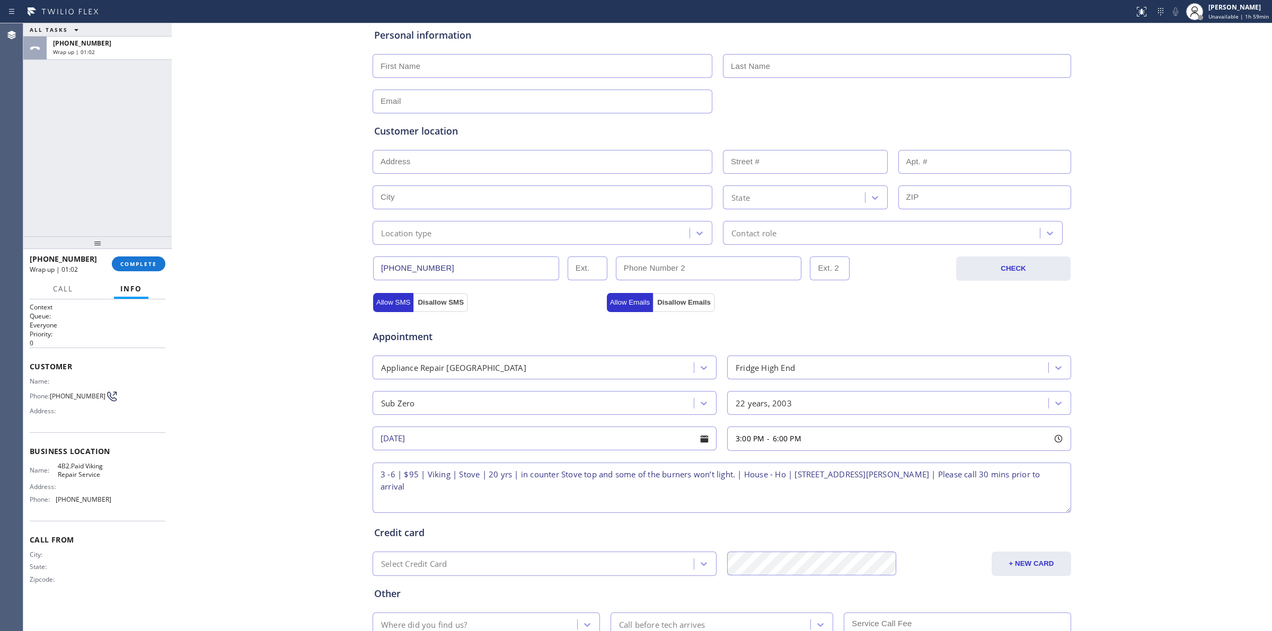
scroll to position [192, 0]
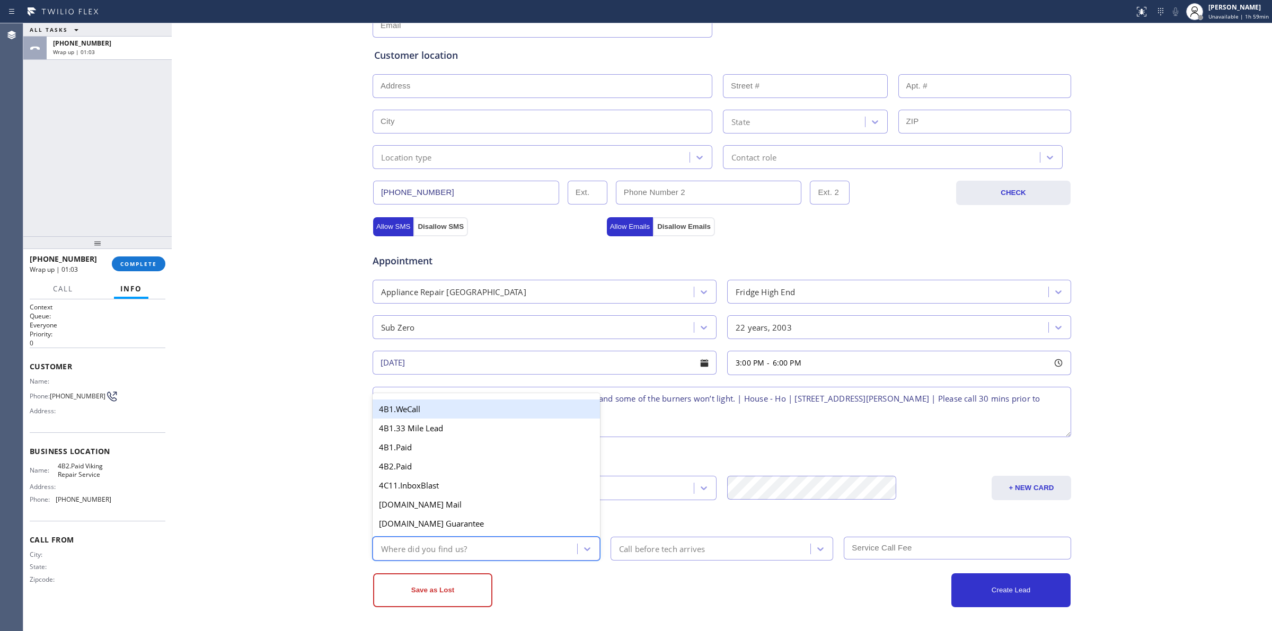
click at [499, 551] on div "Where did you find us?" at bounding box center [476, 549] width 201 height 19
type input "w"
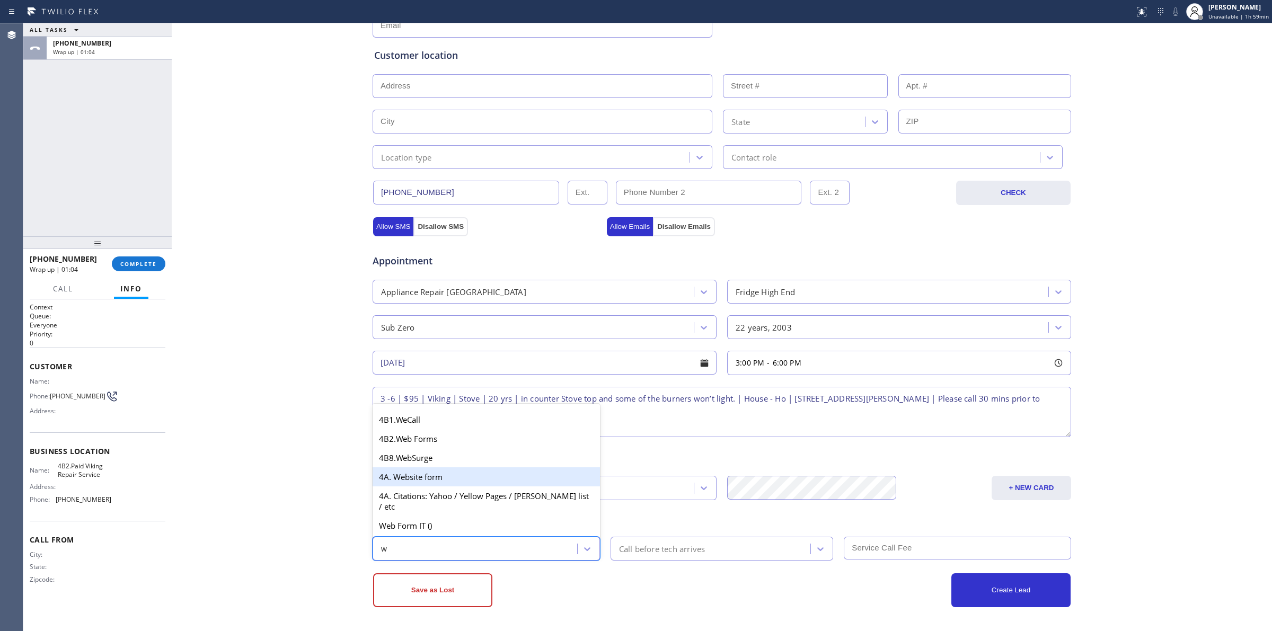
click at [409, 486] on div "4A. Website form" at bounding box center [486, 477] width 227 height 19
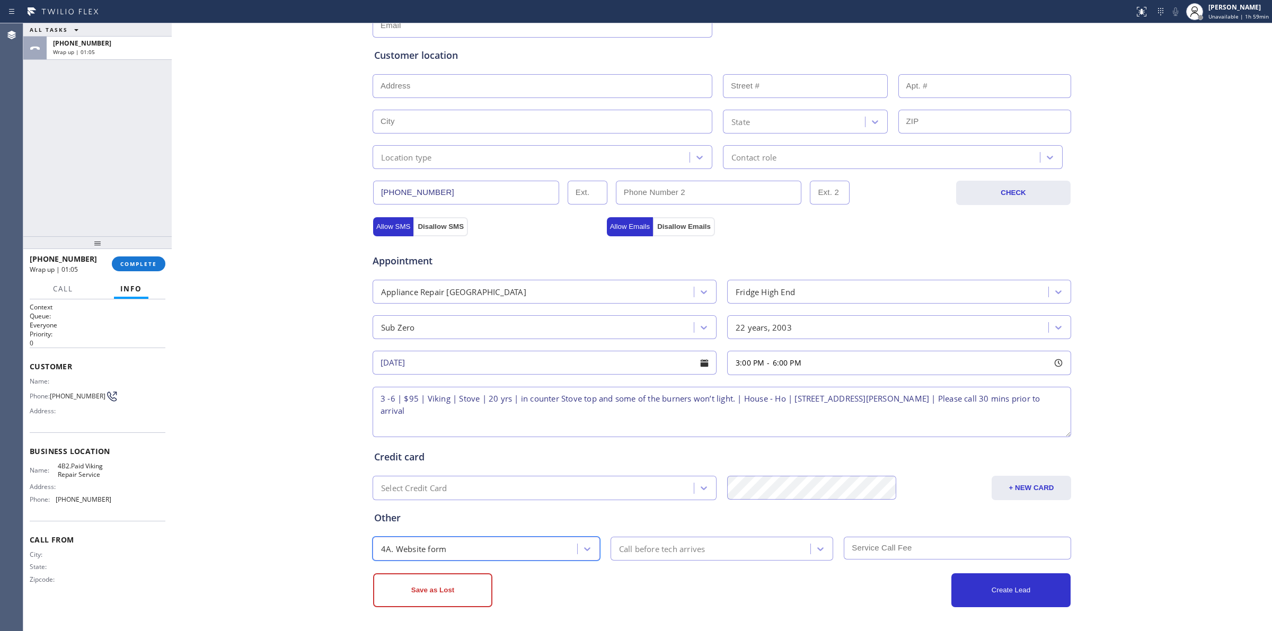
click at [640, 546] on div "Call before tech arrives" at bounding box center [662, 549] width 86 height 12
click at [643, 451] on div "30 min" at bounding box center [722, 449] width 223 height 19
click at [896, 563] on div "Save as Lost Create Lead" at bounding box center [722, 584] width 700 height 47
drag, startPoint x: 896, startPoint y: 560, endPoint x: 892, endPoint y: 549, distance: 11.2
click at [895, 557] on div at bounding box center [956, 549] width 234 height 24
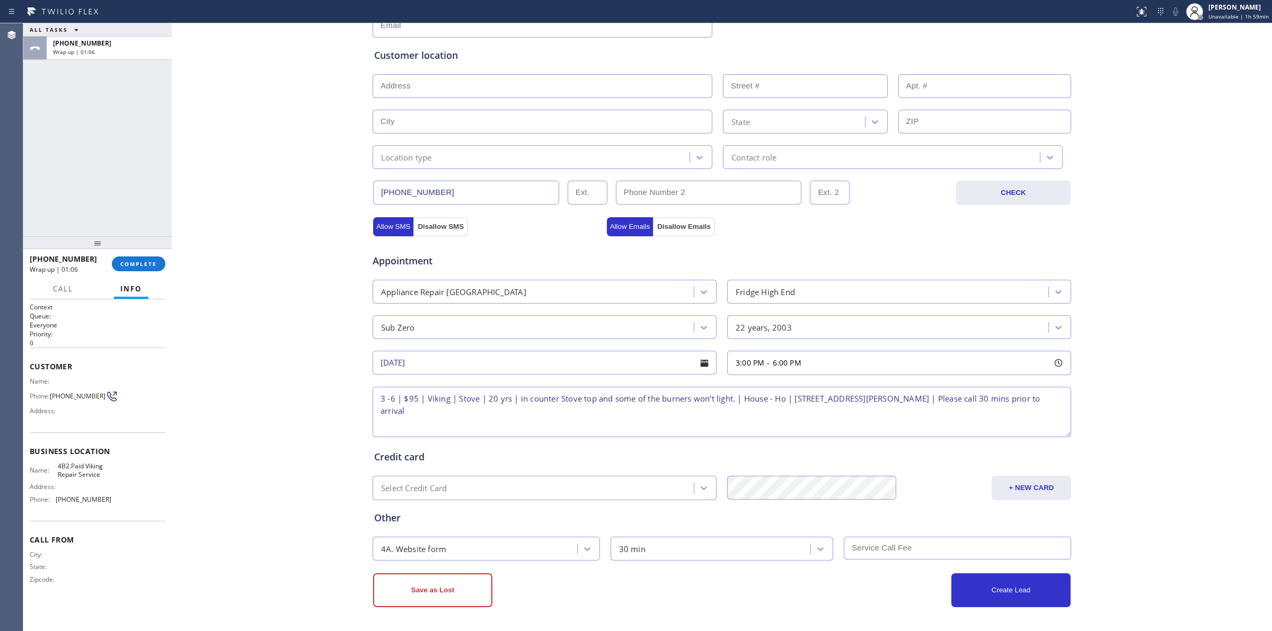
click at [892, 549] on input "text" at bounding box center [957, 548] width 227 height 23
click at [1152, 334] on div "Business location Viking Repair Service [PHONE_NUMBER] Personal information Cus…" at bounding box center [721, 245] width 1095 height 724
click at [883, 544] on input "text" at bounding box center [957, 548] width 227 height 23
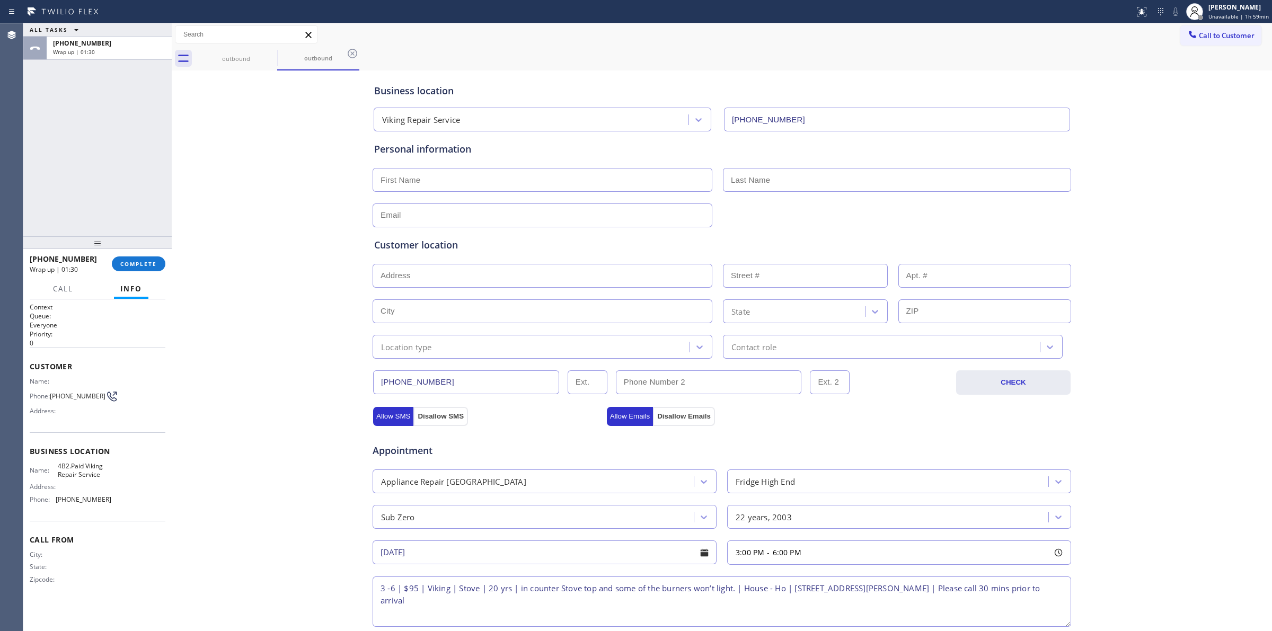
scroll to position [0, 0]
type input "95"
click at [463, 284] on input "text" at bounding box center [543, 277] width 340 height 24
paste input "[STREET_ADDRESS][PERSON_NAME]"
type input "[STREET_ADDRESS][PERSON_NAME]"
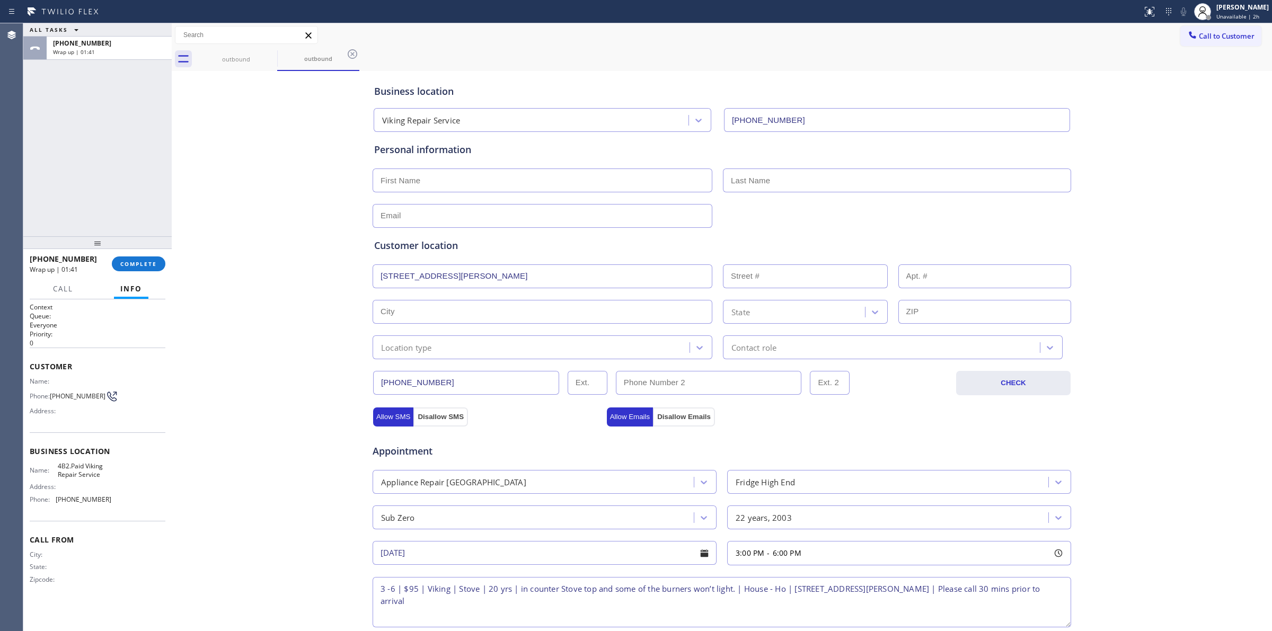
click at [362, 269] on div "Business location Viking Repair Service [PHONE_NUMBER] Personal information Cus…" at bounding box center [721, 436] width 1095 height 724
click at [408, 273] on input "[STREET_ADDRESS][PERSON_NAME]" at bounding box center [543, 277] width 340 height 24
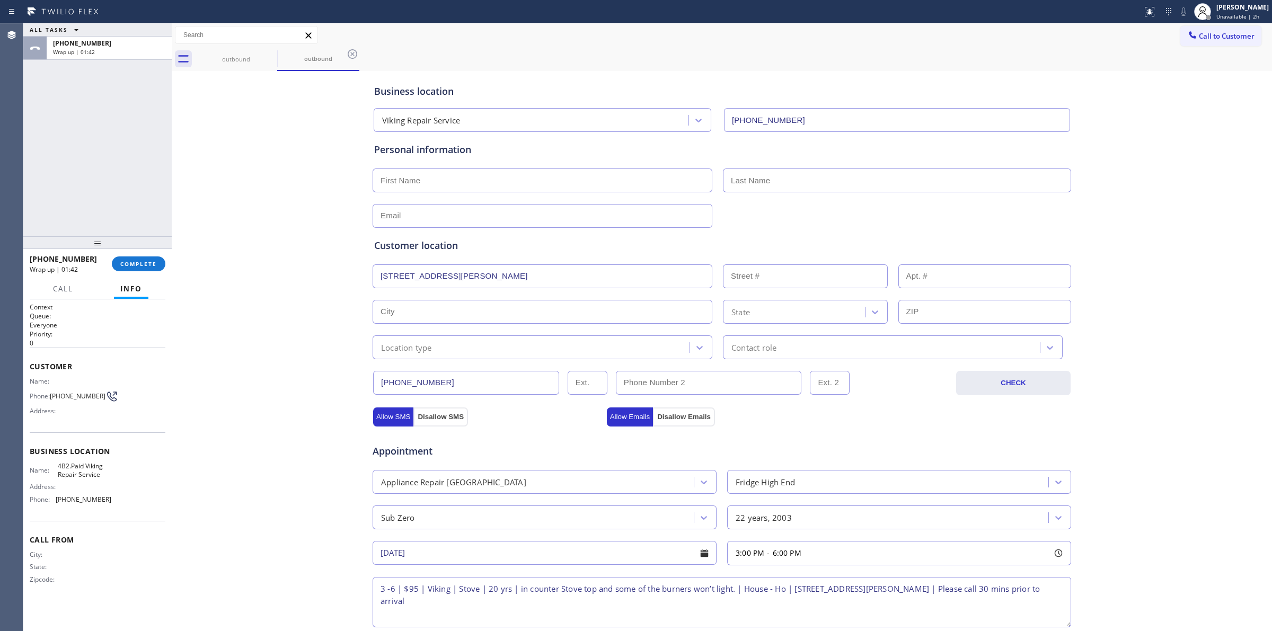
click at [566, 271] on input "[STREET_ADDRESS][PERSON_NAME]" at bounding box center [543, 277] width 340 height 24
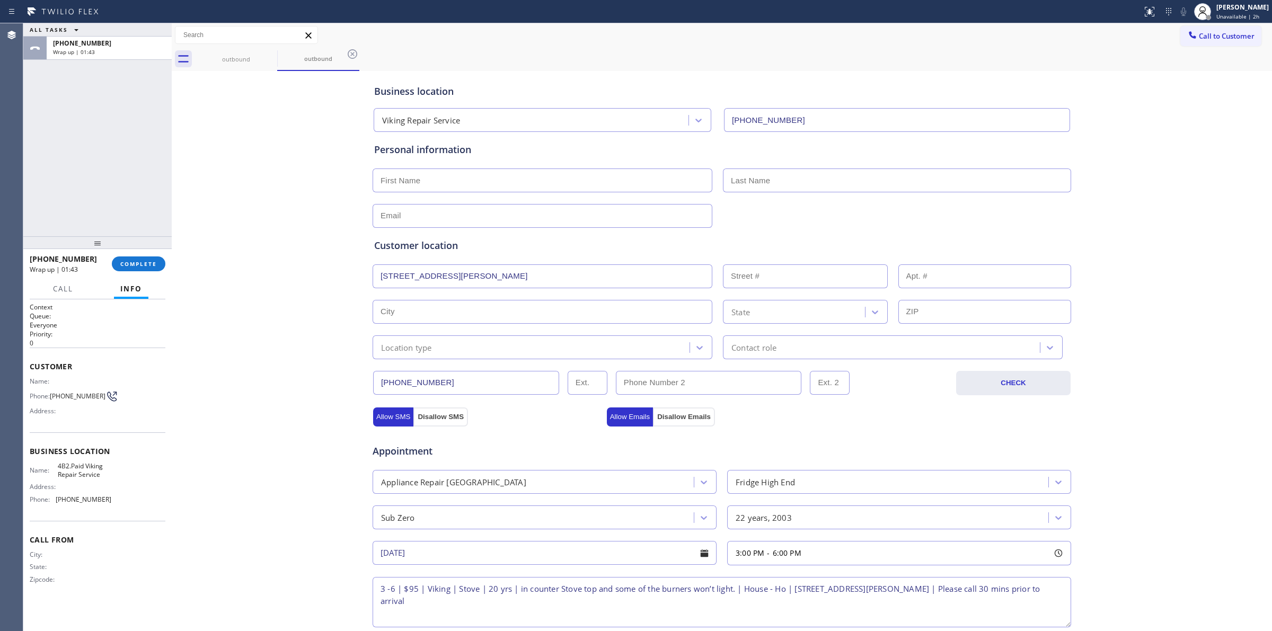
click at [565, 285] on input "[STREET_ADDRESS][PERSON_NAME]" at bounding box center [543, 277] width 340 height 24
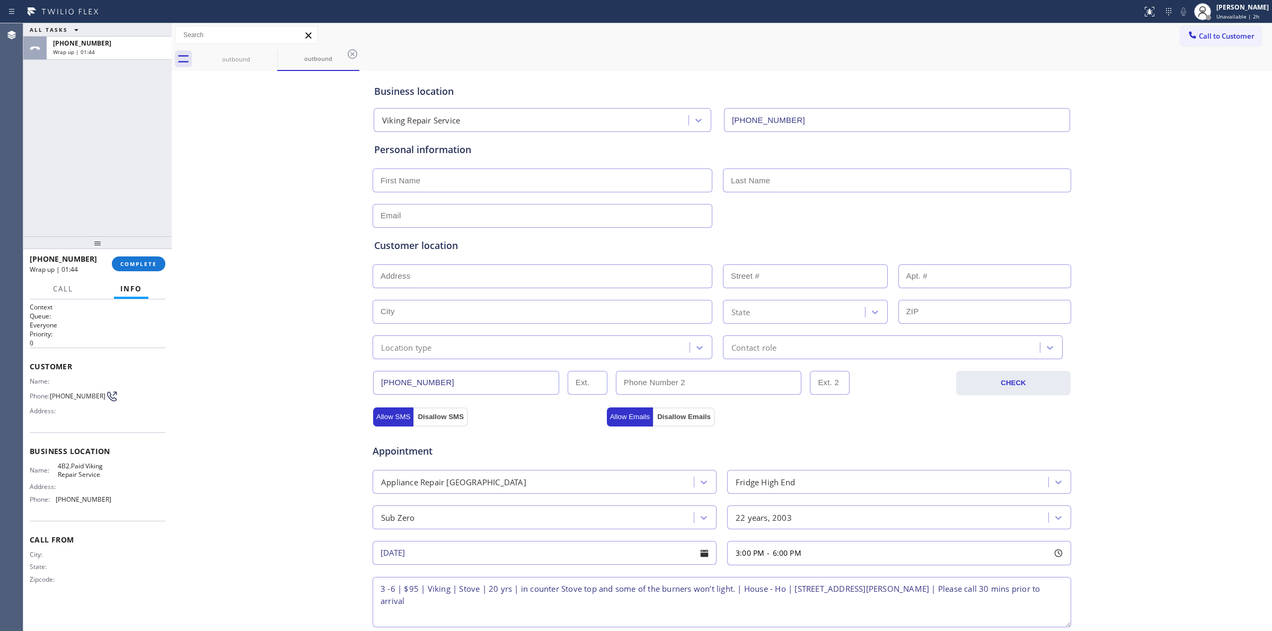
click at [435, 285] on input "text" at bounding box center [543, 277] width 340 height 24
paste input "[STREET_ADDRESS][PERSON_NAME]"
type input "[STREET_ADDRESS][PERSON_NAME]"
click at [375, 277] on input "[STREET_ADDRESS][PERSON_NAME]" at bounding box center [543, 277] width 340 height 24
click at [441, 184] on input "text" at bounding box center [543, 181] width 340 height 24
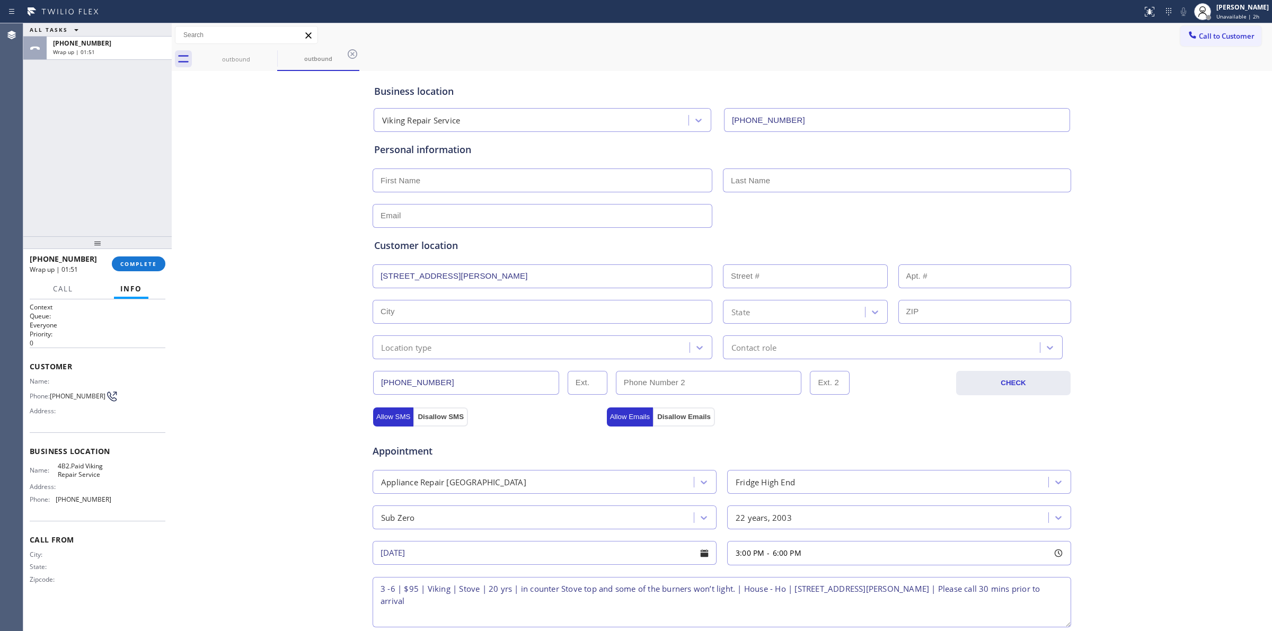
paste input "[PERSON_NAME]"
type input "[PERSON_NAME]"
click at [750, 180] on input "text" at bounding box center [897, 181] width 348 height 24
paste input "[PERSON_NAME]"
type input "[PERSON_NAME]"
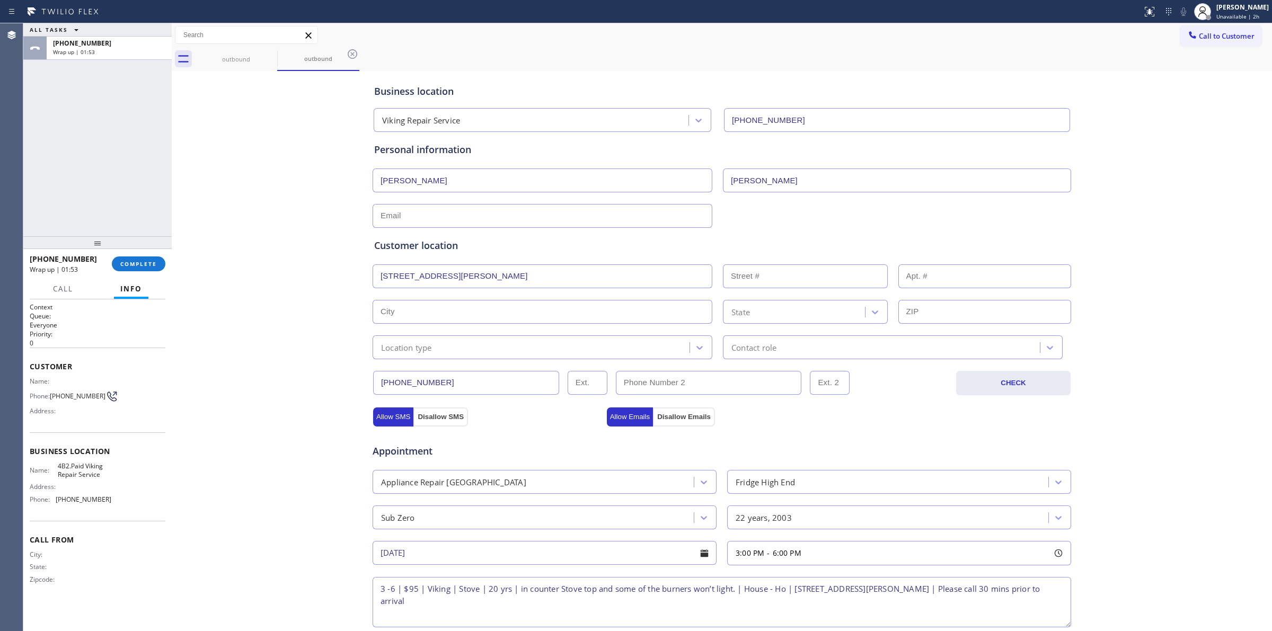
click at [728, 226] on div "Customer location >> ADD NEW ADDRESS << + NEW ADDRESS [STREET_ADDRESS][PERSON_N…" at bounding box center [722, 292] width 700 height 136
drag, startPoint x: 406, startPoint y: 212, endPoint x: 322, endPoint y: 213, distance: 83.8
click at [406, 212] on input "text" at bounding box center [543, 216] width 340 height 24
paste input "[EMAIL_ADDRESS][DOMAIN_NAME]"
type input "[EMAIL_ADDRESS][DOMAIN_NAME]"
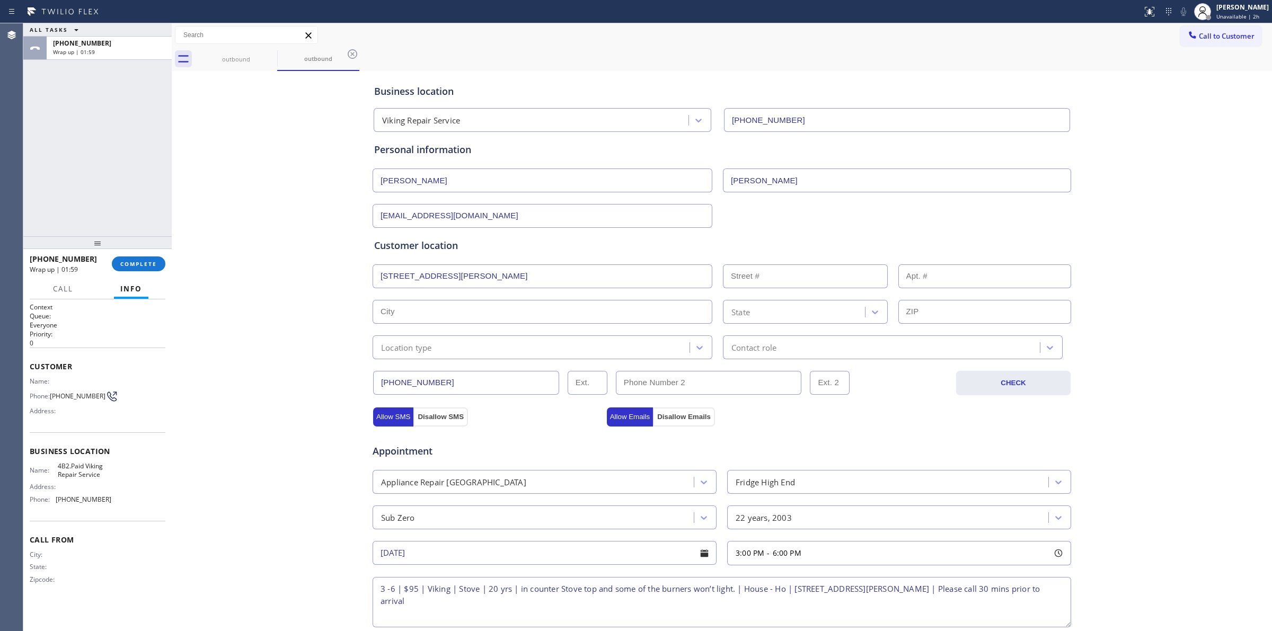
click at [287, 213] on div "Business location Viking Repair Service [PHONE_NUMBER] Personal information [PE…" at bounding box center [721, 436] width 1095 height 724
click at [510, 211] on input "[EMAIL_ADDRESS][DOMAIN_NAME]" at bounding box center [543, 216] width 340 height 24
click at [708, 213] on div "[EMAIL_ADDRESS][DOMAIN_NAME]" at bounding box center [547, 216] width 350 height 24
click at [767, 212] on div "[EMAIL_ADDRESS][DOMAIN_NAME]" at bounding box center [722, 215] width 701 height 26
click at [588, 272] on input "[STREET_ADDRESS][PERSON_NAME]" at bounding box center [543, 277] width 340 height 24
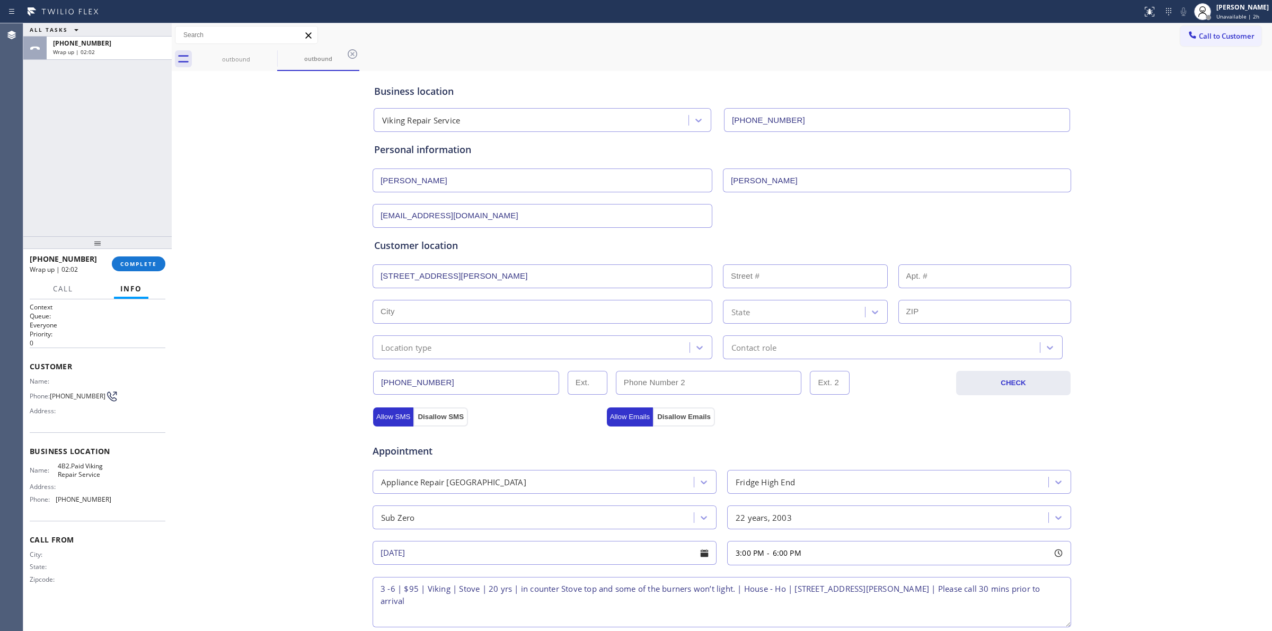
click at [487, 271] on input "[STREET_ADDRESS][PERSON_NAME]" at bounding box center [543, 277] width 340 height 24
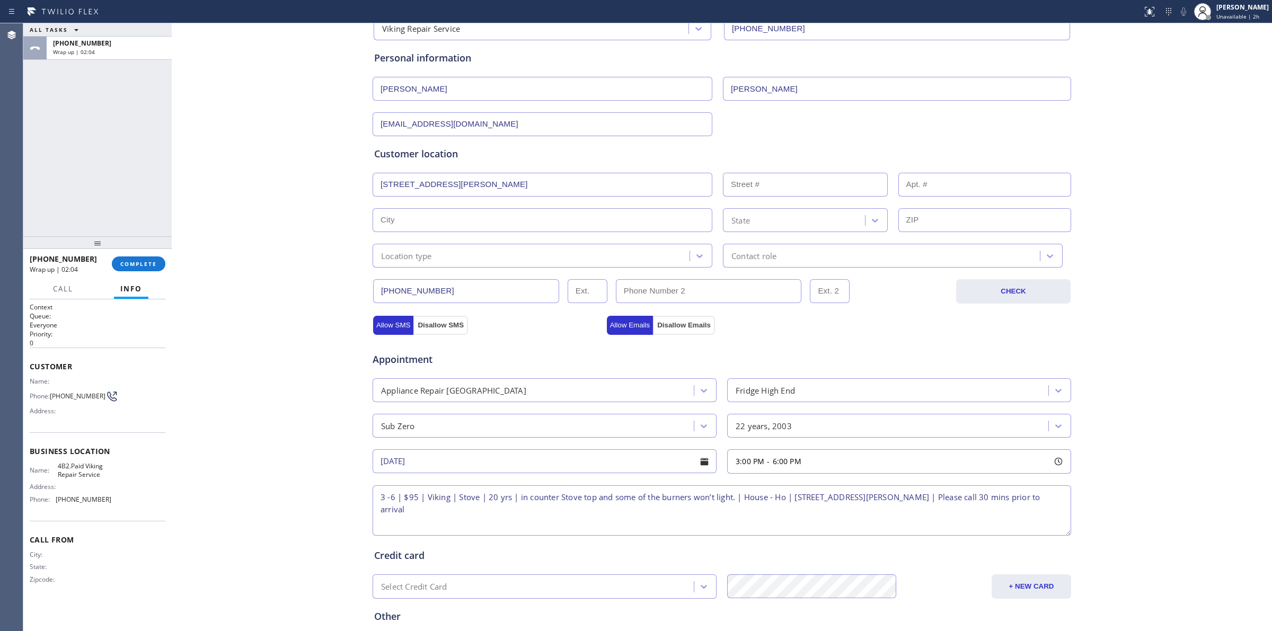
scroll to position [192, 0]
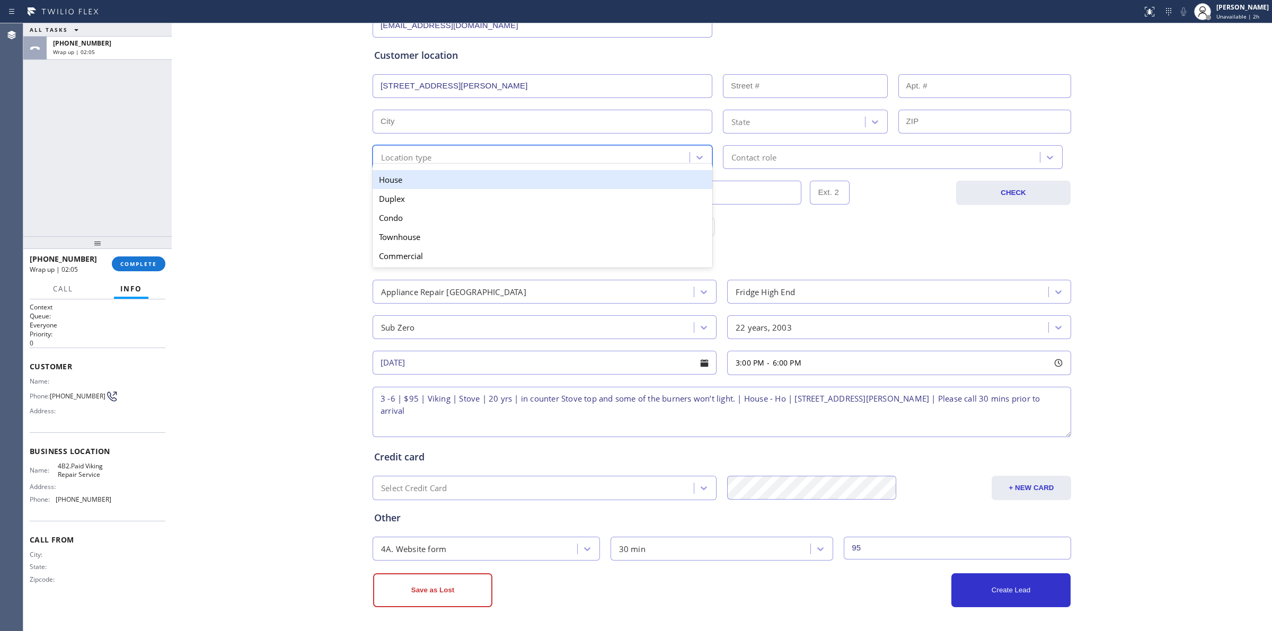
click at [415, 152] on div "Location type" at bounding box center [406, 157] width 51 height 12
drag, startPoint x: 412, startPoint y: 180, endPoint x: 754, endPoint y: 174, distance: 342.0
click at [420, 181] on div "House" at bounding box center [543, 179] width 340 height 19
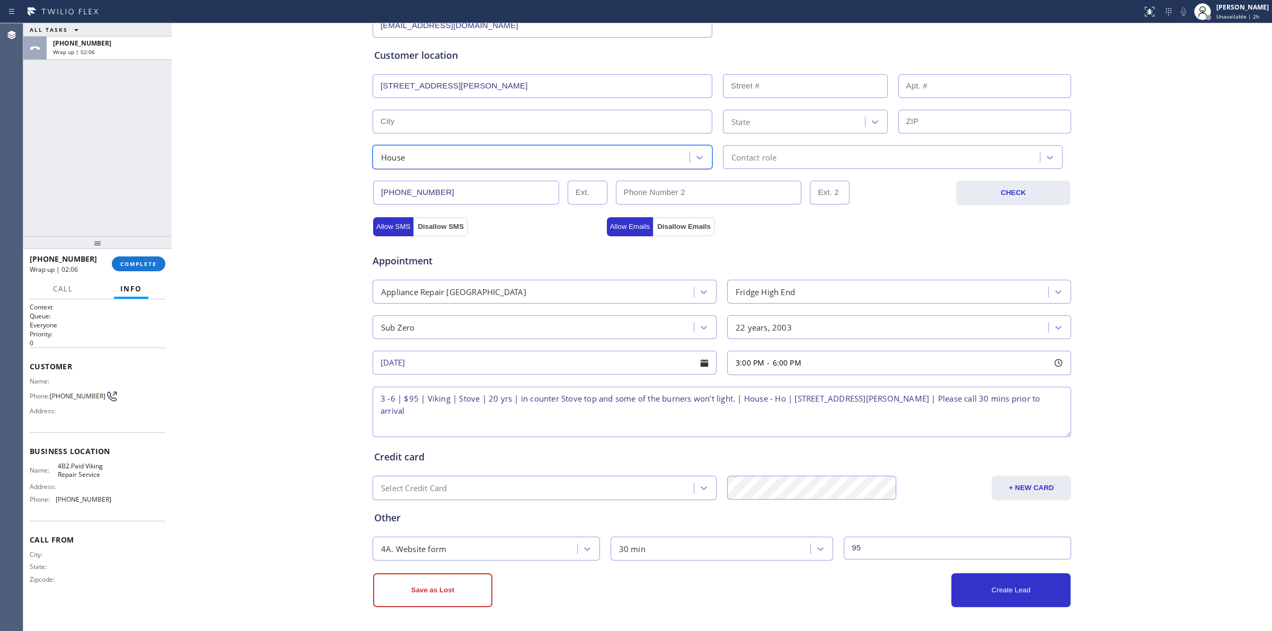
click at [774, 168] on div "Contact role" at bounding box center [893, 157] width 340 height 24
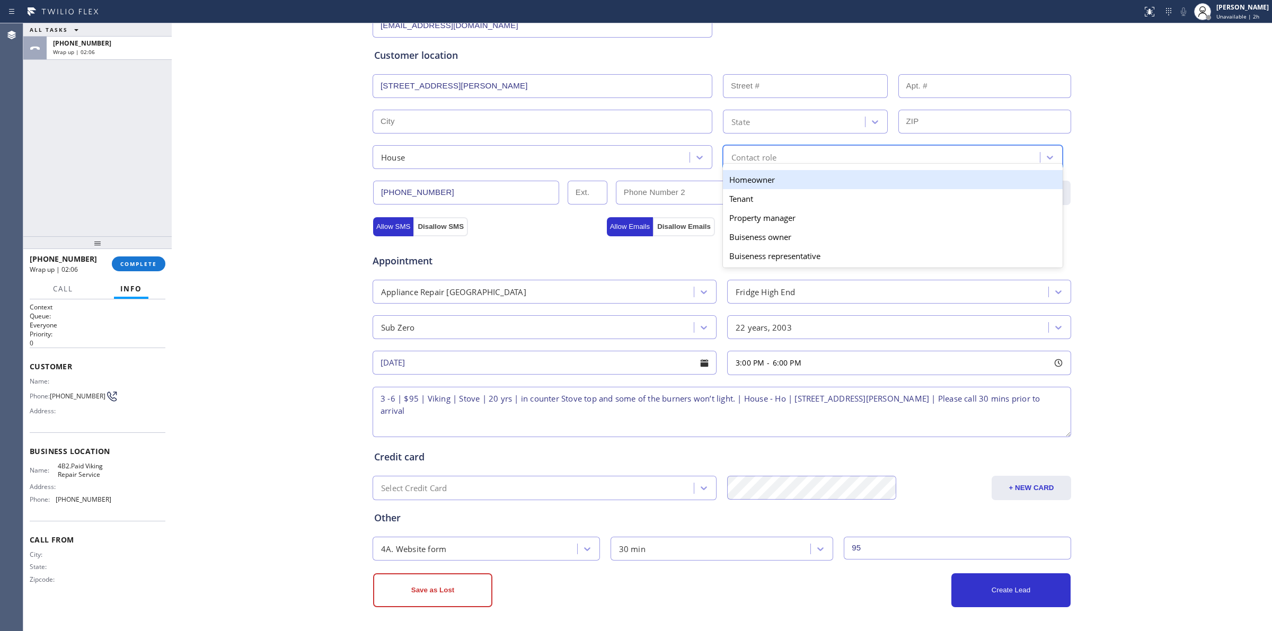
drag, startPoint x: 764, startPoint y: 179, endPoint x: 758, endPoint y: 182, distance: 6.4
click at [762, 181] on div "Homeowner" at bounding box center [893, 179] width 340 height 19
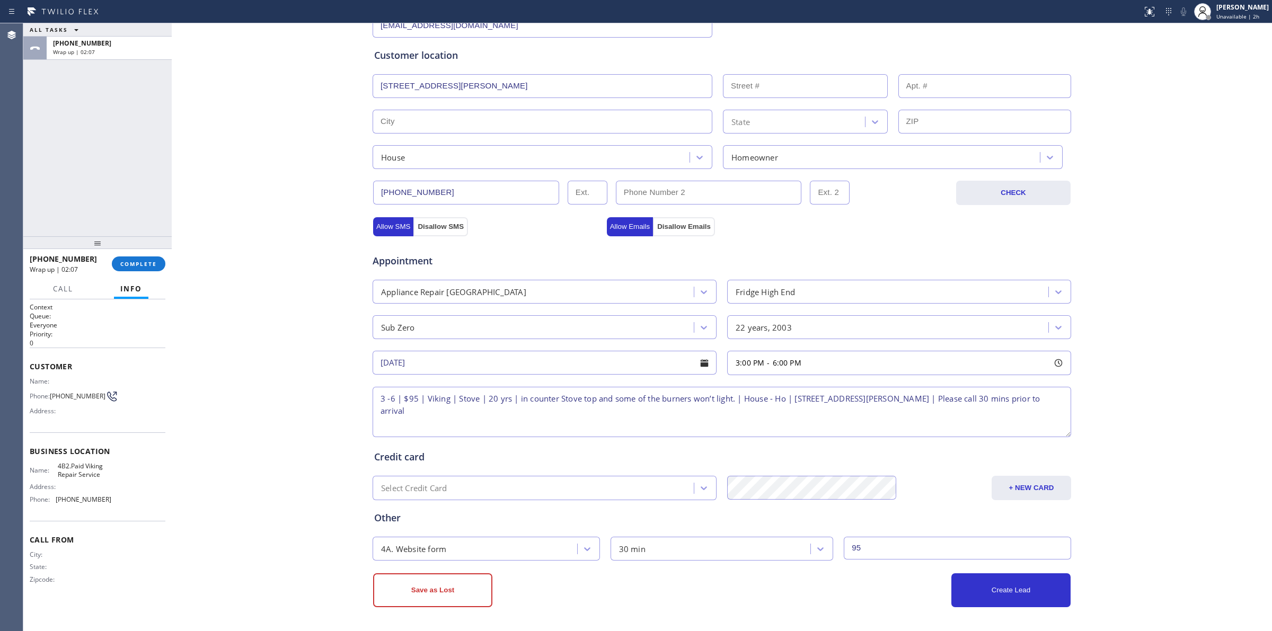
click at [356, 186] on div "Business location Viking Repair Service [PHONE_NUMBER] Personal information [PE…" at bounding box center [721, 245] width 1095 height 724
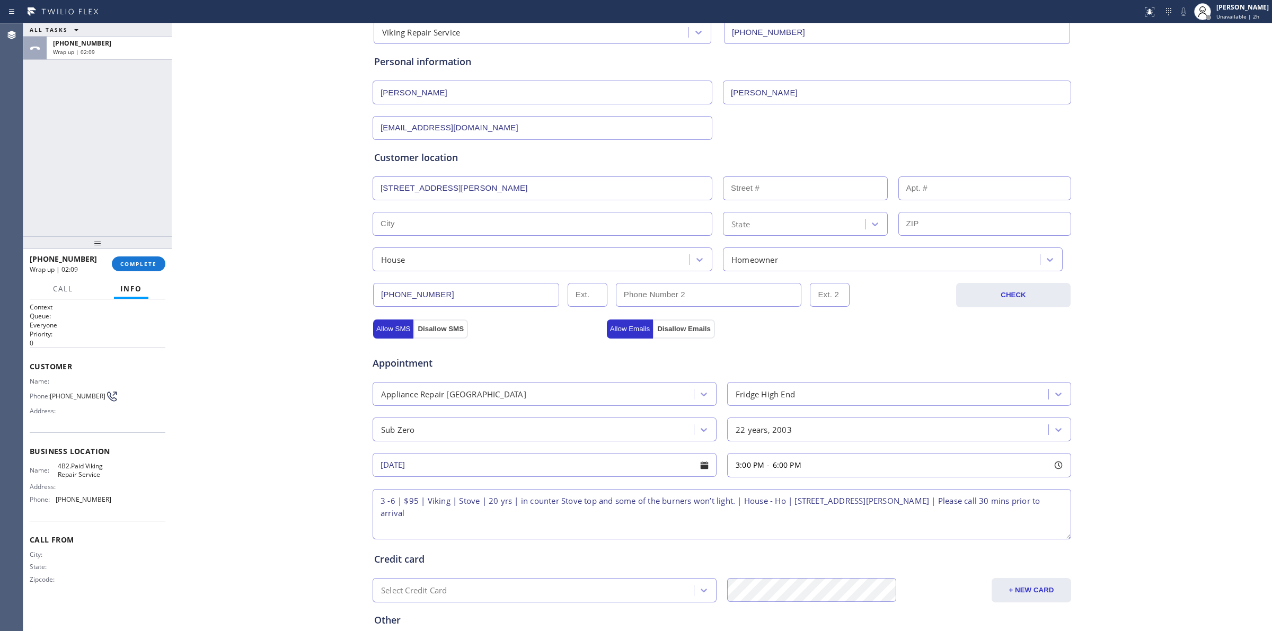
scroll to position [0, 0]
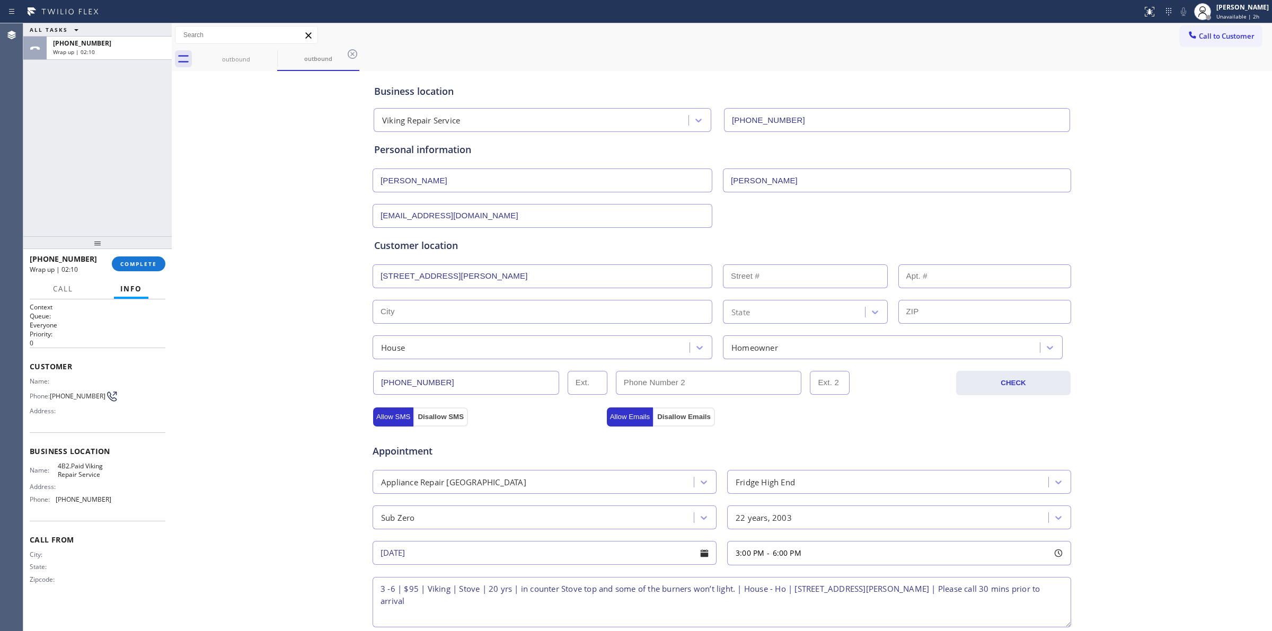
click at [436, 274] on input "[STREET_ADDRESS][PERSON_NAME]" at bounding box center [543, 277] width 340 height 24
type input "[STREET_ADDRESS][PERSON_NAME]"
type input "1525"
type input "[GEOGRAPHIC_DATA]"
type input "94117"
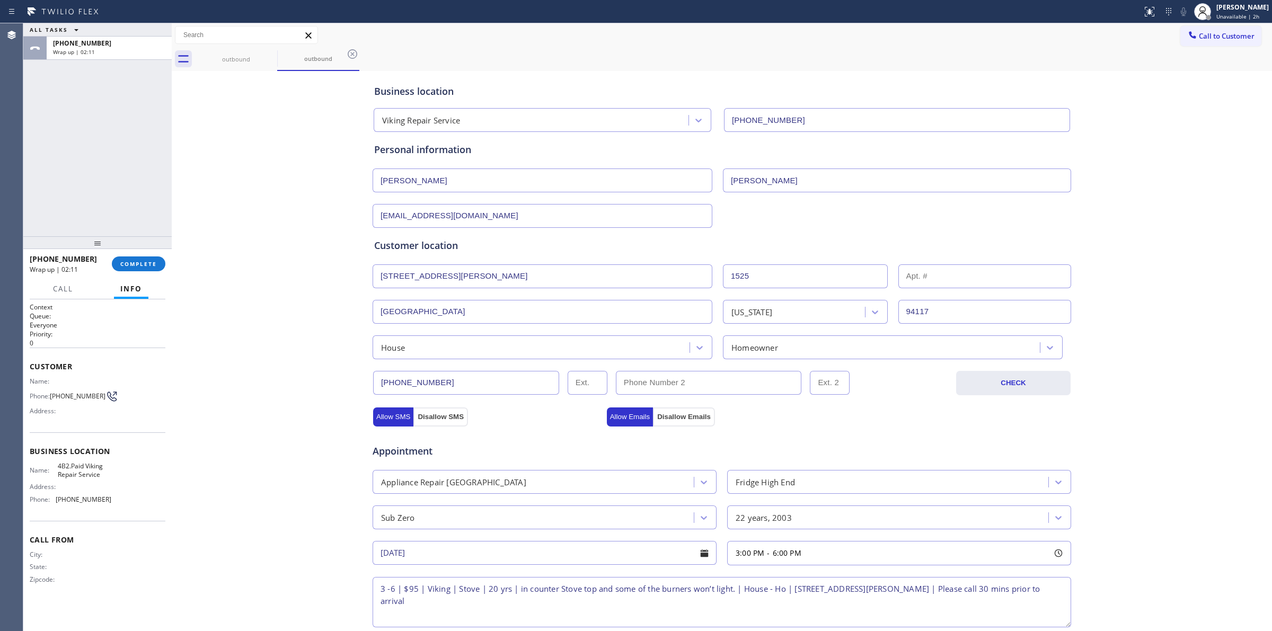
click at [285, 323] on div "Business location Viking Repair Service [PHONE_NUMBER] Personal information [PE…" at bounding box center [721, 436] width 1095 height 724
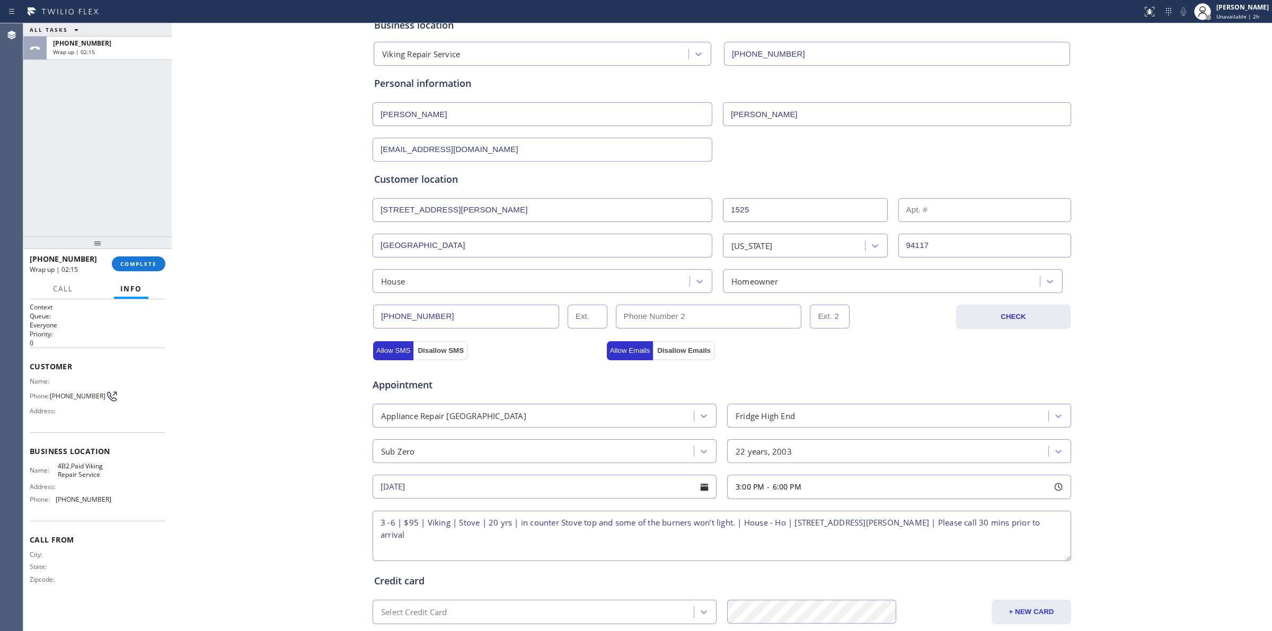
click at [303, 393] on div "Business location Viking Repair Service [PHONE_NUMBER] Personal information [PE…" at bounding box center [721, 369] width 1095 height 724
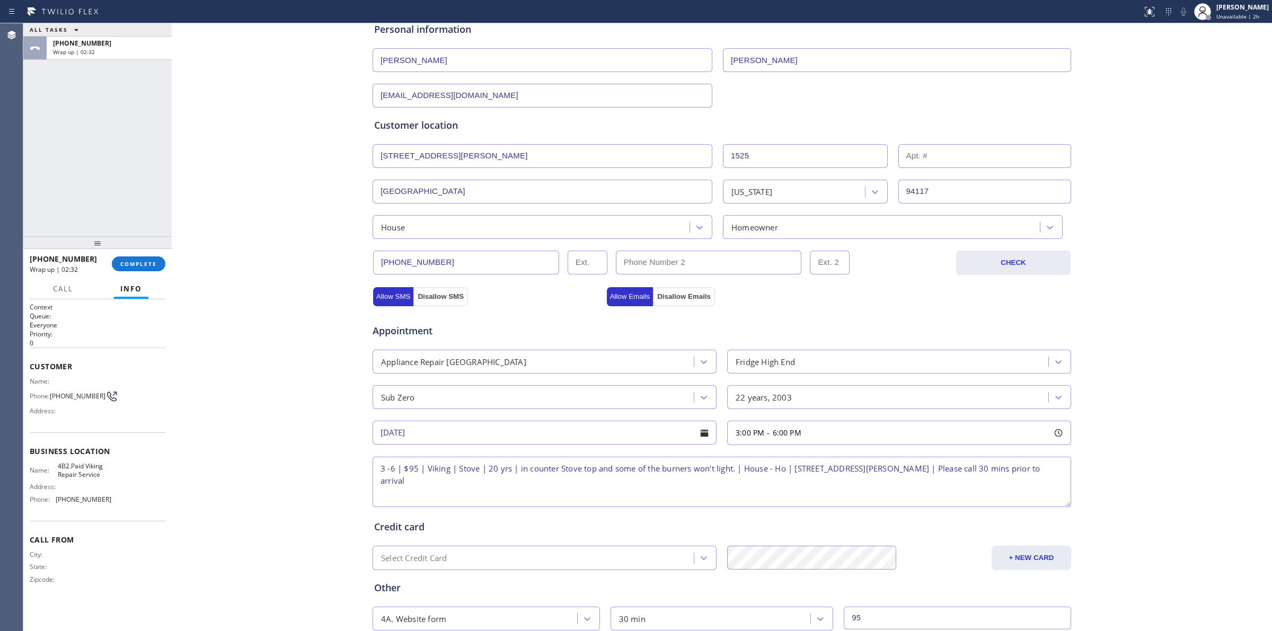
scroll to position [59, 0]
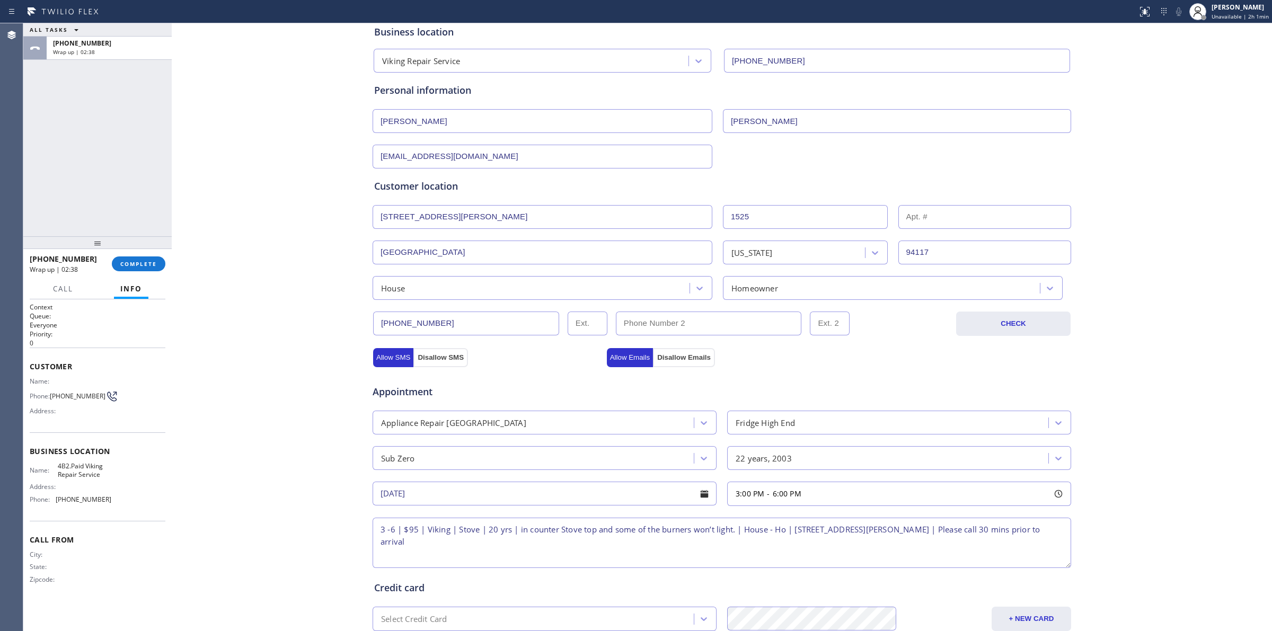
click at [408, 464] on div "Sub Zero" at bounding box center [398, 458] width 34 height 12
type input "v"
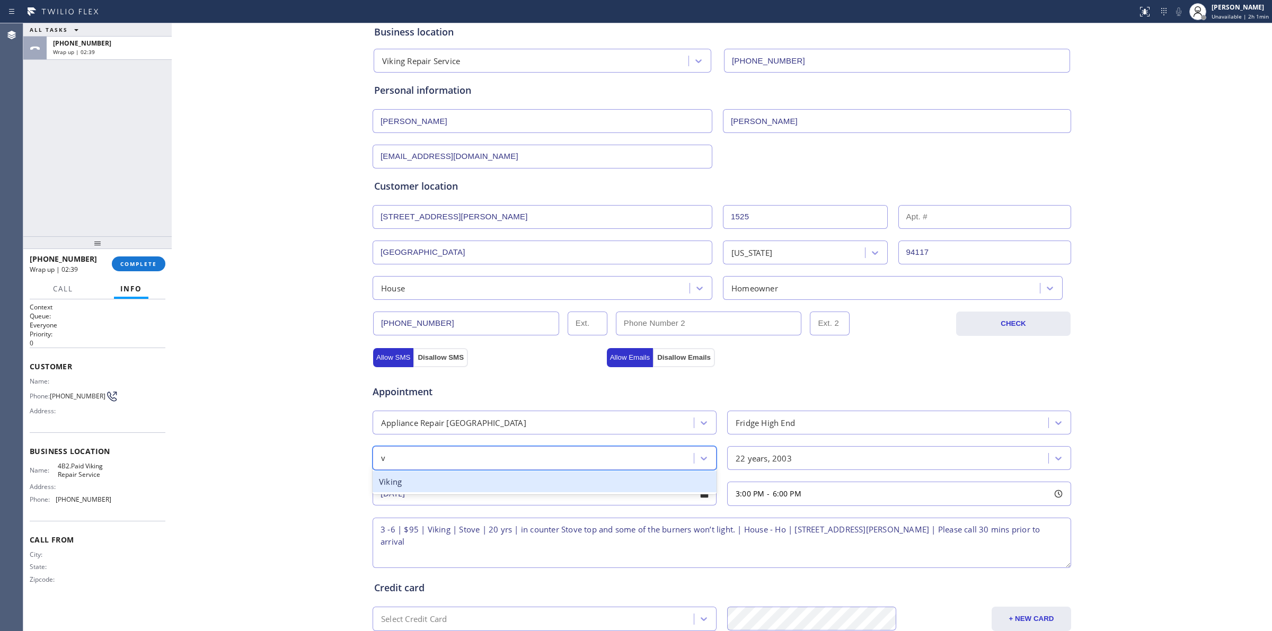
click at [404, 478] on div "Viking" at bounding box center [545, 482] width 344 height 22
click at [202, 457] on div "Business location Viking Repair Service [PHONE_NUMBER] Personal information [PE…" at bounding box center [721, 376] width 1095 height 724
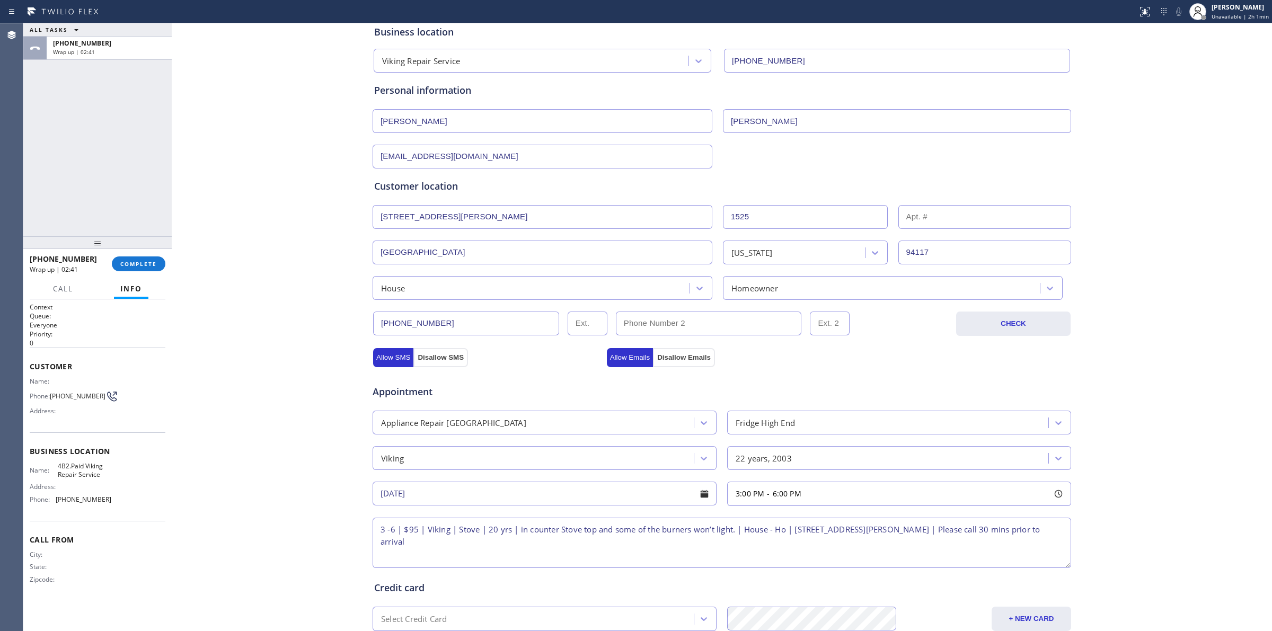
click at [753, 431] on div "Fridge High End" at bounding box center [889, 422] width 318 height 19
type input "s"
click at [751, 449] on div "Range / [GEOGRAPHIC_DATA]" at bounding box center [899, 447] width 344 height 22
click at [846, 388] on div "Appointment" at bounding box center [722, 385] width 701 height 27
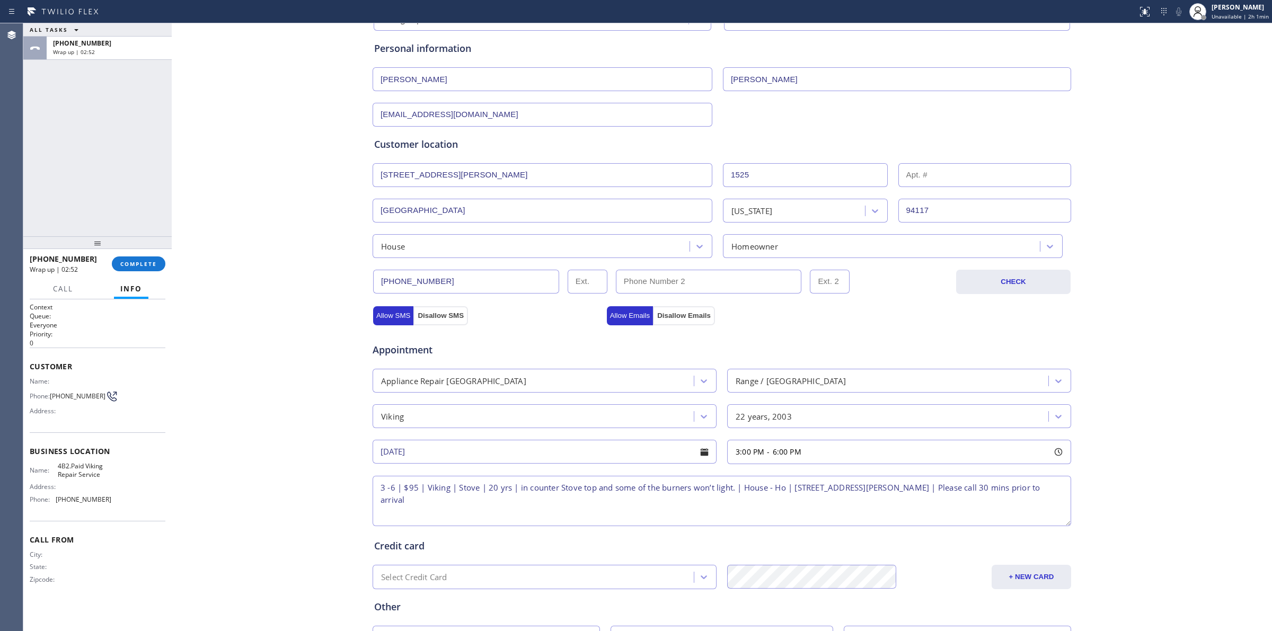
scroll to position [192, 0]
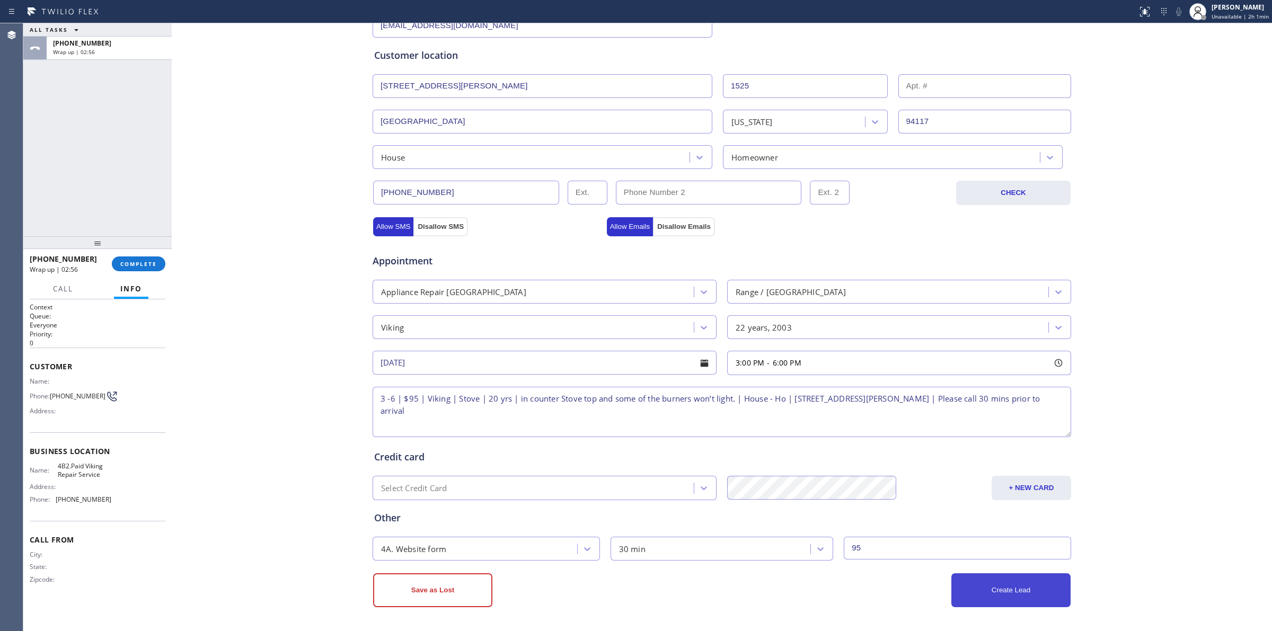
click at [1019, 592] on button "Create Lead" at bounding box center [1011, 591] width 119 height 34
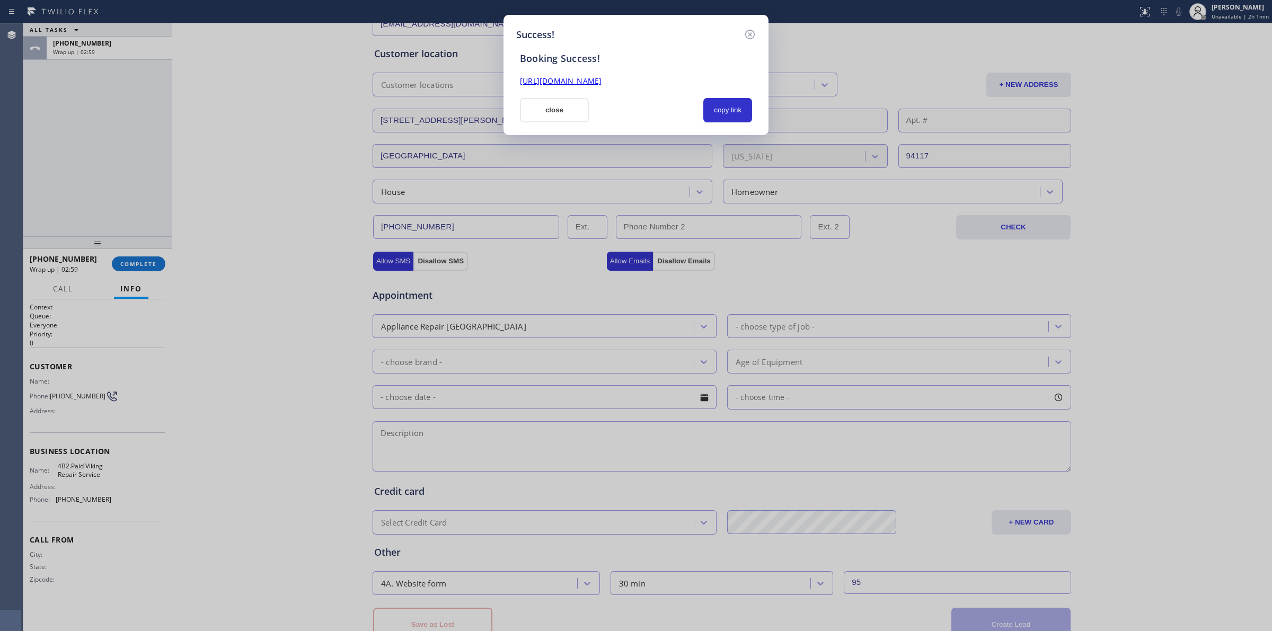
click at [736, 92] on div "Booking Success! [URL][DOMAIN_NAME] close copy link" at bounding box center [636, 82] width 240 height 81
click at [735, 106] on button "copy link" at bounding box center [727, 110] width 49 height 24
click at [711, 113] on button "copy link" at bounding box center [727, 110] width 49 height 24
click at [565, 96] on div "Booking Success! [URL][DOMAIN_NAME] close copied!" at bounding box center [636, 82] width 240 height 81
drag, startPoint x: 554, startPoint y: 109, endPoint x: 459, endPoint y: 130, distance: 98.3
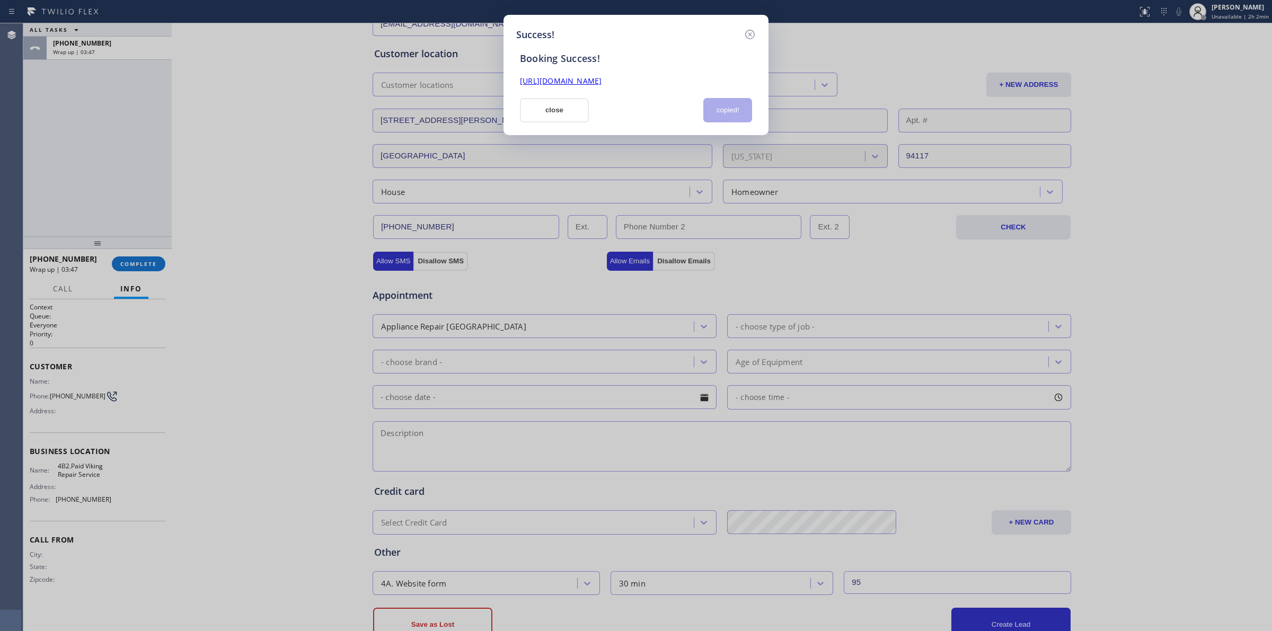
click at [552, 112] on button "close" at bounding box center [554, 110] width 69 height 24
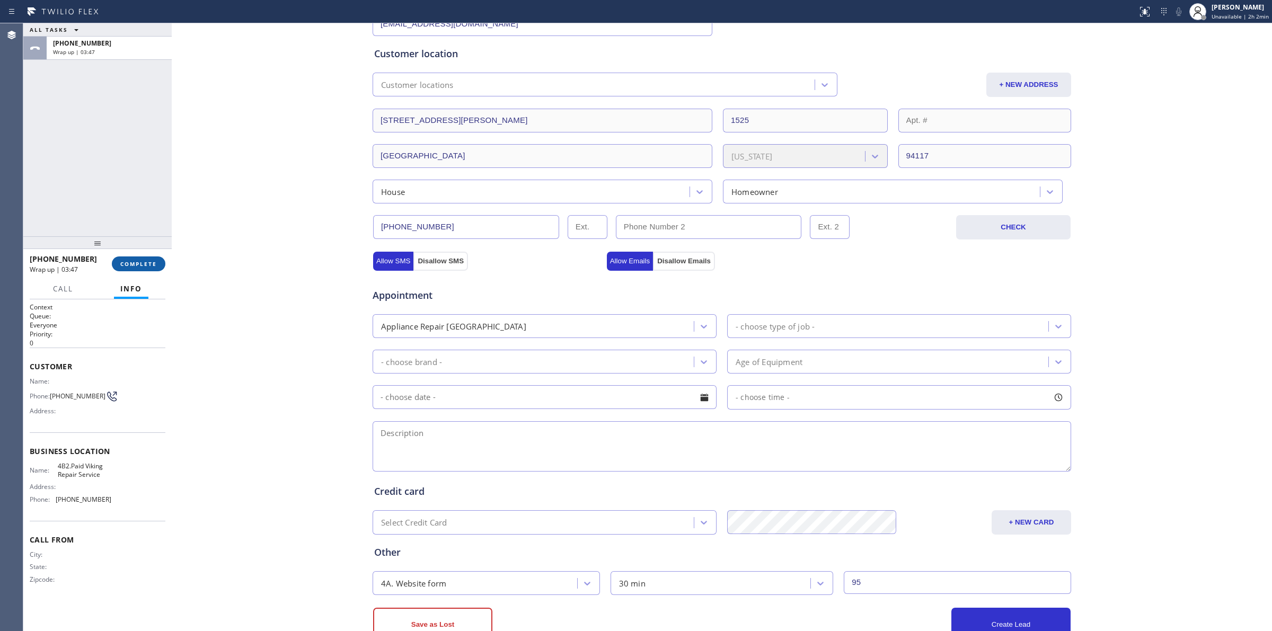
click at [162, 268] on div "ALL TASKS ALL TASKS ACTIVE TASKS TASKS IN WRAP UP [PHONE_NUMBER] Wrap up | 03:4…" at bounding box center [647, 327] width 1249 height 608
click at [154, 268] on button "COMPLETE" at bounding box center [137, 264] width 54 height 15
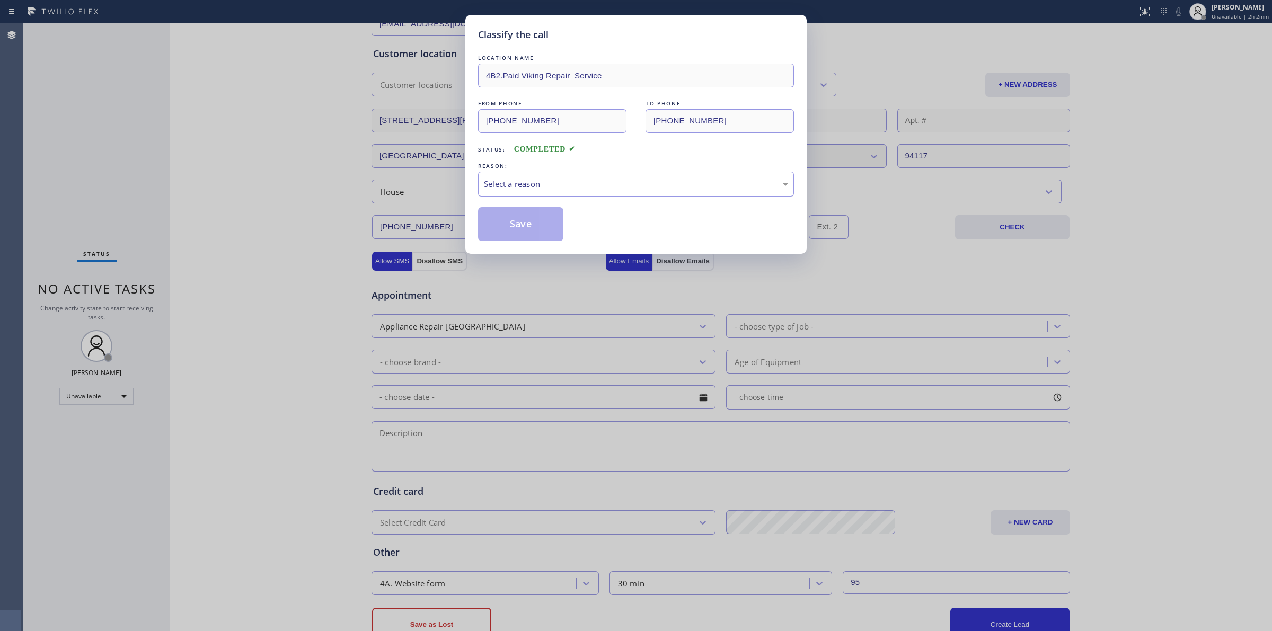
click at [547, 187] on div "Select a reason" at bounding box center [636, 184] width 304 height 12
click at [541, 234] on button "Save" at bounding box center [520, 224] width 85 height 34
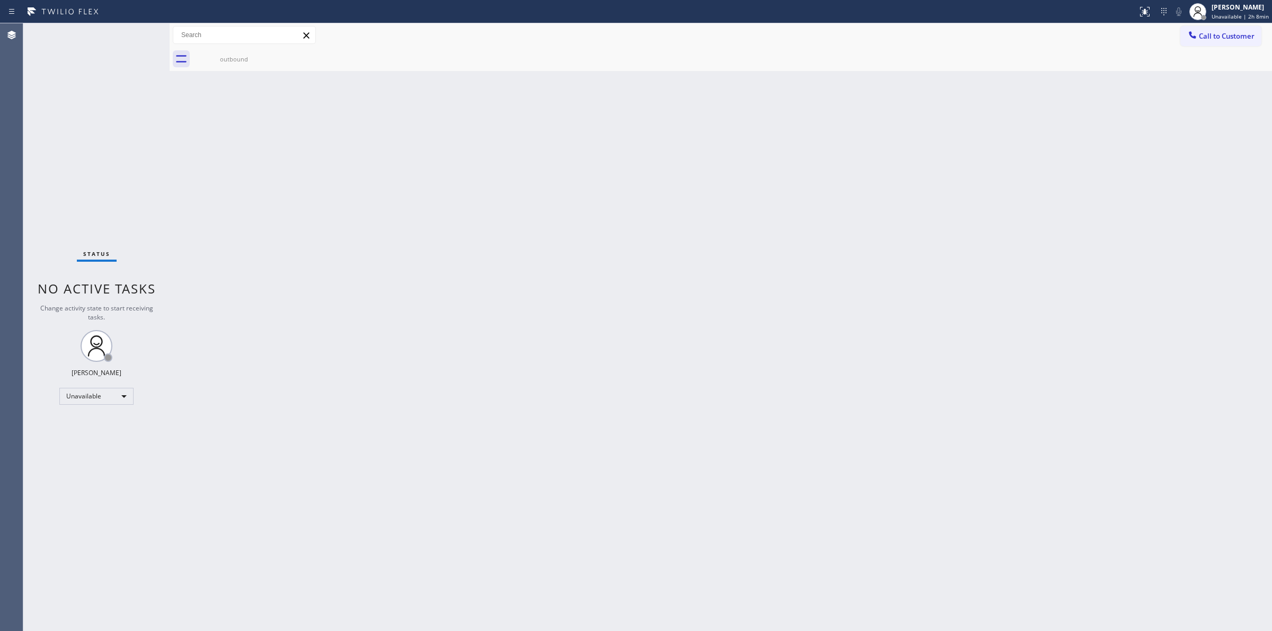
click at [1161, 187] on div "Back to Dashboard Change Sender ID Customers Technicians Select a contact Outbo…" at bounding box center [721, 327] width 1103 height 608
click at [1225, 10] on div "[PERSON_NAME]" at bounding box center [1239, 7] width 60 height 9
click at [1194, 80] on button "Break" at bounding box center [1219, 84] width 106 height 14
click at [1240, 9] on div "[PERSON_NAME]" at bounding box center [1243, 7] width 52 height 9
click at [1199, 69] on button "Unavailable" at bounding box center [1219, 70] width 106 height 14
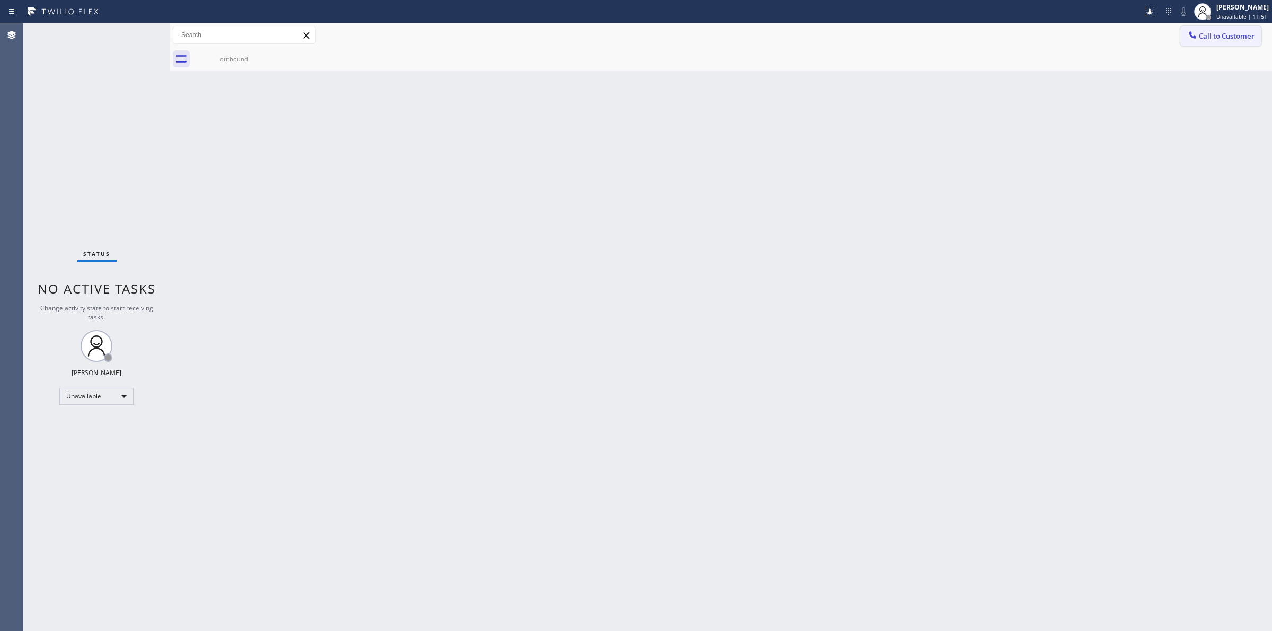
click at [1221, 34] on span "Call to Customer" at bounding box center [1227, 36] width 56 height 10
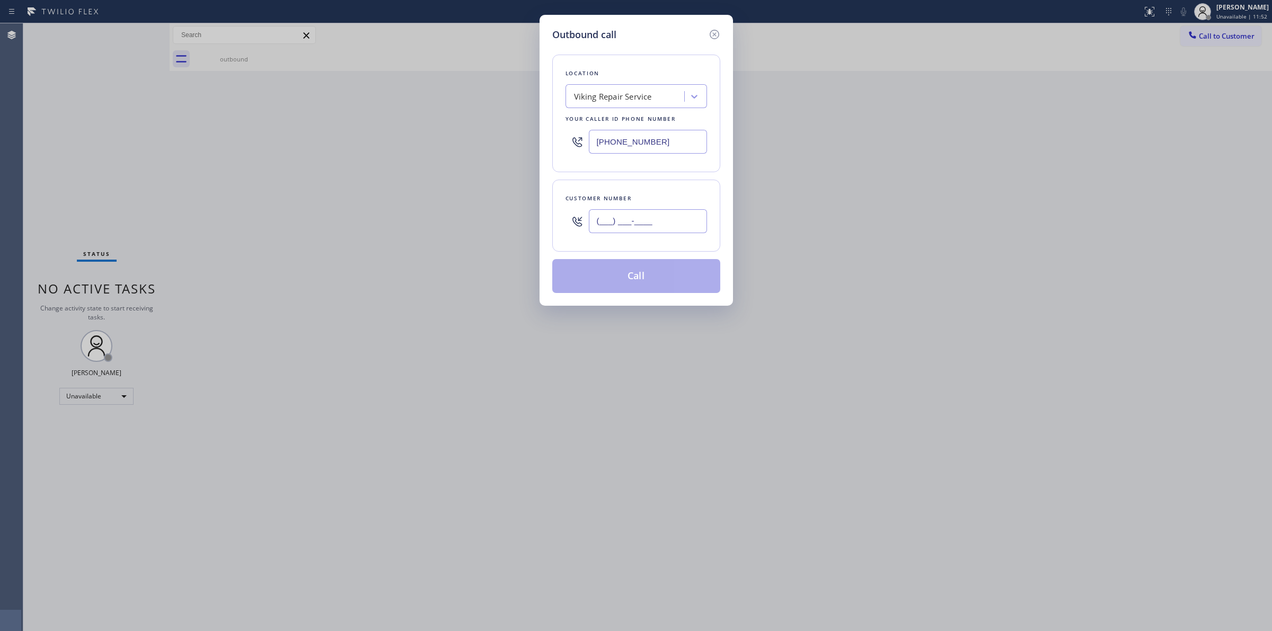
paste input "323) 804-7887"
click at [605, 231] on input "(___) ___-____" at bounding box center [648, 221] width 118 height 24
drag, startPoint x: 685, startPoint y: 224, endPoint x: 476, endPoint y: 207, distance: 210.6
click at [476, 207] on div "Outbound call Location Viking Repair Service Your caller id phone number [PHONE…" at bounding box center [636, 315] width 1272 height 631
paste input "text"
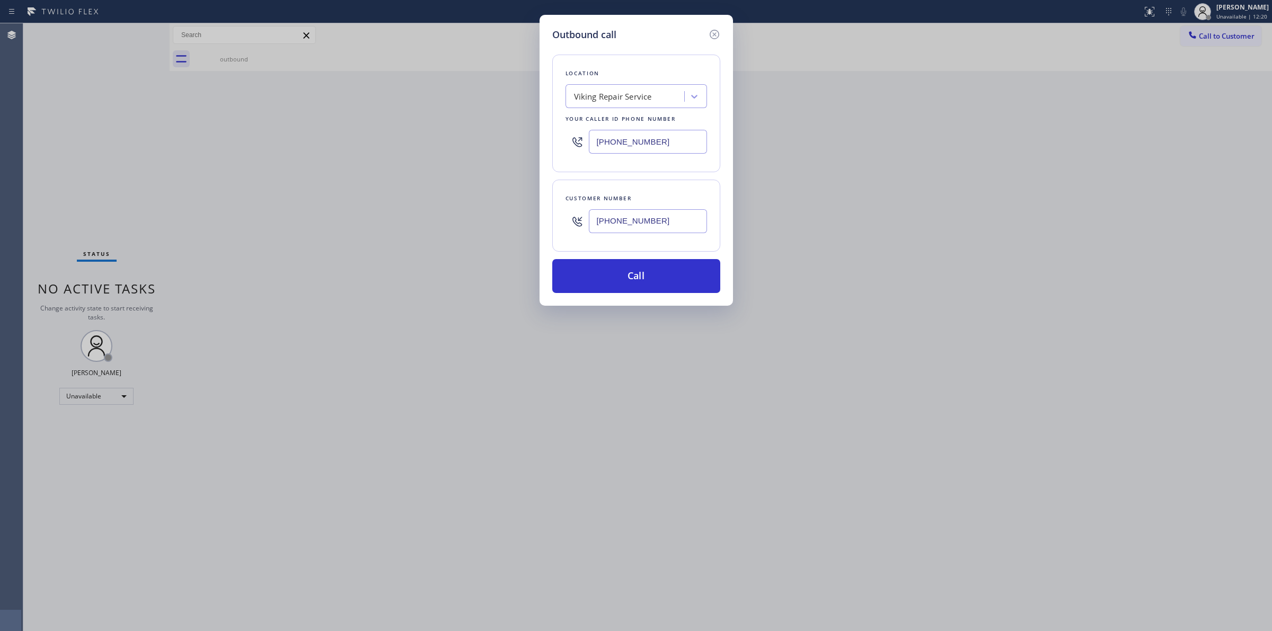
type input "[PHONE_NUMBER]"
drag, startPoint x: 668, startPoint y: 137, endPoint x: 507, endPoint y: 131, distance: 160.7
click at [508, 133] on div "Outbound call Location Viking Repair Service Your caller id phone number [PHONE…" at bounding box center [636, 315] width 1272 height 631
paste input "213) 722-3593"
type input "[PHONE_NUMBER]"
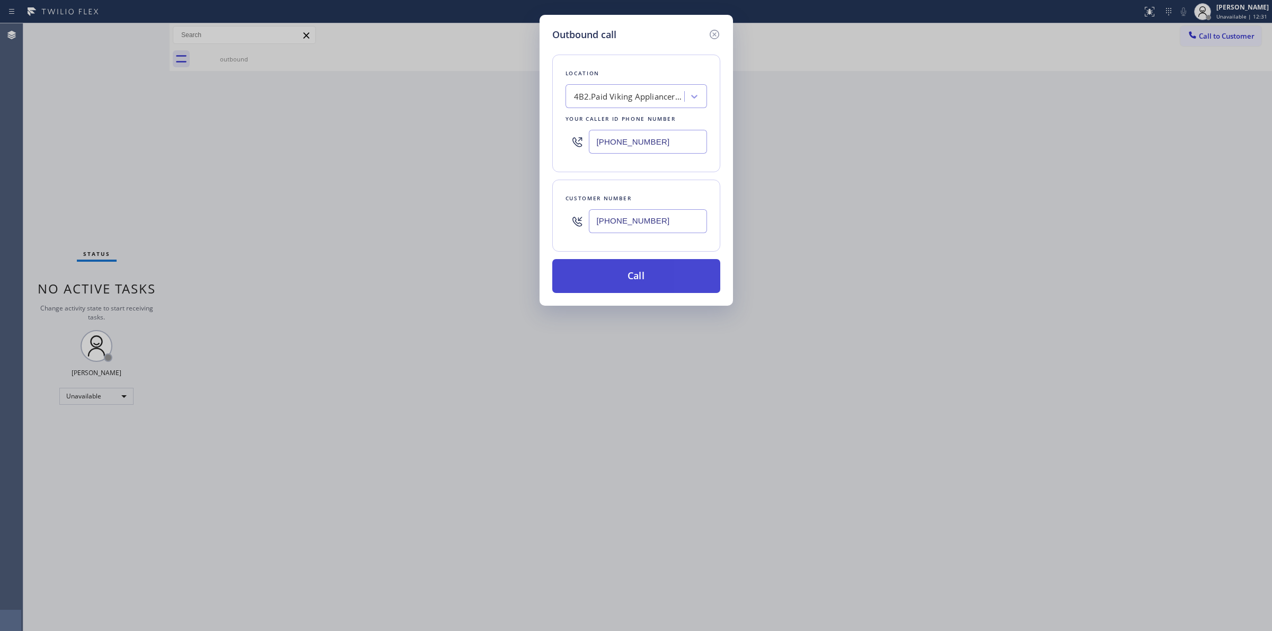
click at [639, 285] on button "Call" at bounding box center [636, 276] width 168 height 34
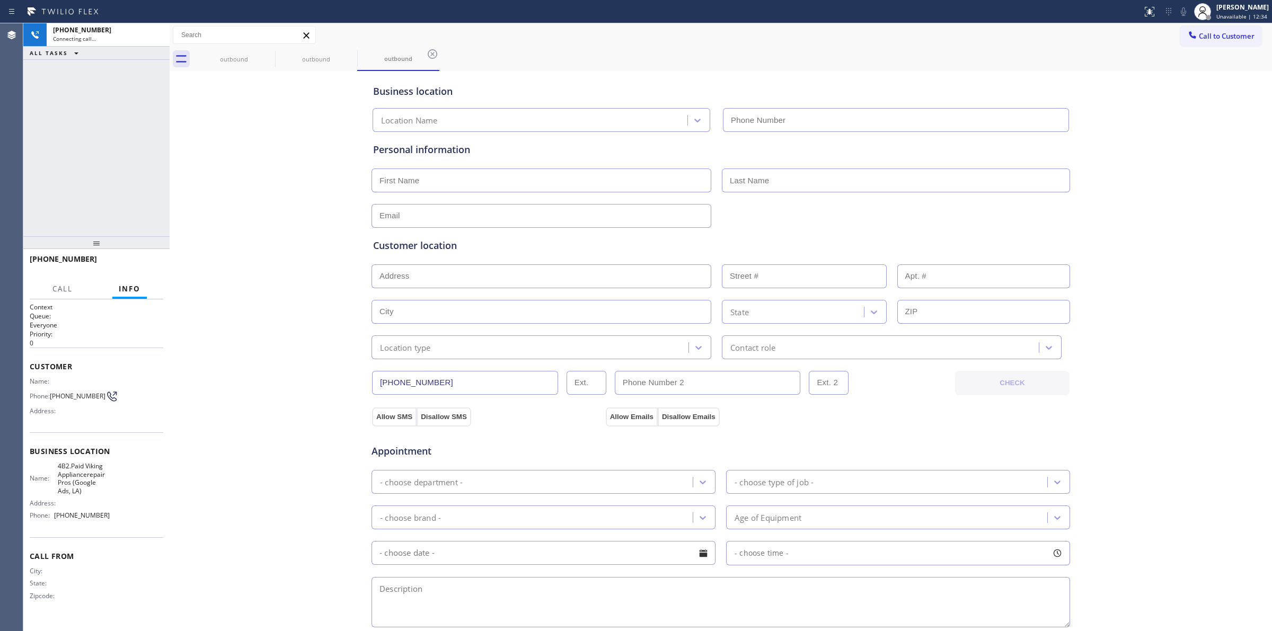
type input "[PHONE_NUMBER]"
click at [149, 260] on span "HANG UP" at bounding box center [138, 263] width 32 height 7
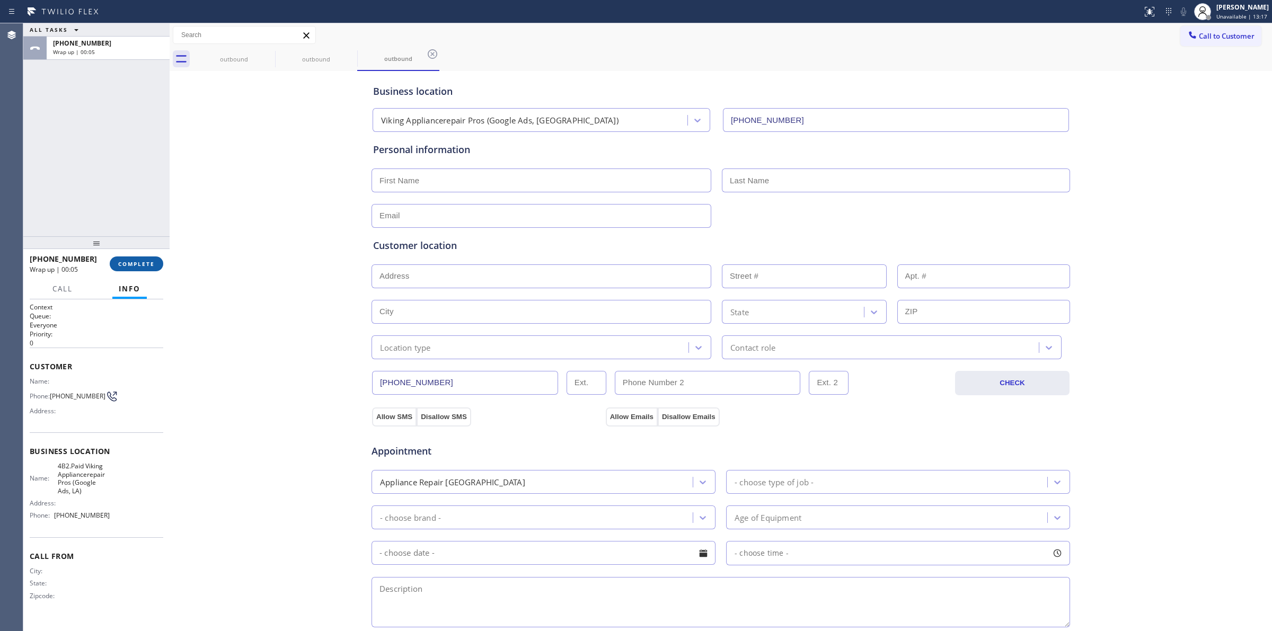
click at [163, 261] on div "[PHONE_NUMBER] Wrap up | 00:05 COMPLETE" at bounding box center [96, 264] width 146 height 30
click at [154, 263] on span "COMPLETE" at bounding box center [136, 263] width 37 height 7
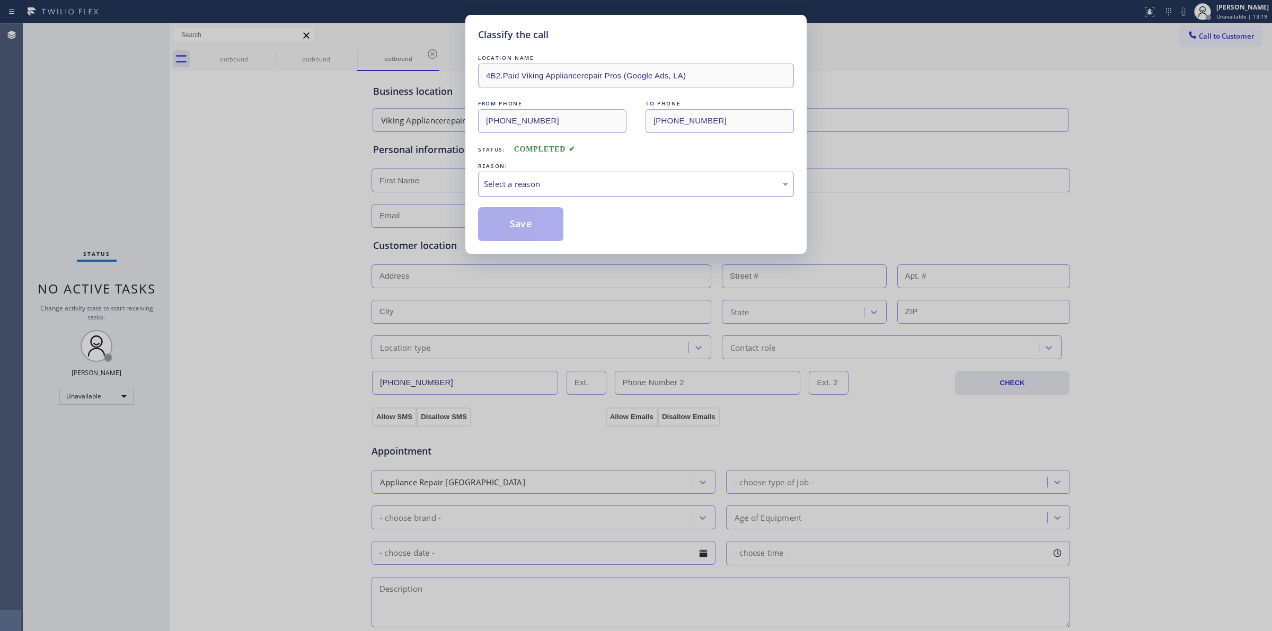
click at [639, 183] on div "Select a reason" at bounding box center [636, 184] width 304 height 12
click at [518, 207] on div "LOCATION NAME 4B2.Paid Viking Appliancerepair Pros (Google Ads, [GEOGRAPHIC_DAT…" at bounding box center [636, 146] width 316 height 189
click at [539, 219] on button "Save" at bounding box center [520, 224] width 85 height 34
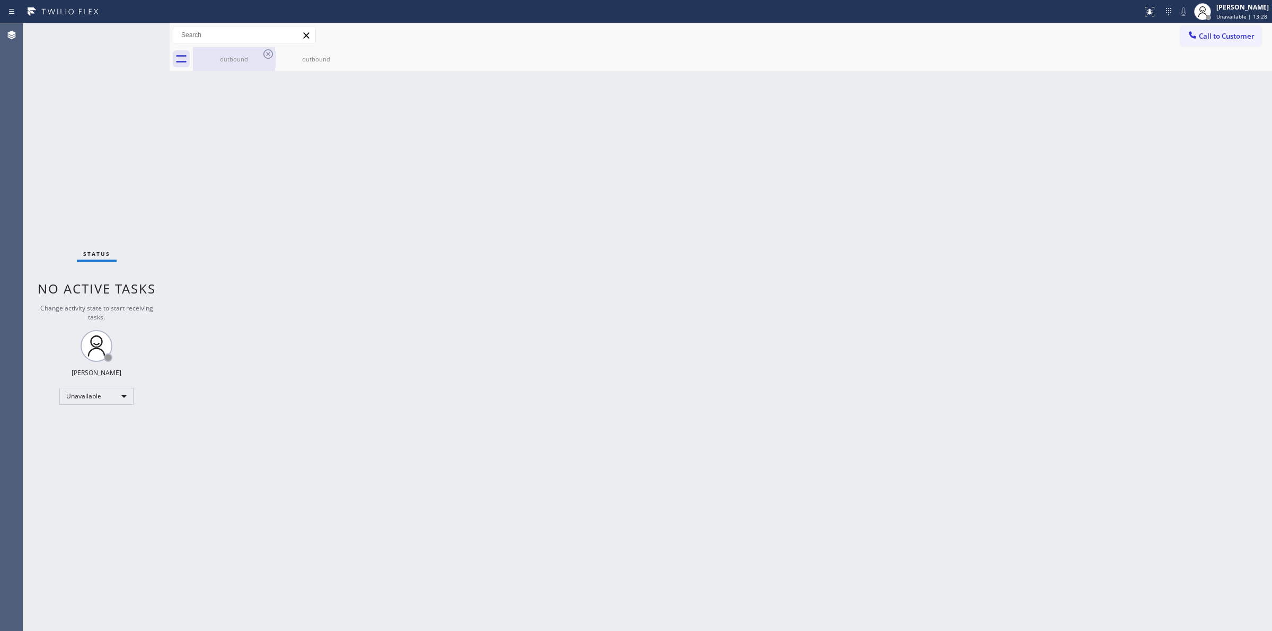
click at [258, 56] on div "outbound" at bounding box center [234, 59] width 80 height 8
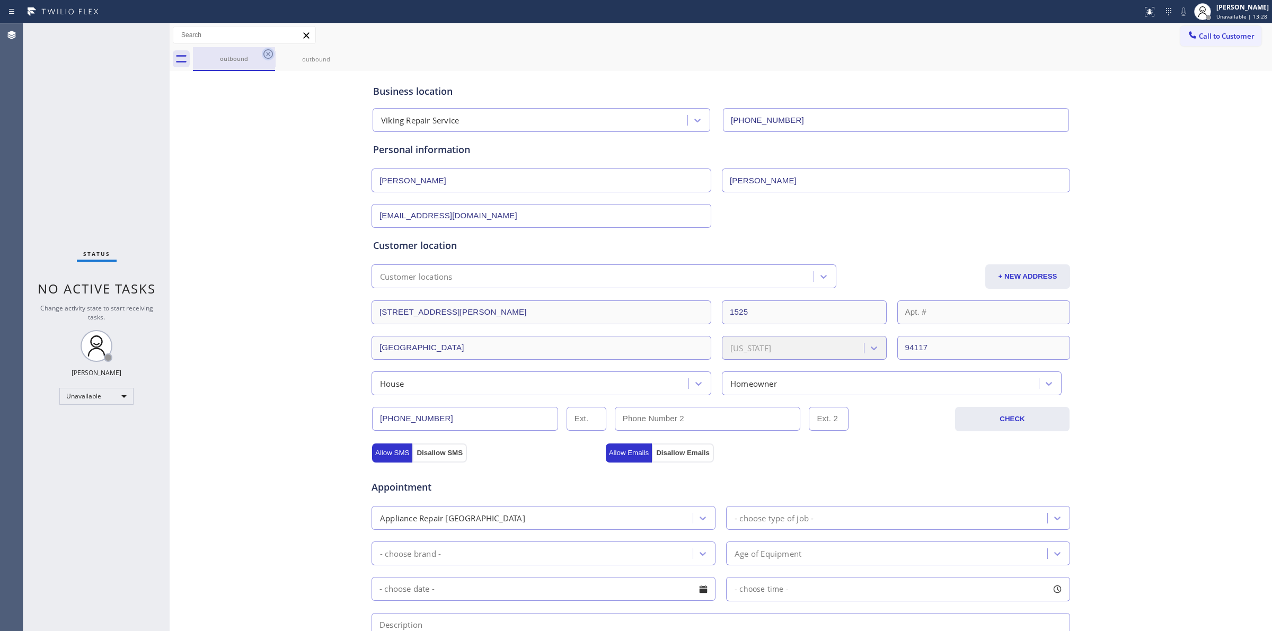
click at [263, 54] on icon at bounding box center [268, 54] width 10 height 10
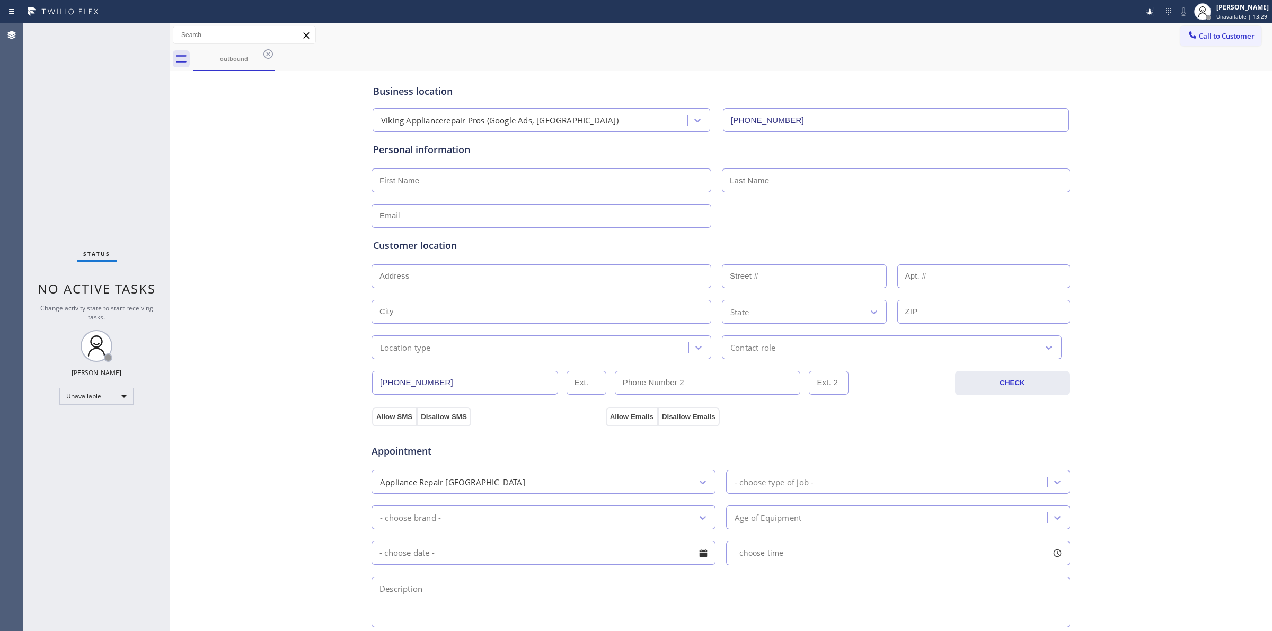
click at [263, 54] on icon at bounding box center [268, 54] width 10 height 10
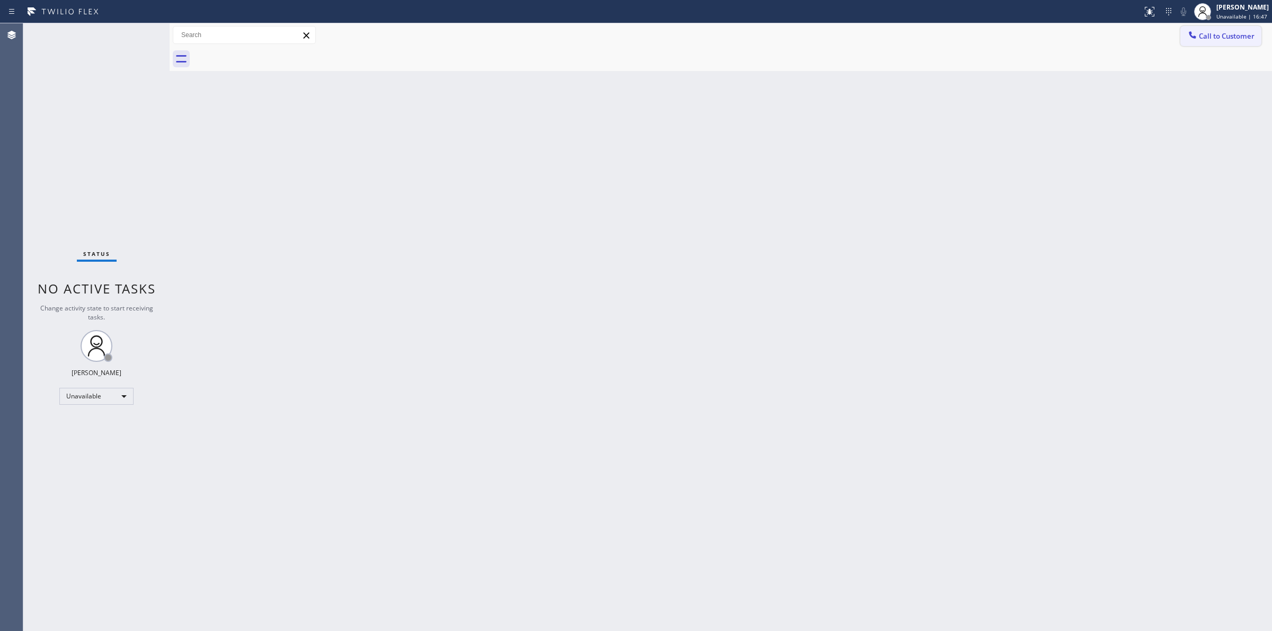
click at [1210, 29] on button "Call to Customer" at bounding box center [1221, 36] width 81 height 20
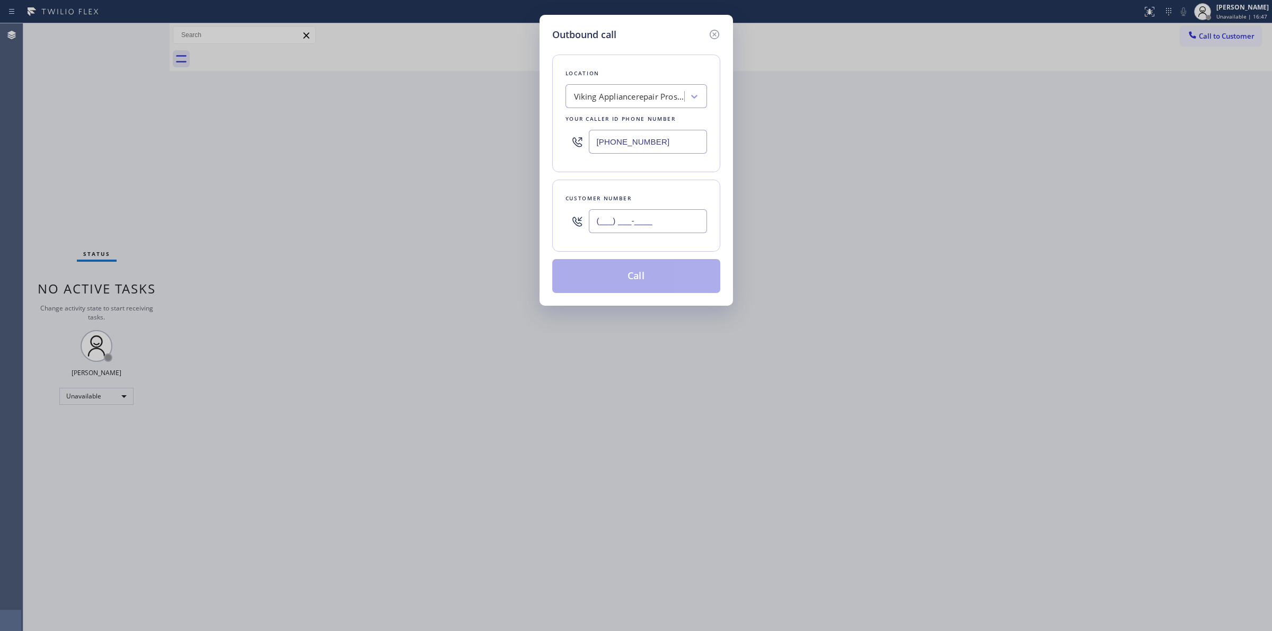
paste input "858) 692-0554"
click at [616, 226] on input "(___) ___-____" at bounding box center [648, 221] width 118 height 24
type input "[PHONE_NUMBER]"
click at [635, 83] on div "Location Viking Appliancerepair Pros (Google Ads, [GEOGRAPHIC_DATA]) Your calle…" at bounding box center [636, 114] width 168 height 118
drag, startPoint x: 671, startPoint y: 147, endPoint x: 510, endPoint y: 128, distance: 161.2
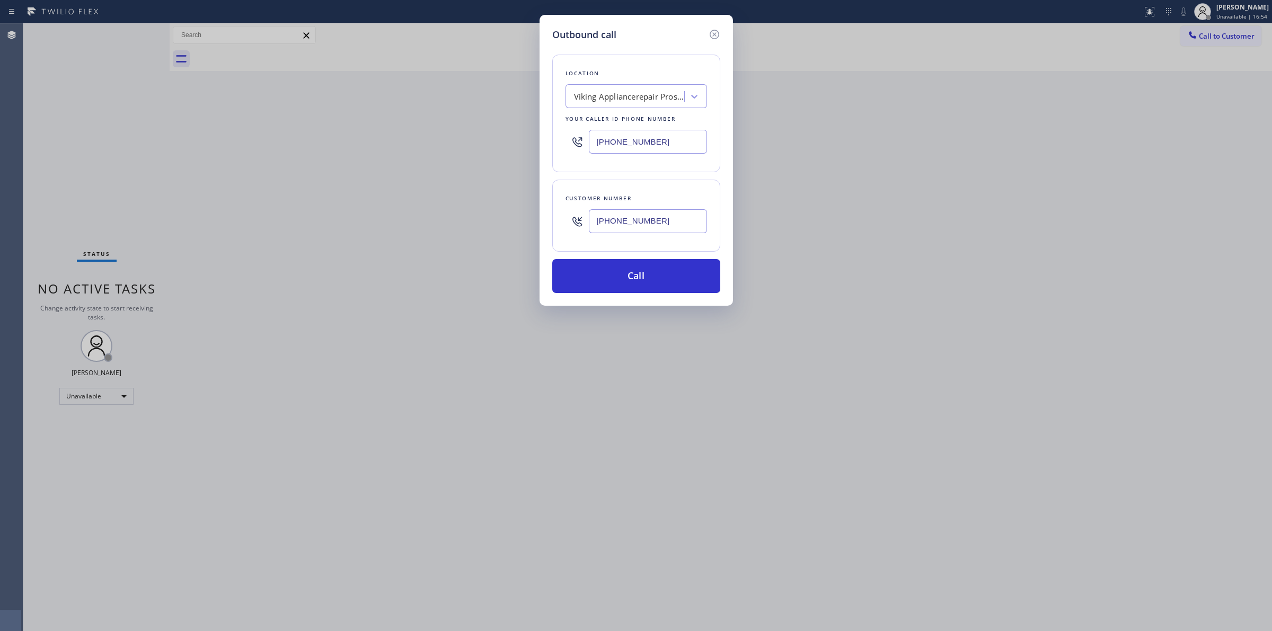
click at [534, 133] on div "Outbound call Location Viking Appliancerepair Pros (Google Ads, [GEOGRAPHIC_DAT…" at bounding box center [636, 315] width 1272 height 631
paste input "619) 257-363"
type input "[PHONE_NUMBER]"
click at [664, 274] on button "Call" at bounding box center [636, 276] width 168 height 34
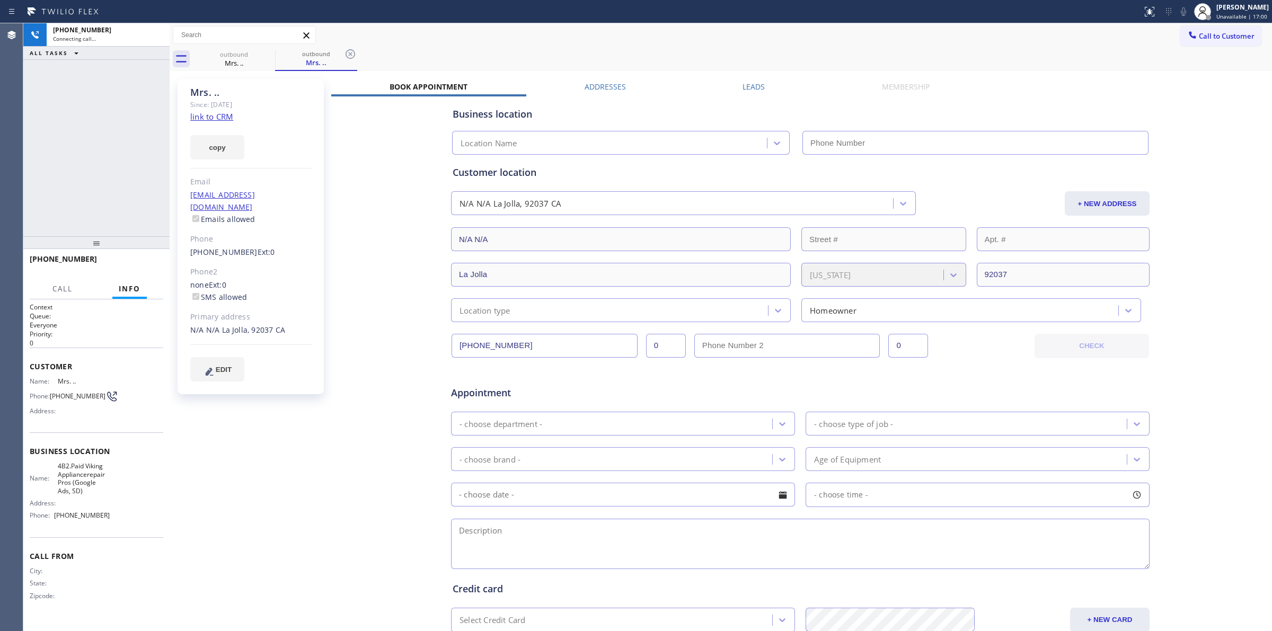
type input "[PHONE_NUMBER]"
click at [223, 120] on link "link to CRM" at bounding box center [211, 116] width 43 height 11
click at [153, 34] on icon at bounding box center [155, 35] width 13 height 13
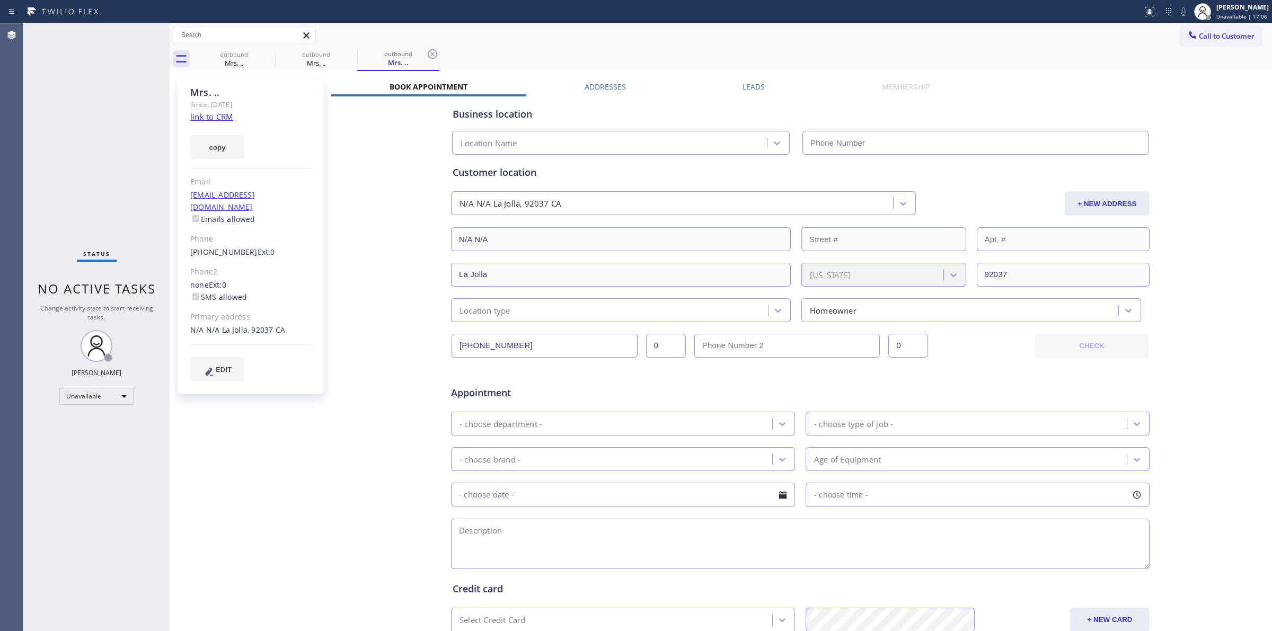
type input "[PHONE_NUMBER]"
click at [262, 56] on div "outbound Mrs. .." at bounding box center [234, 59] width 82 height 24
click at [0, 0] on icon at bounding box center [0, 0] width 0 height 0
click at [344, 56] on icon at bounding box center [350, 54] width 13 height 13
click at [426, 56] on icon at bounding box center [432, 54] width 13 height 13
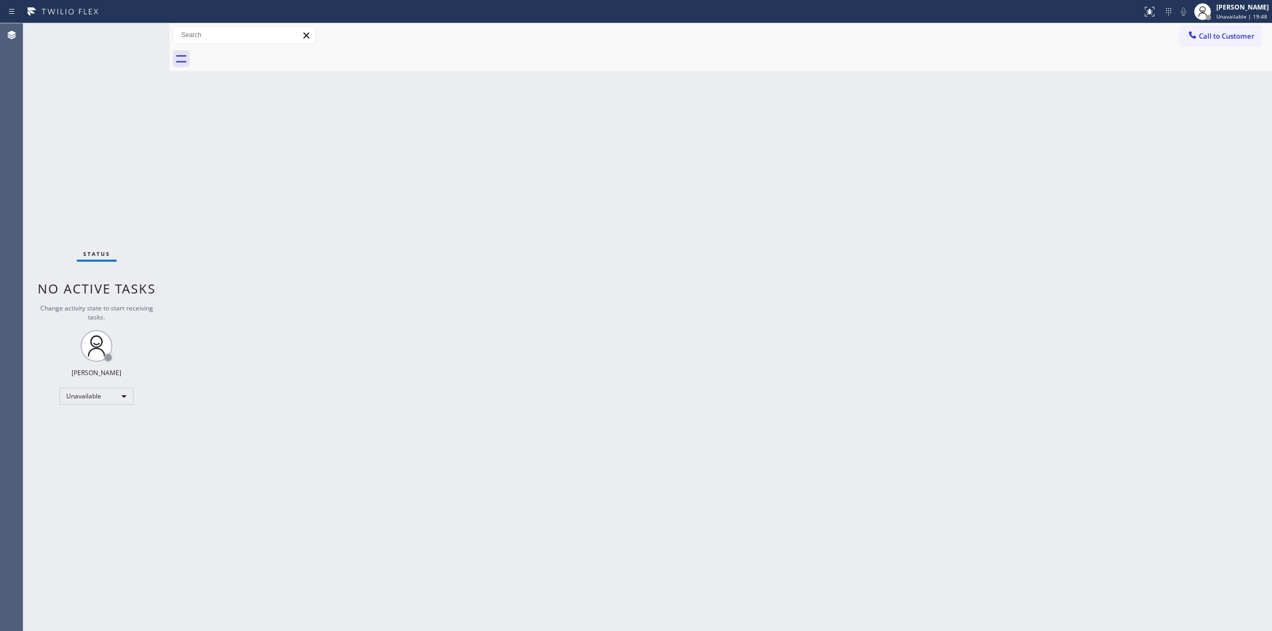
click at [263, 56] on div at bounding box center [732, 59] width 1079 height 24
click at [1215, 38] on span "Call to Customer" at bounding box center [1227, 36] width 56 height 10
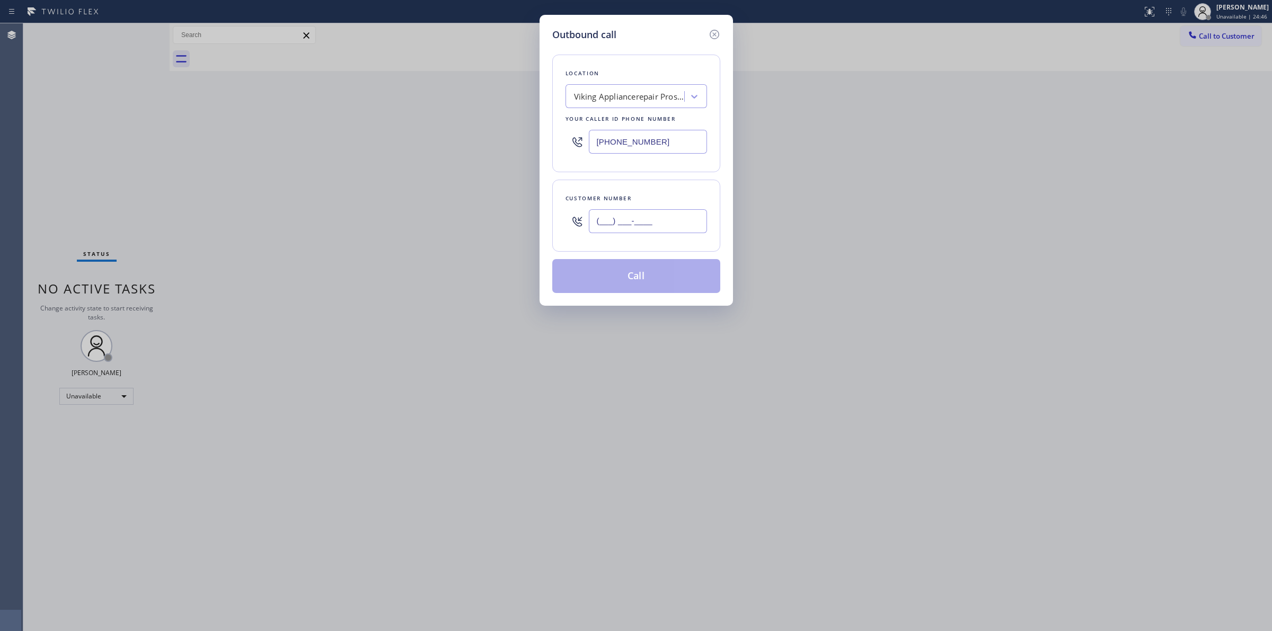
click at [647, 224] on input "(___) ___-____" at bounding box center [648, 221] width 118 height 24
paste input "323) 804-7887"
type input "[PHONE_NUMBER]"
click at [718, 37] on icon at bounding box center [714, 34] width 13 height 13
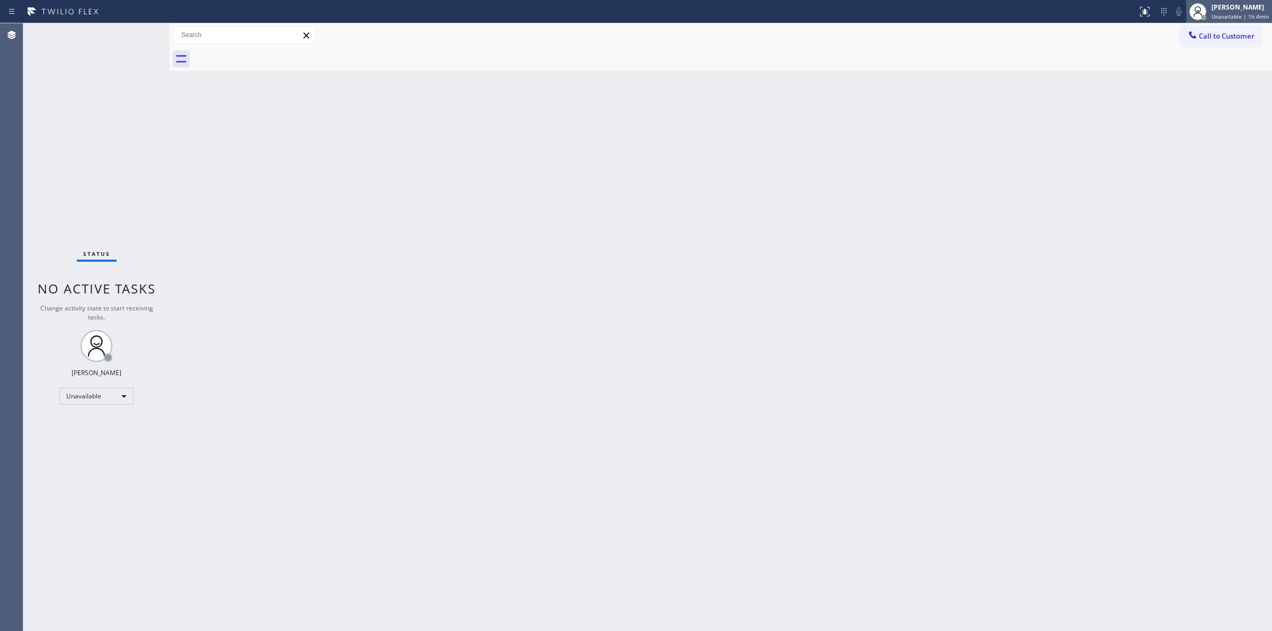
click at [1212, 1] on div "[PERSON_NAME] Unavailable | 1h 4min" at bounding box center [1229, 11] width 86 height 23
click at [920, 428] on div "Back to Dashboard Change Sender ID Customers Technicians Select a contact Outbo…" at bounding box center [721, 327] width 1103 height 608
click at [1223, 11] on div "[PERSON_NAME]" at bounding box center [1240, 7] width 57 height 9
click at [1193, 99] on span "Log out" at bounding box center [1184, 103] width 22 height 9
